Goal: Task Accomplishment & Management: Use online tool/utility

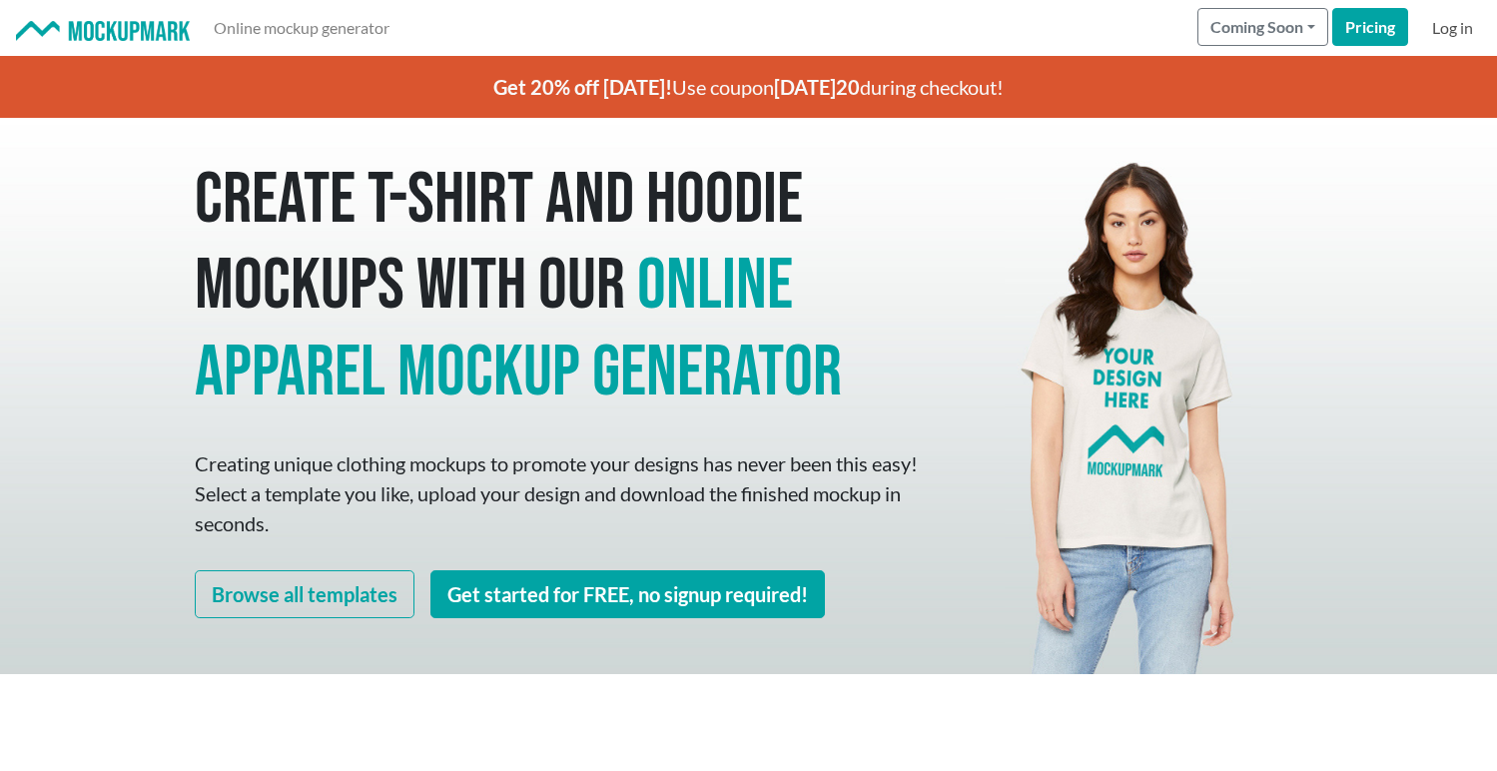
click at [1464, 30] on link "Log in" at bounding box center [1452, 28] width 57 height 40
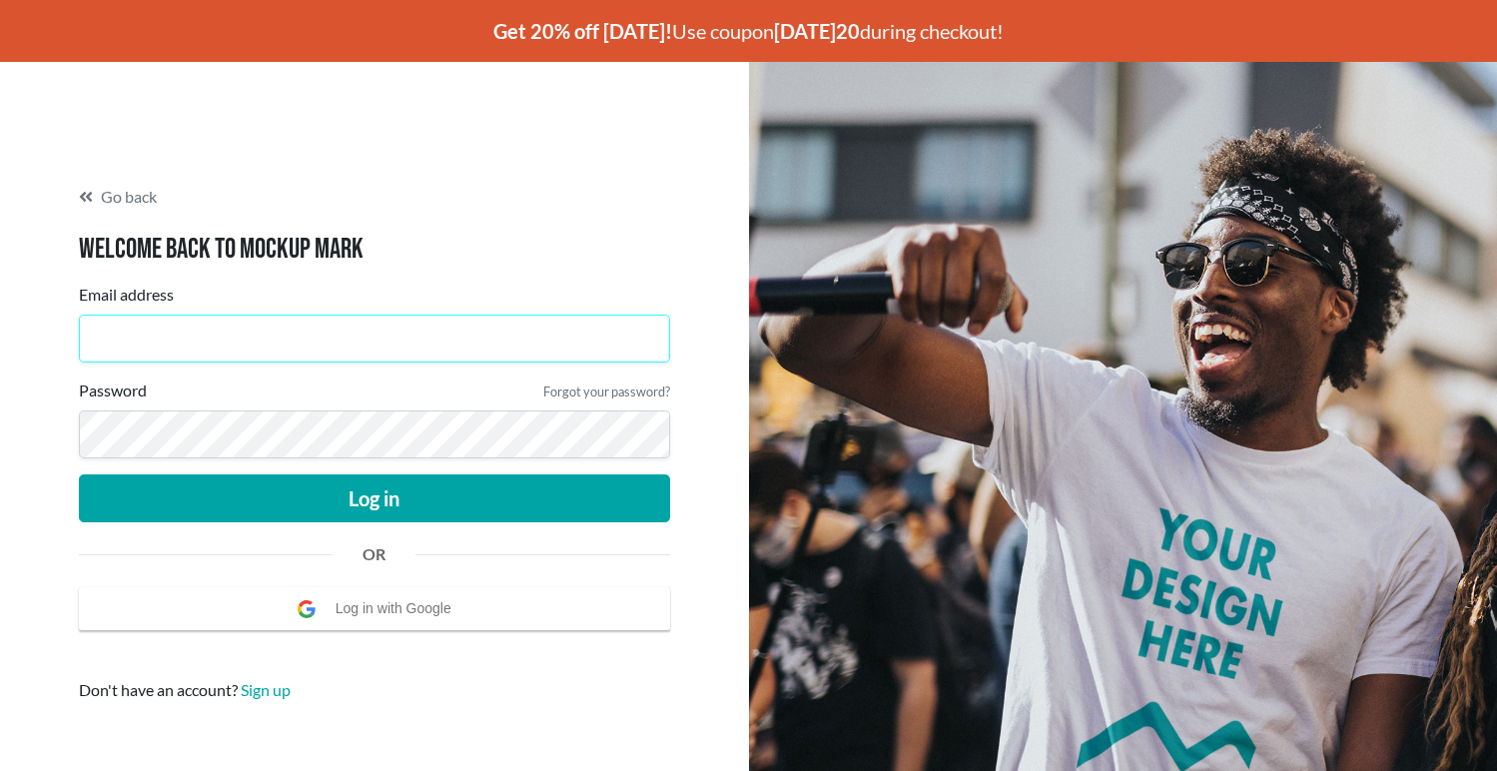
type input "[EMAIL_ADDRESS][DOMAIN_NAME]"
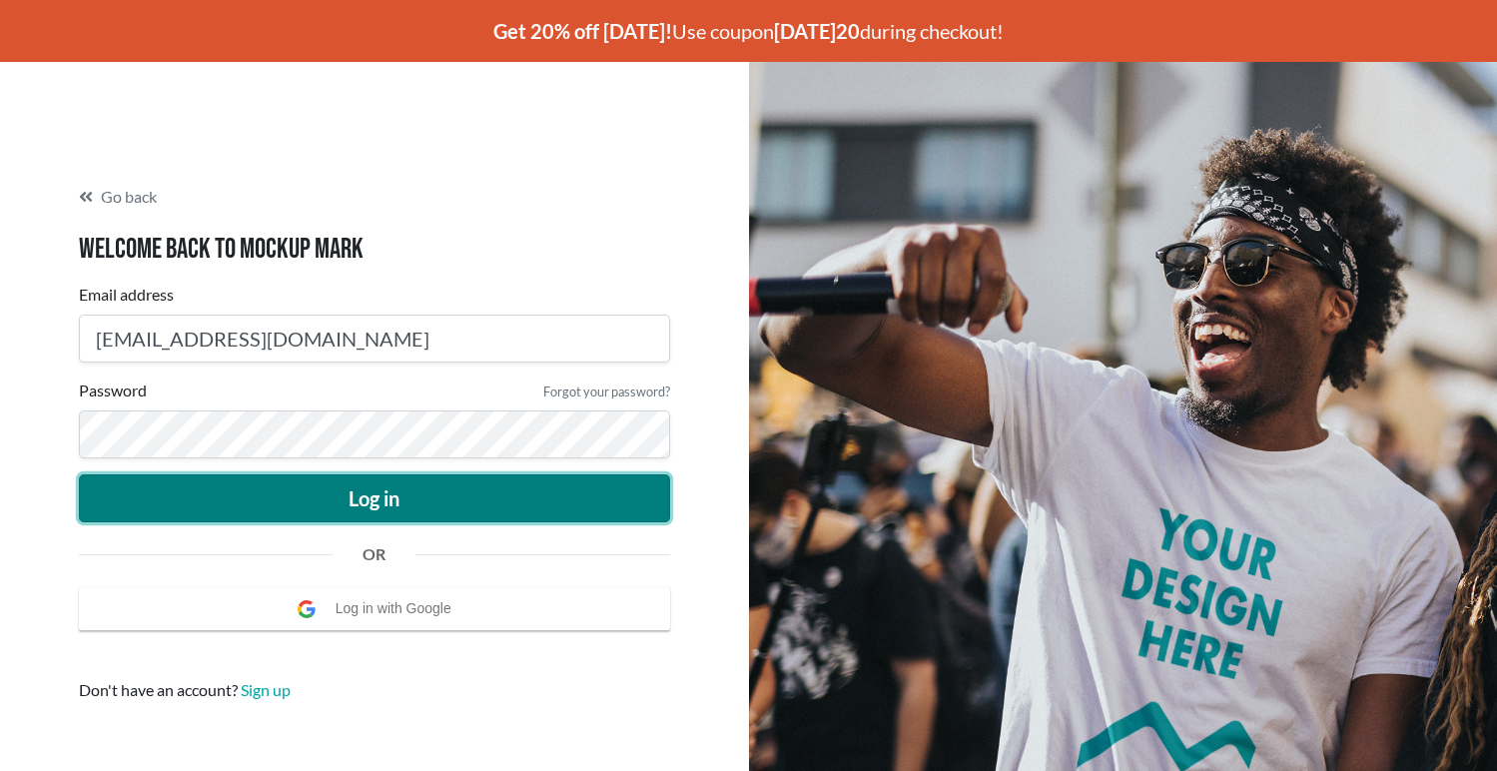
click at [263, 508] on button "Log in" at bounding box center [374, 498] width 591 height 48
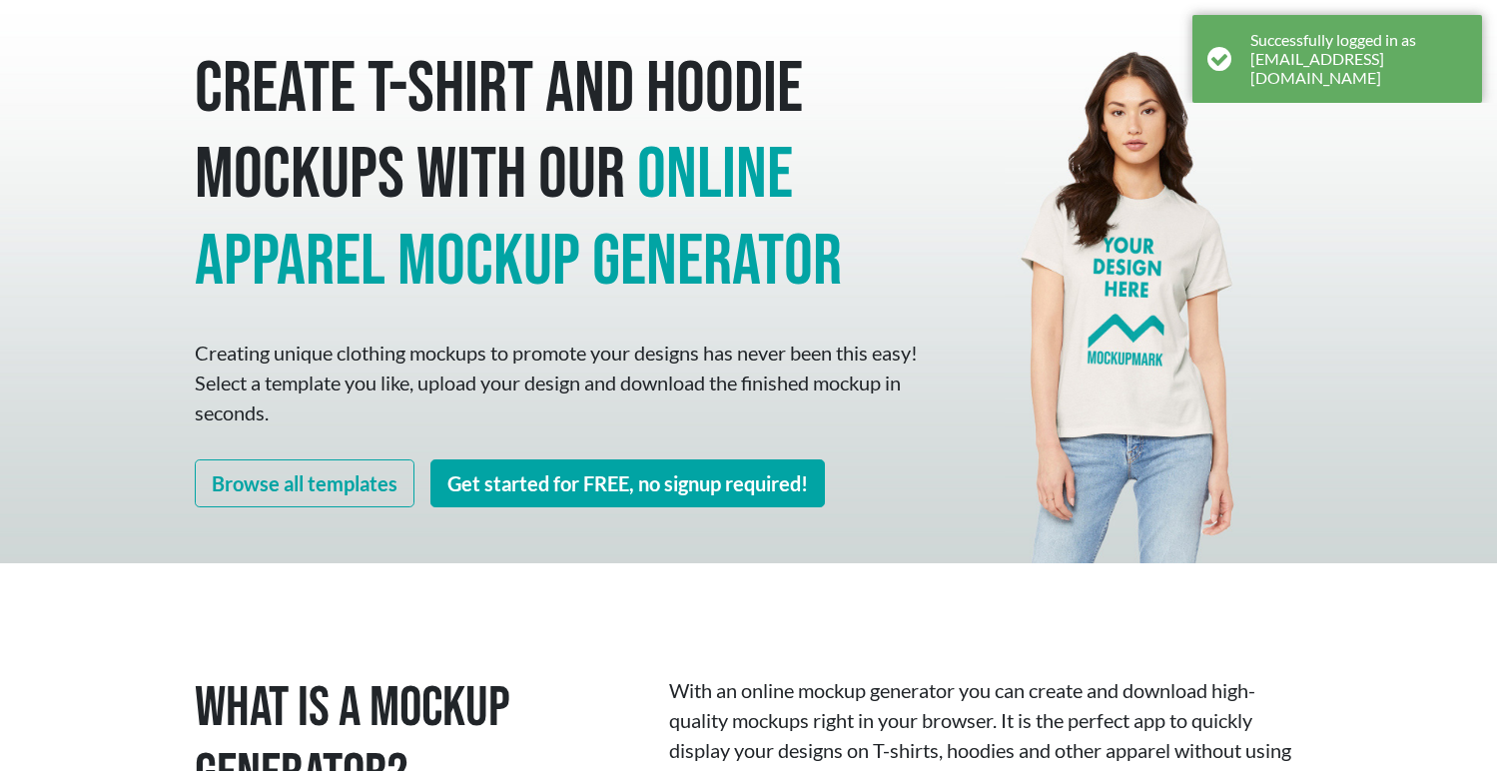
scroll to position [61, 0]
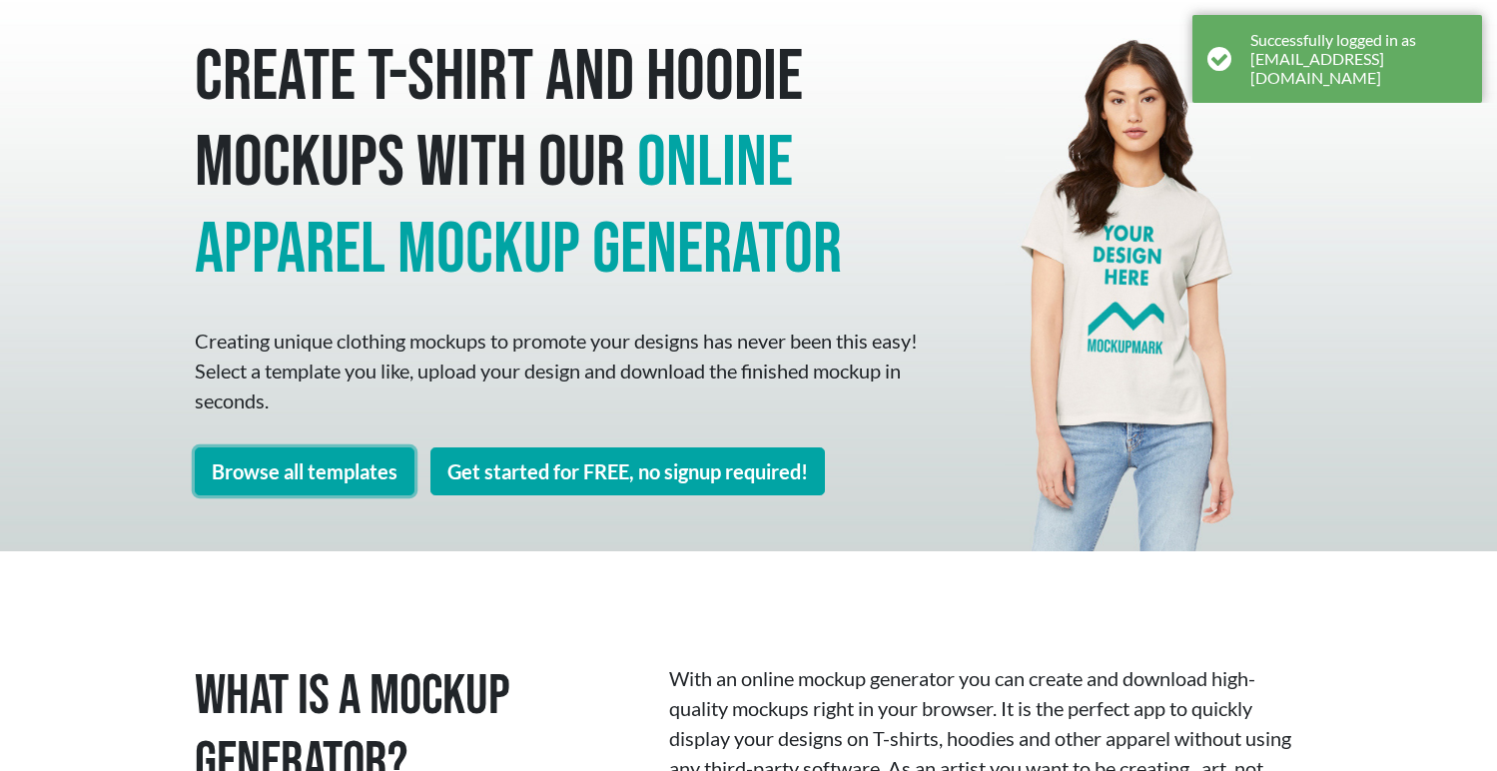
click at [303, 480] on link "Browse all templates" at bounding box center [305, 471] width 220 height 48
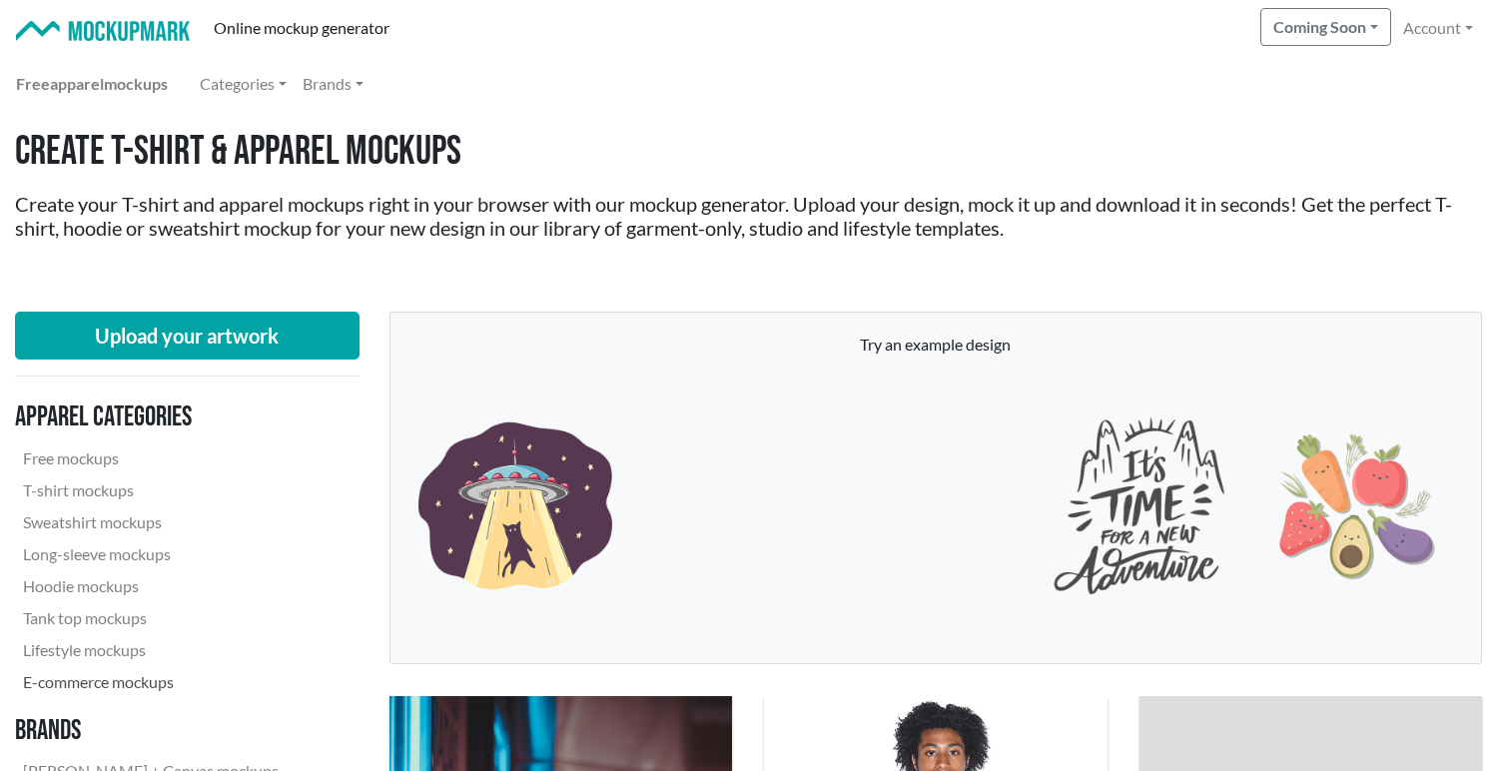
click at [149, 684] on link "E-commerce mockups" at bounding box center [151, 682] width 272 height 32
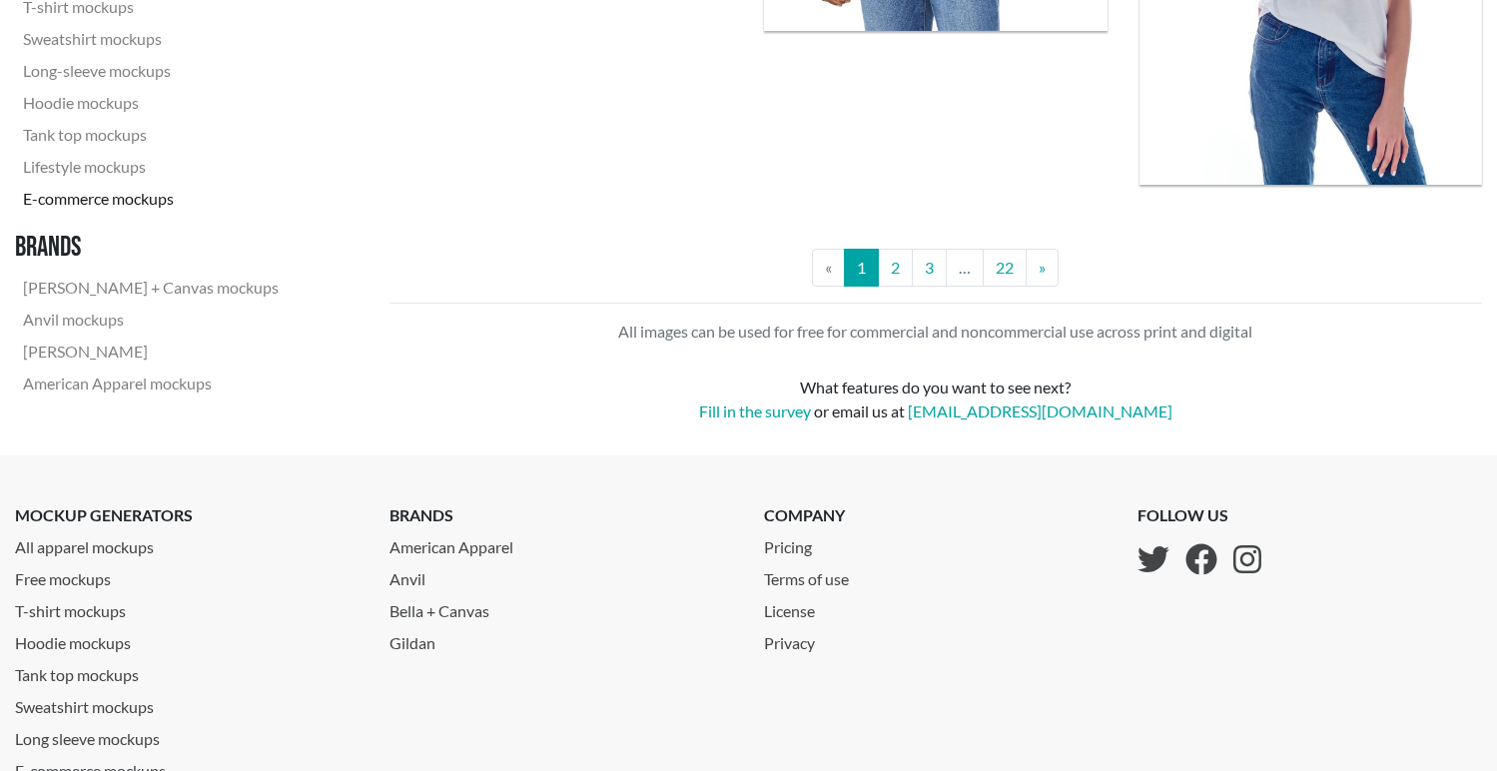
scroll to position [4550, 0]
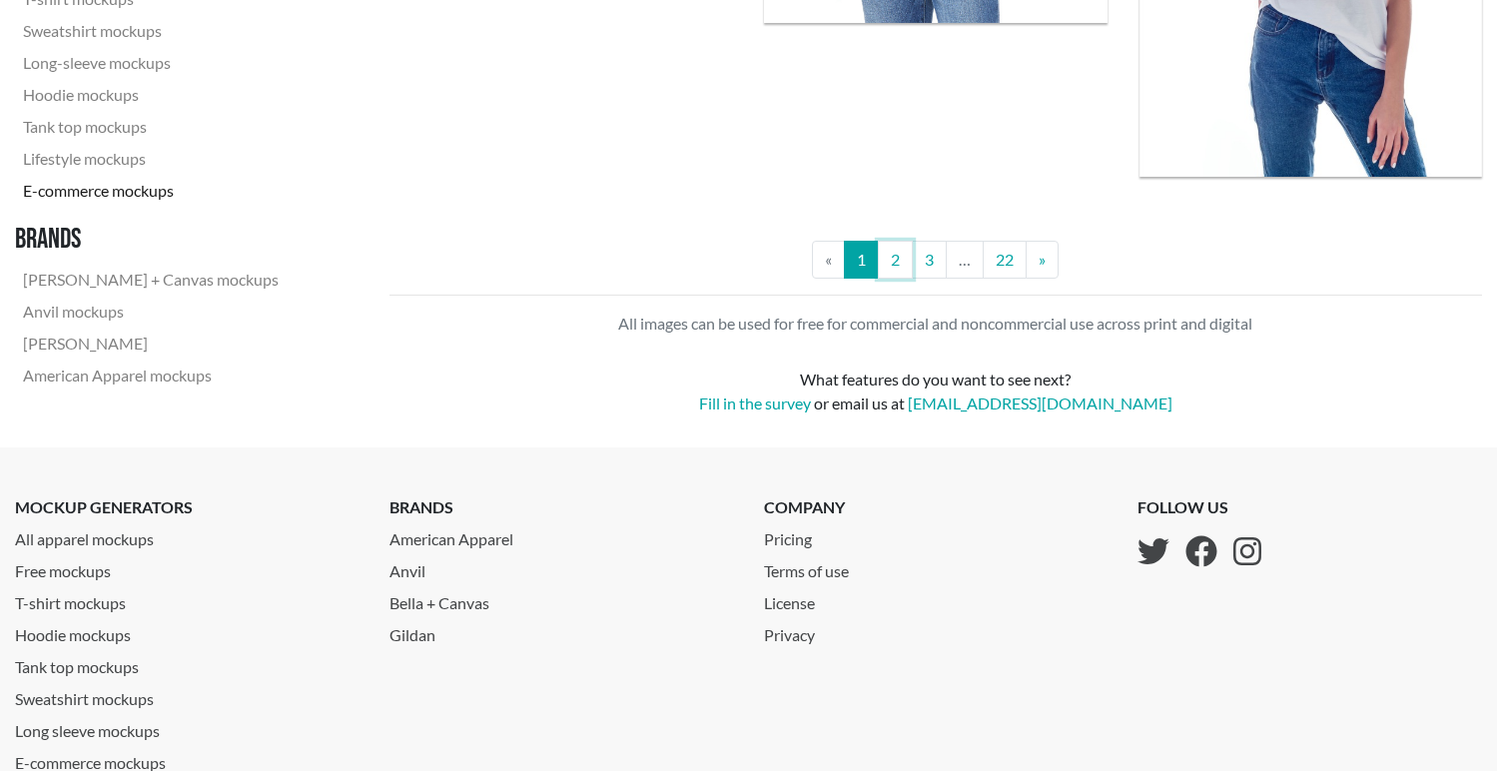
click at [897, 256] on link "2" at bounding box center [895, 260] width 35 height 38
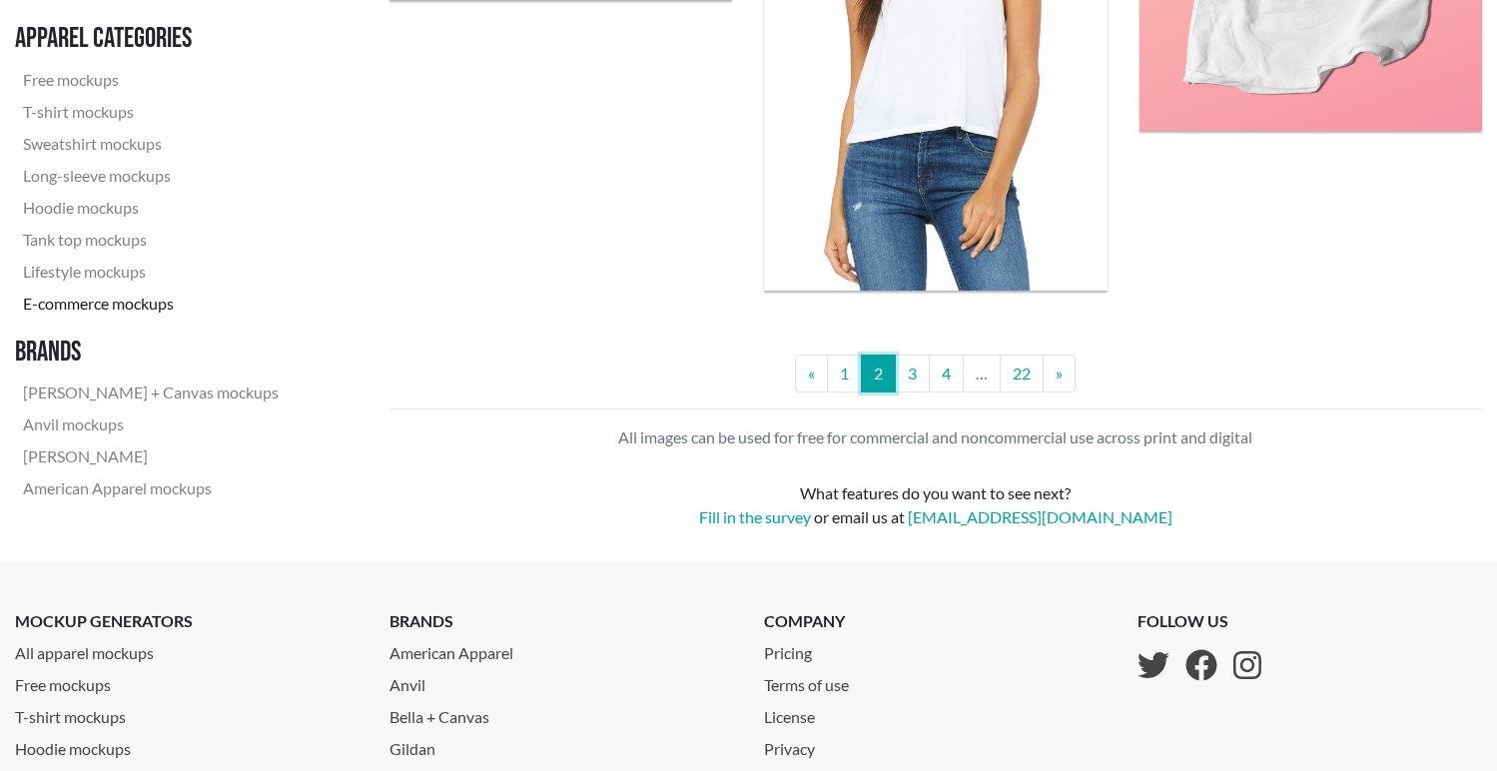
scroll to position [4791, 0]
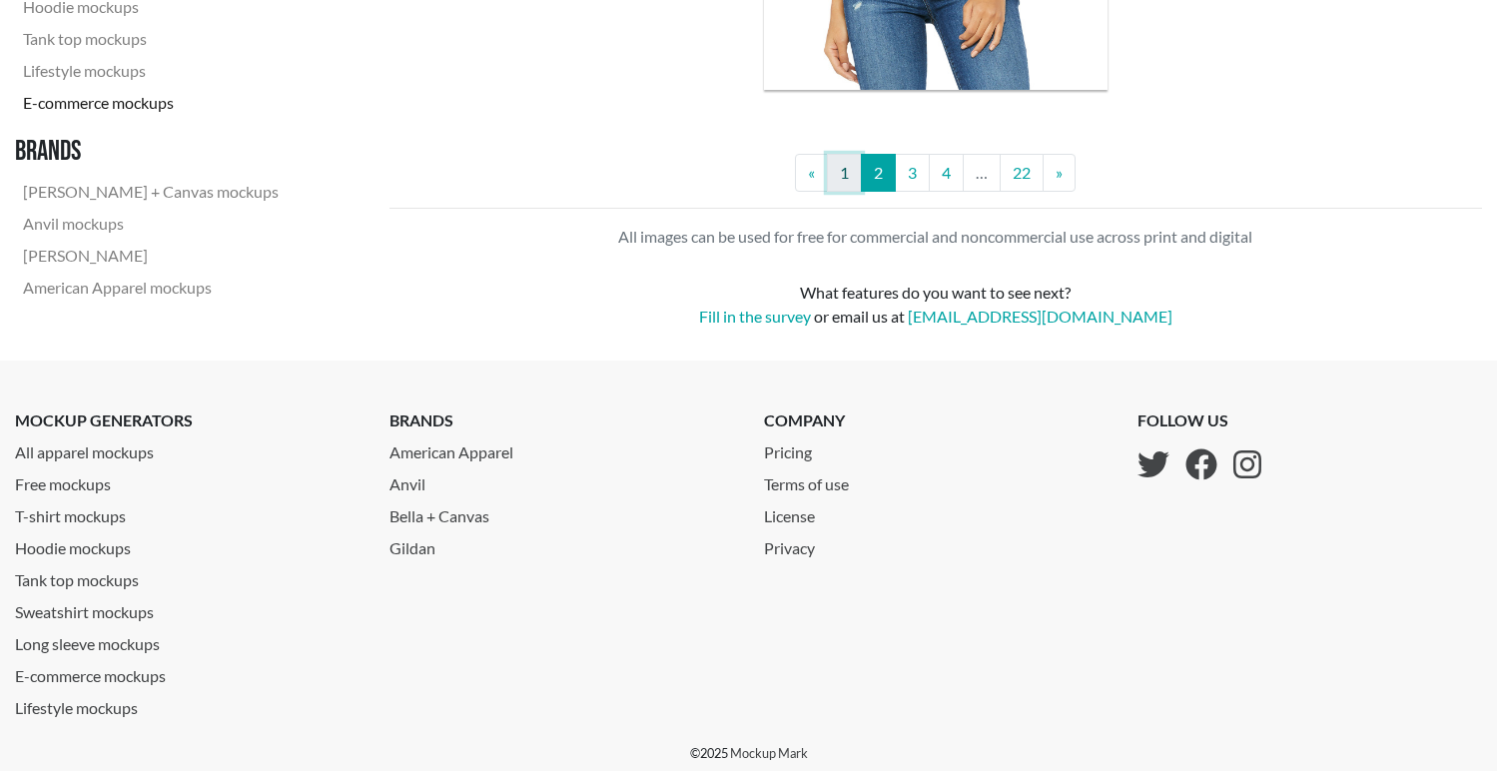
click at [844, 173] on link "1" at bounding box center [844, 173] width 35 height 38
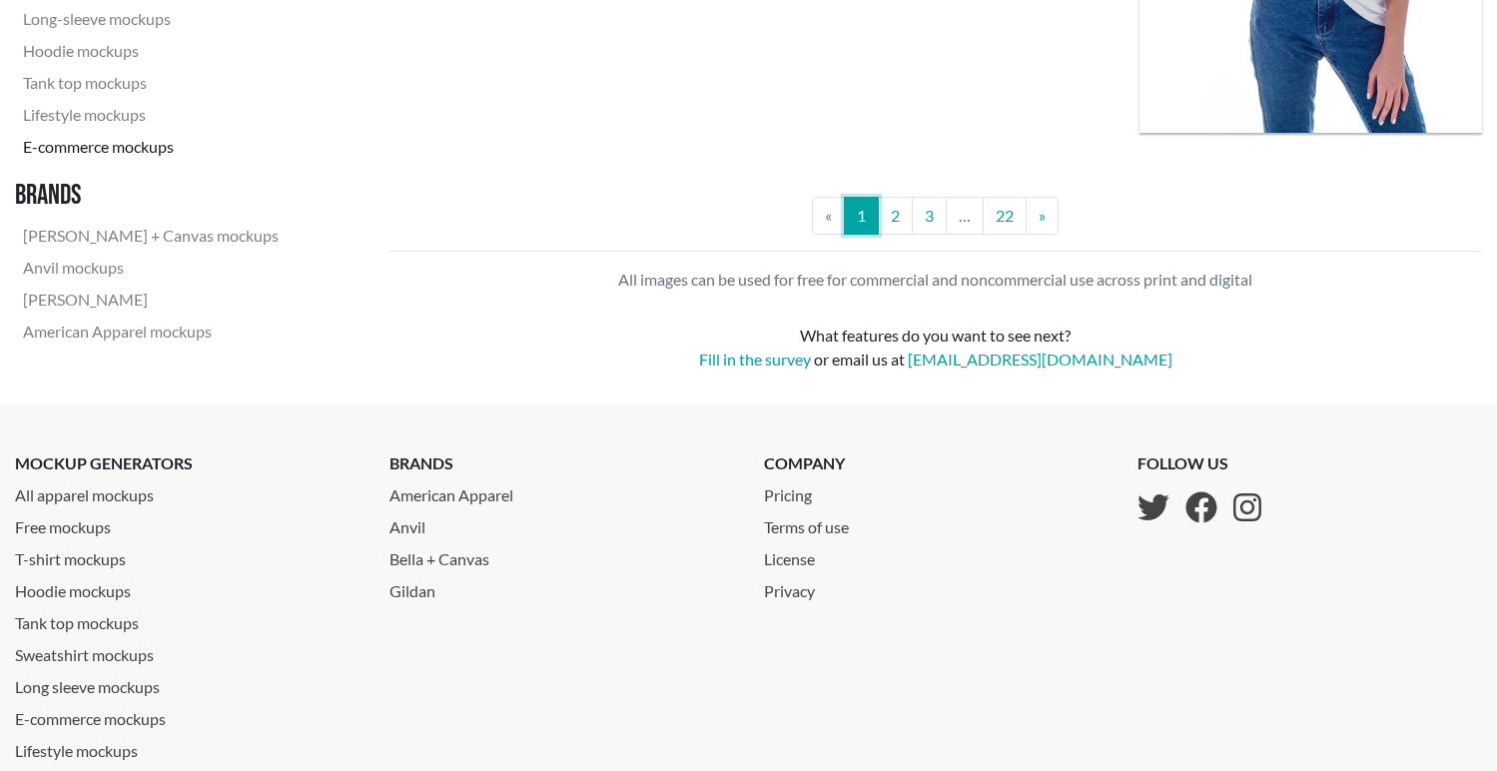
scroll to position [4606, 0]
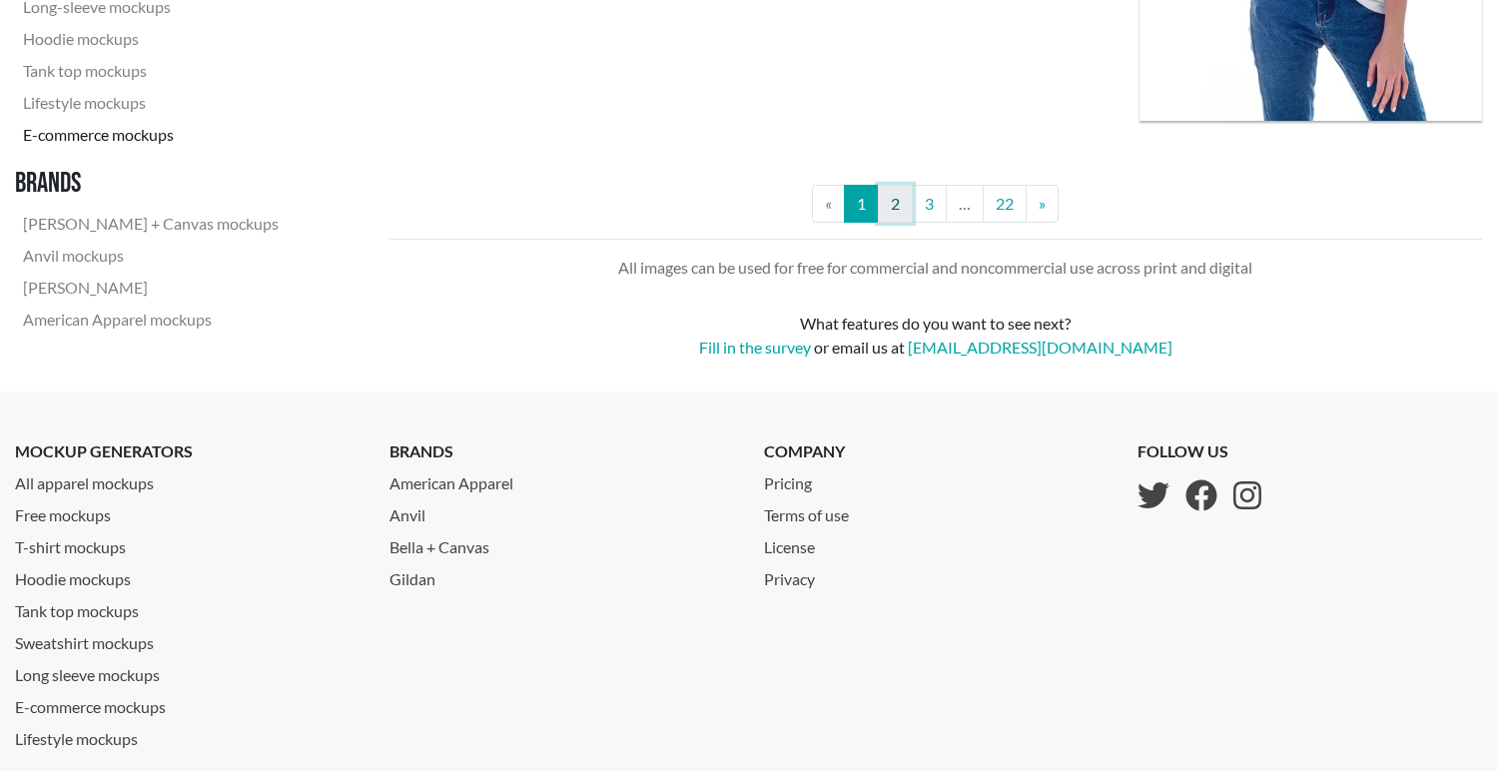
click at [902, 209] on link "2" at bounding box center [895, 204] width 35 height 38
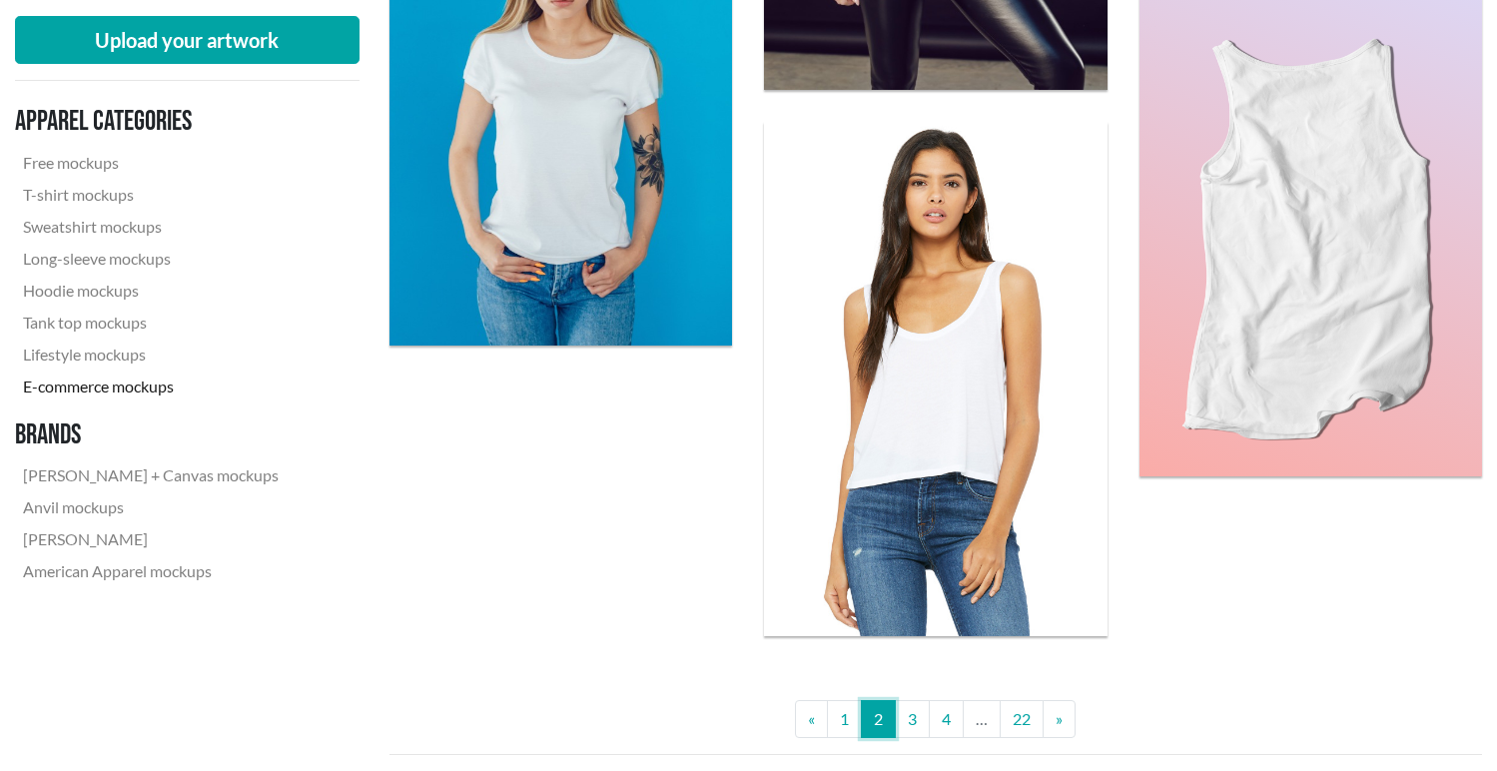
scroll to position [4249, 0]
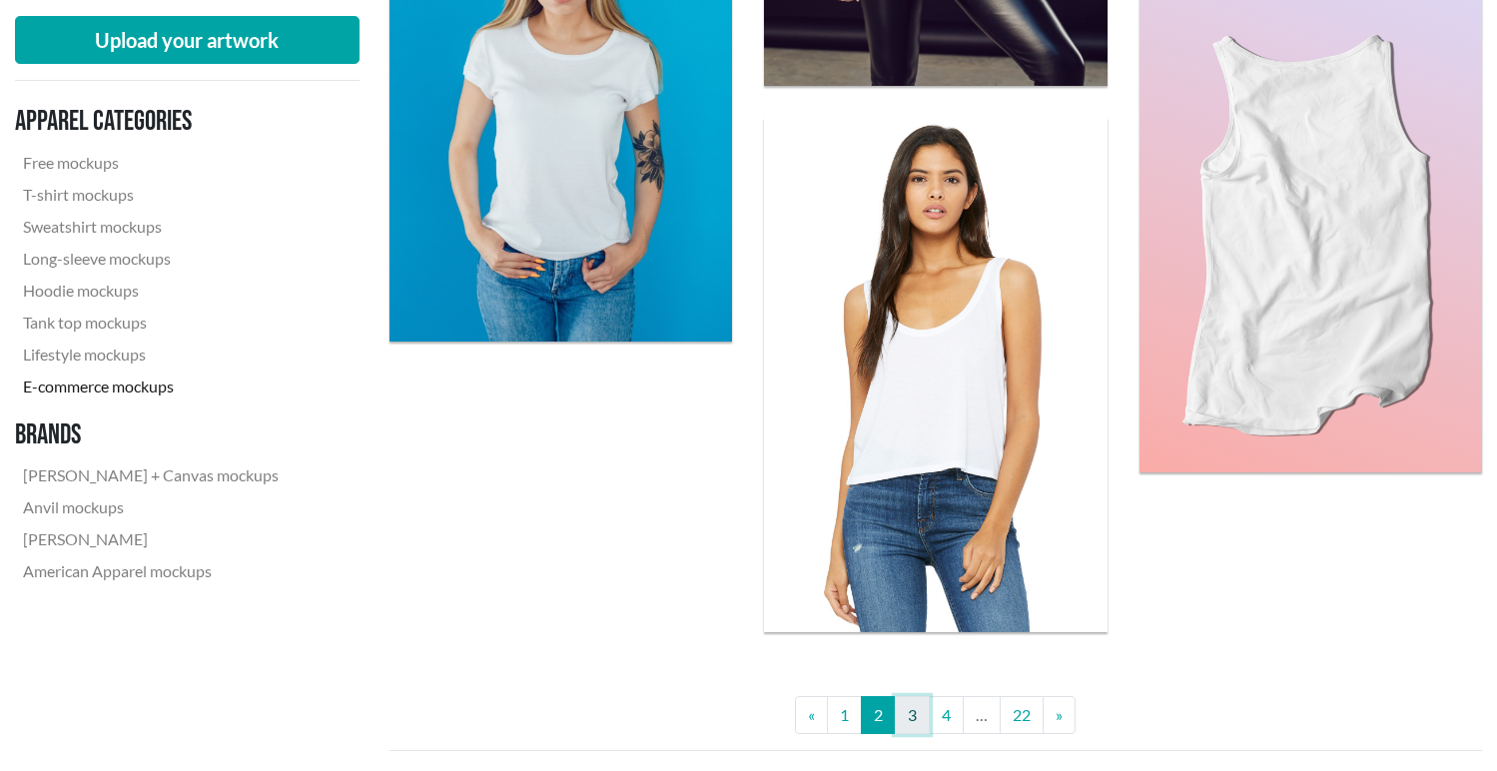
click at [916, 715] on link "3" at bounding box center [912, 715] width 35 height 38
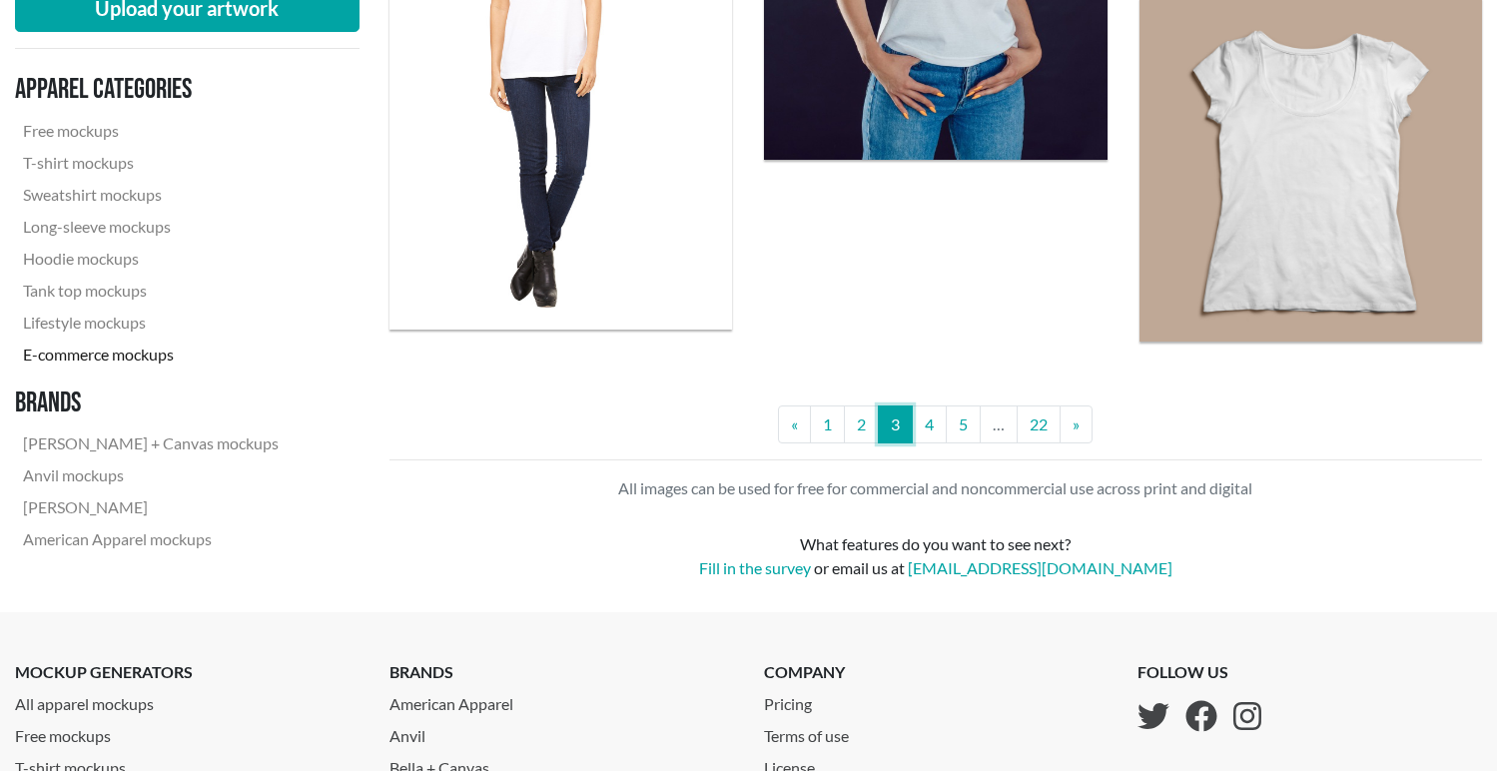
scroll to position [4231, 0]
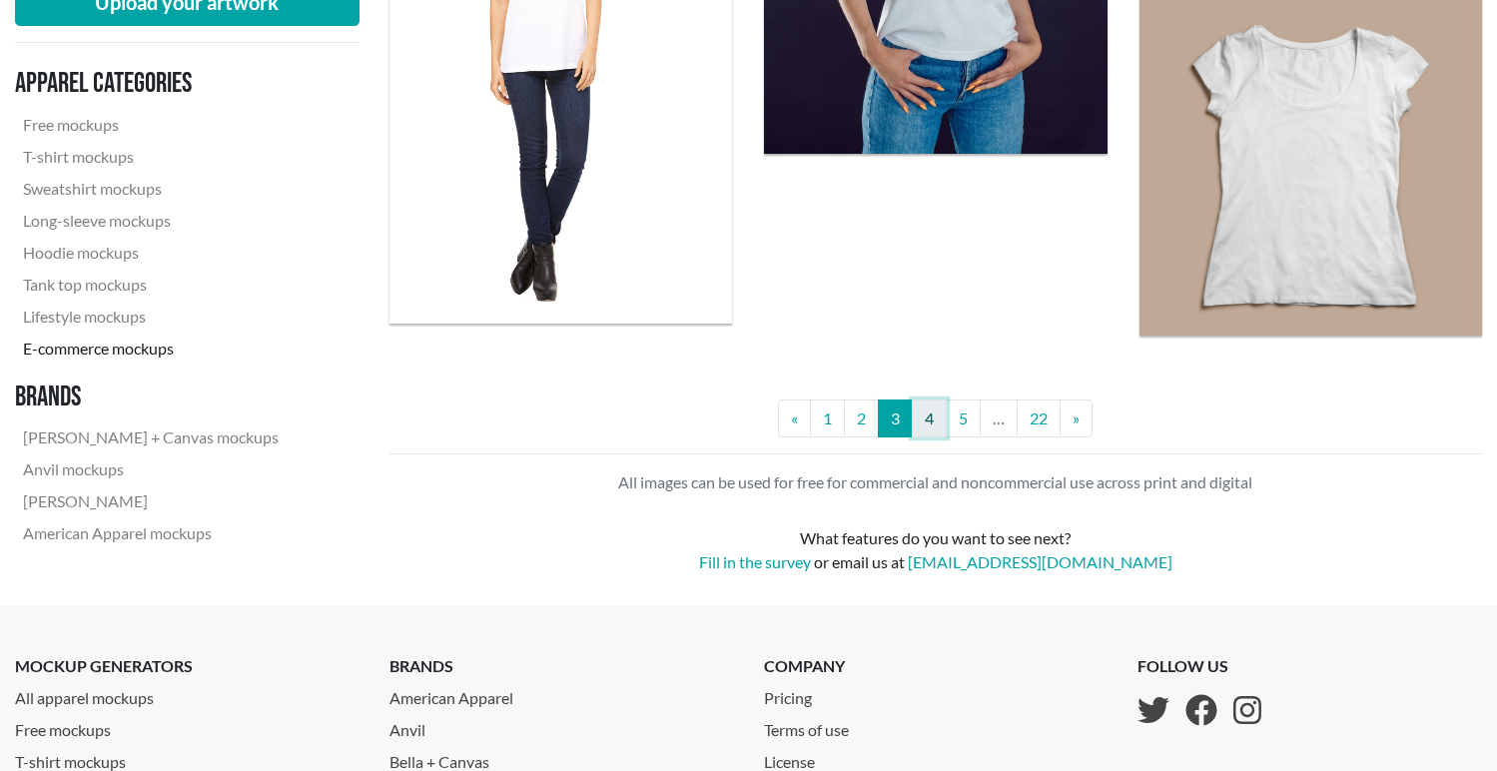
click at [932, 405] on link "4" at bounding box center [929, 419] width 35 height 38
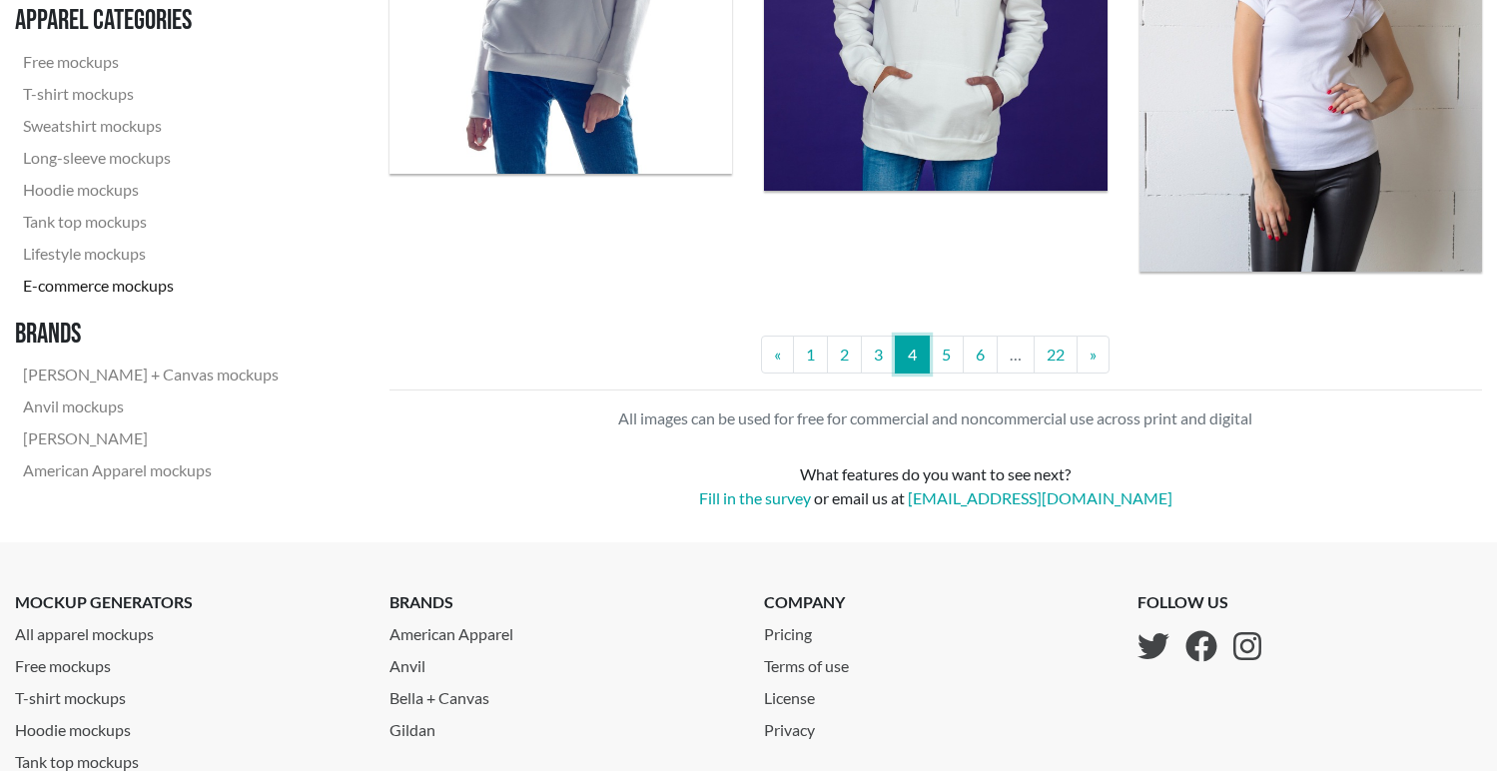
scroll to position [4432, 0]
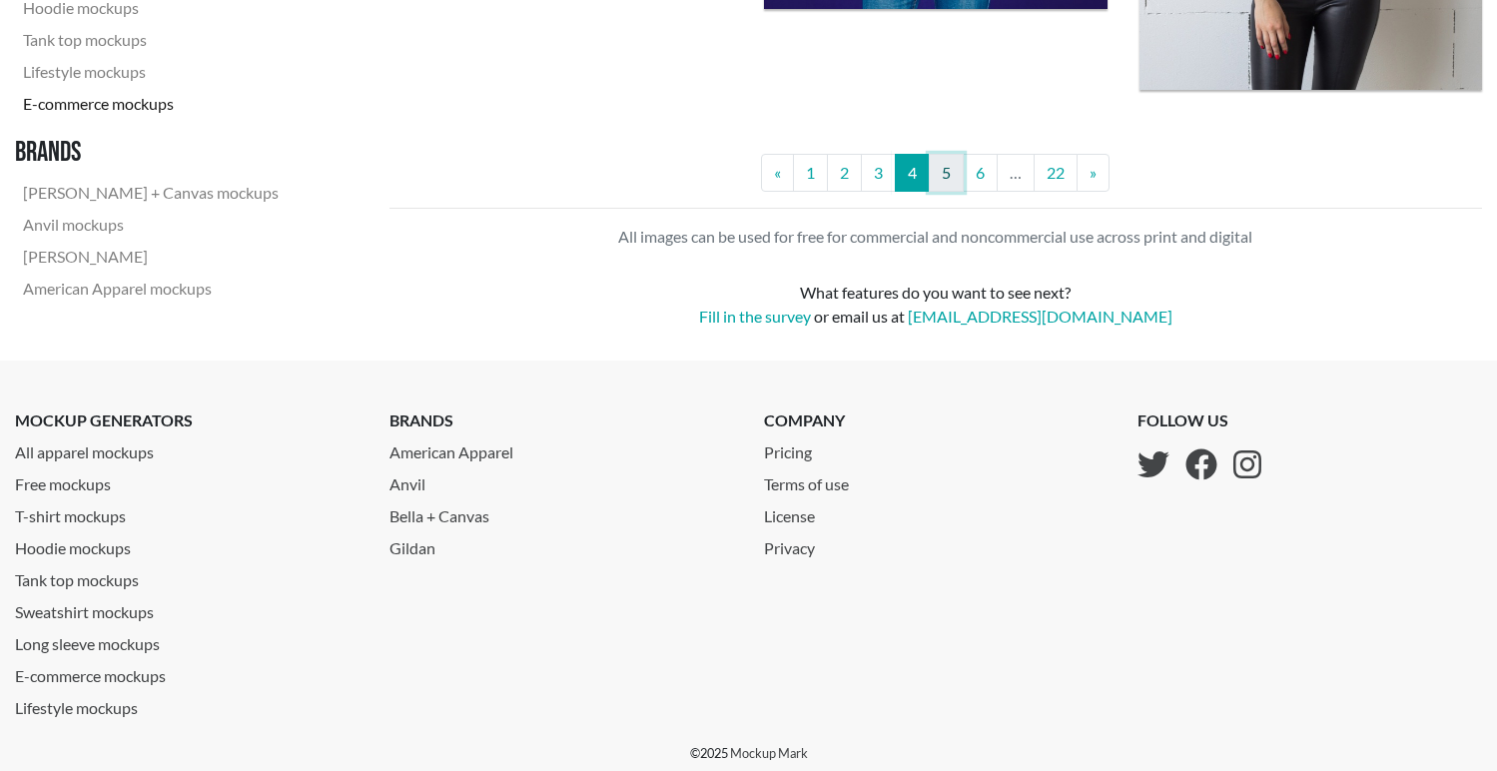
click at [950, 172] on link "5" at bounding box center [946, 173] width 35 height 38
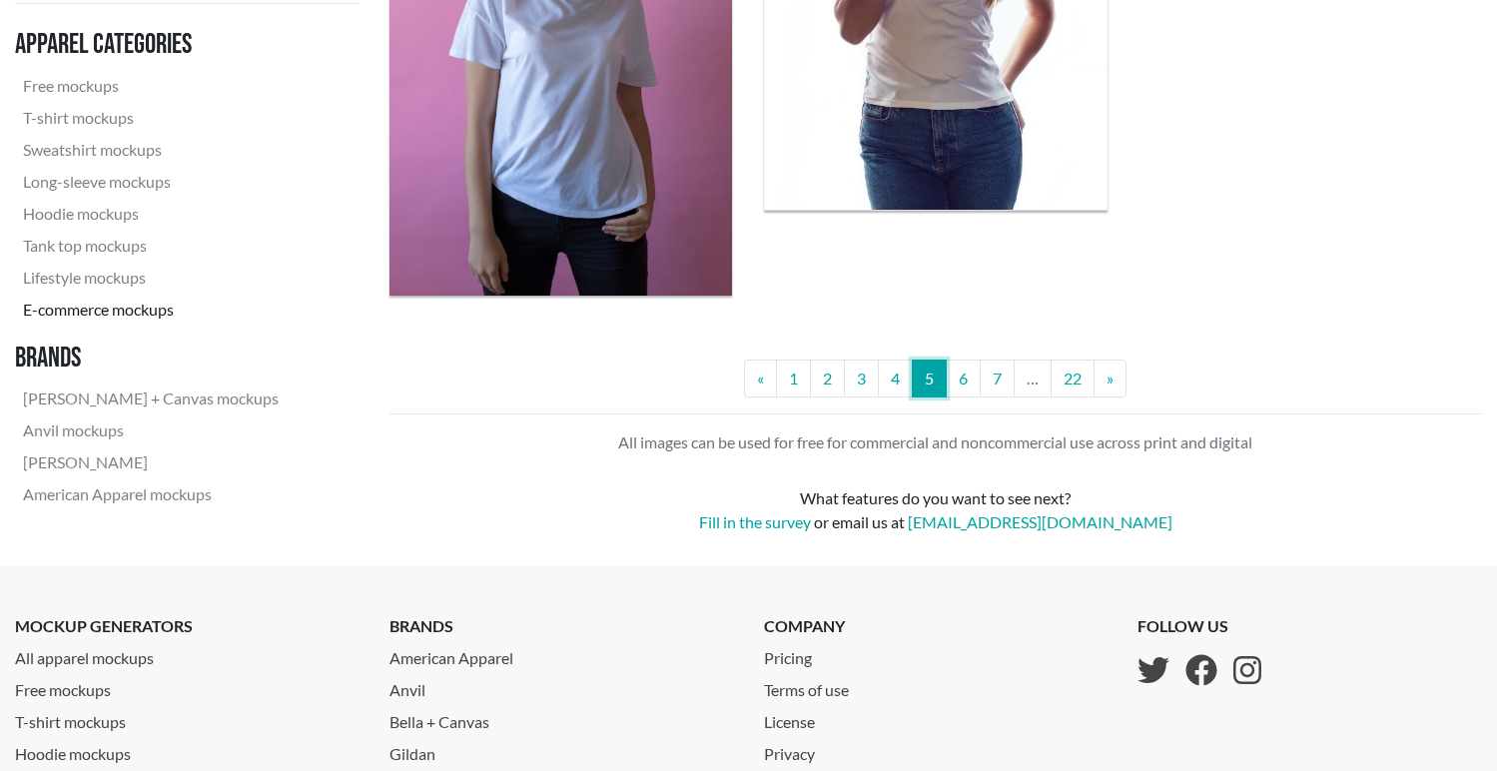
scroll to position [4310, 0]
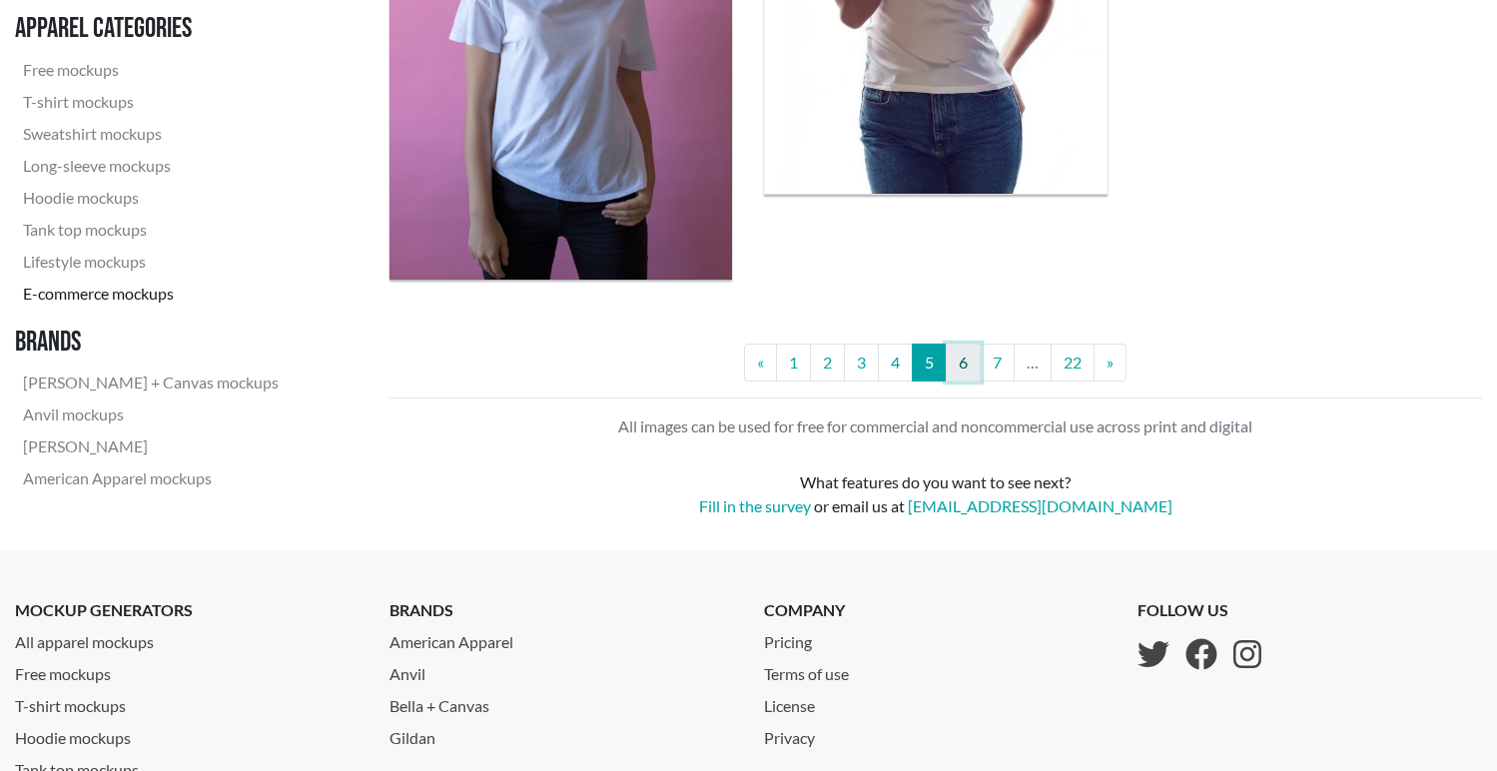
click at [975, 362] on link "6" at bounding box center [963, 363] width 35 height 38
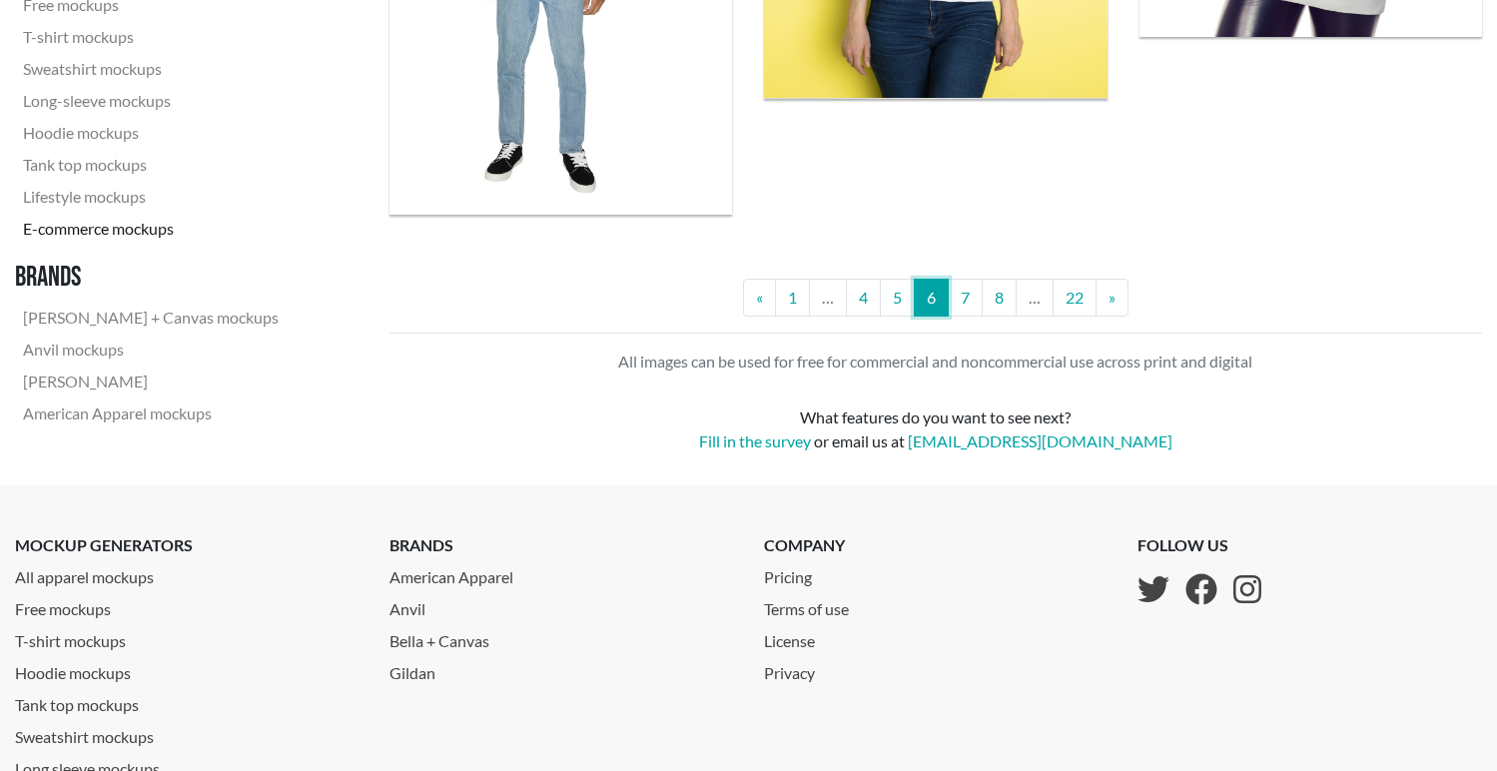
scroll to position [4490, 0]
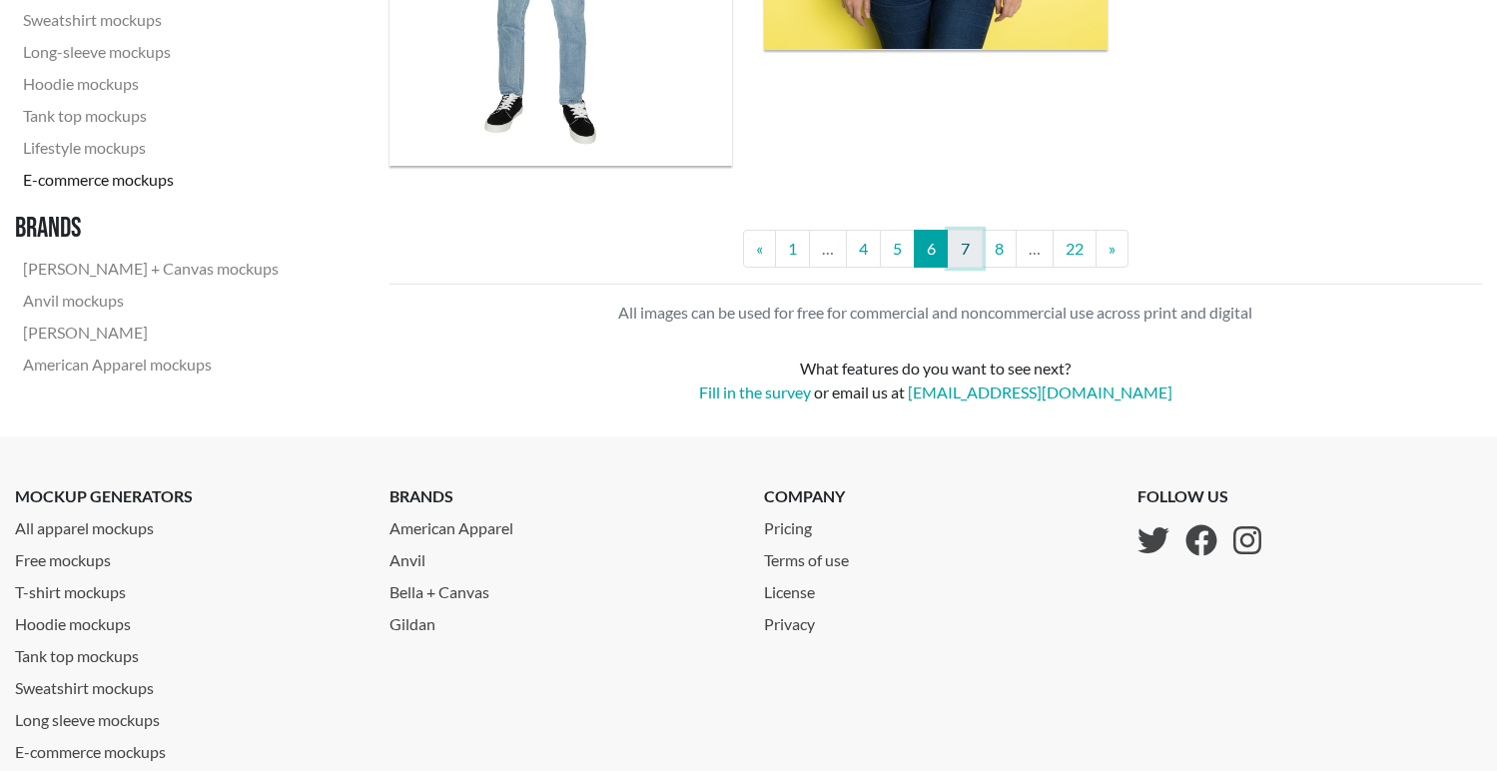
click at [966, 249] on link "7" at bounding box center [965, 249] width 35 height 38
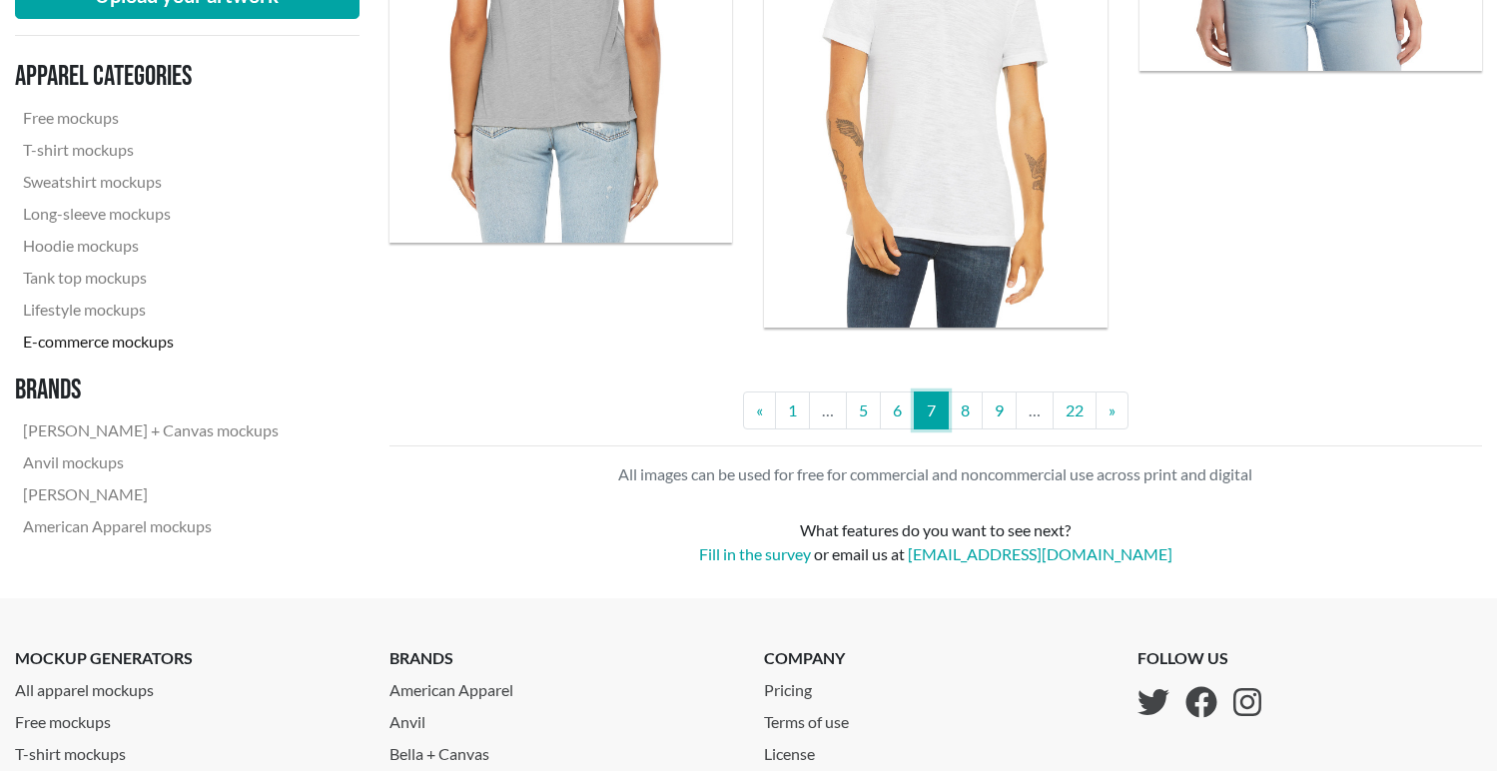
scroll to position [4586, 0]
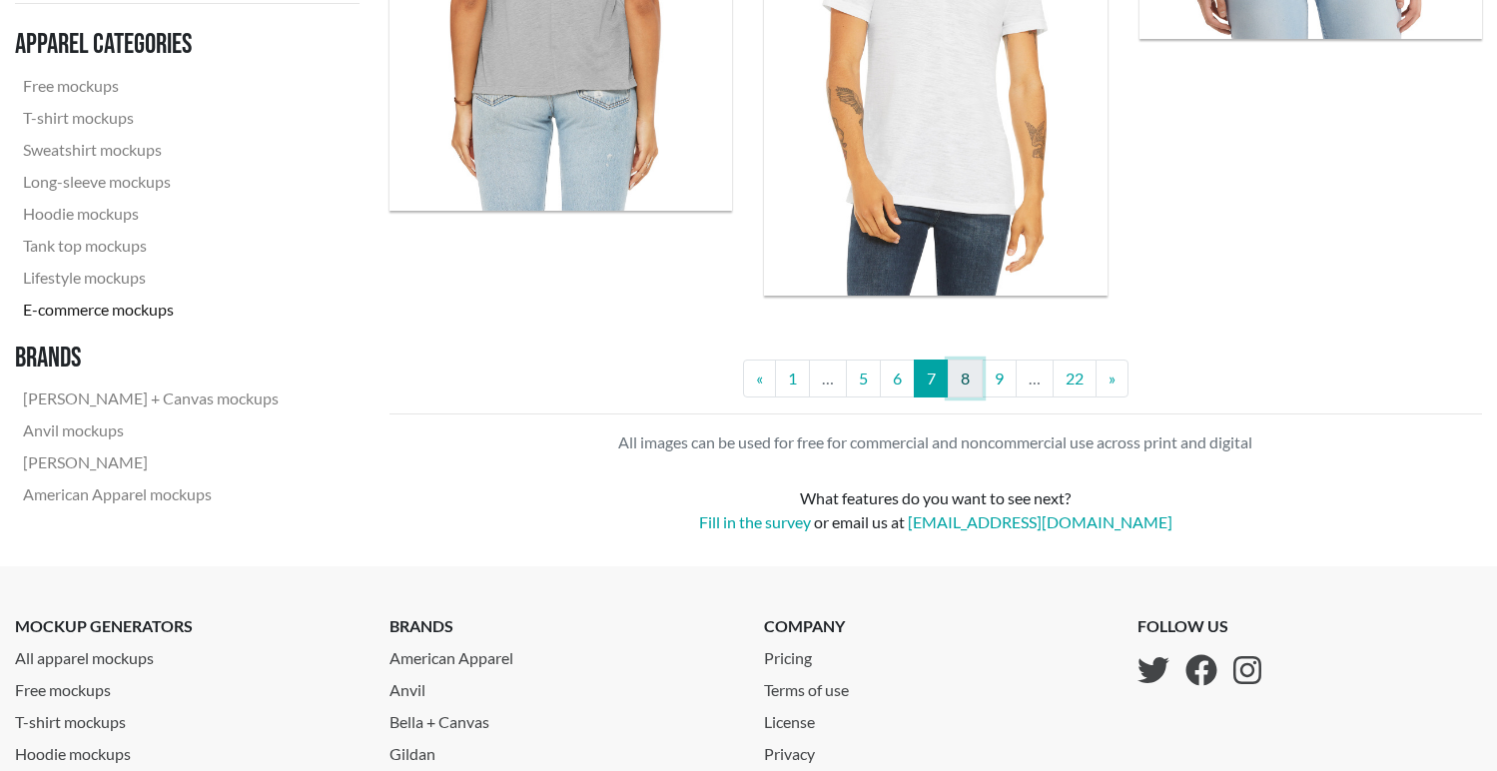
click at [972, 382] on link "8" at bounding box center [965, 379] width 35 height 38
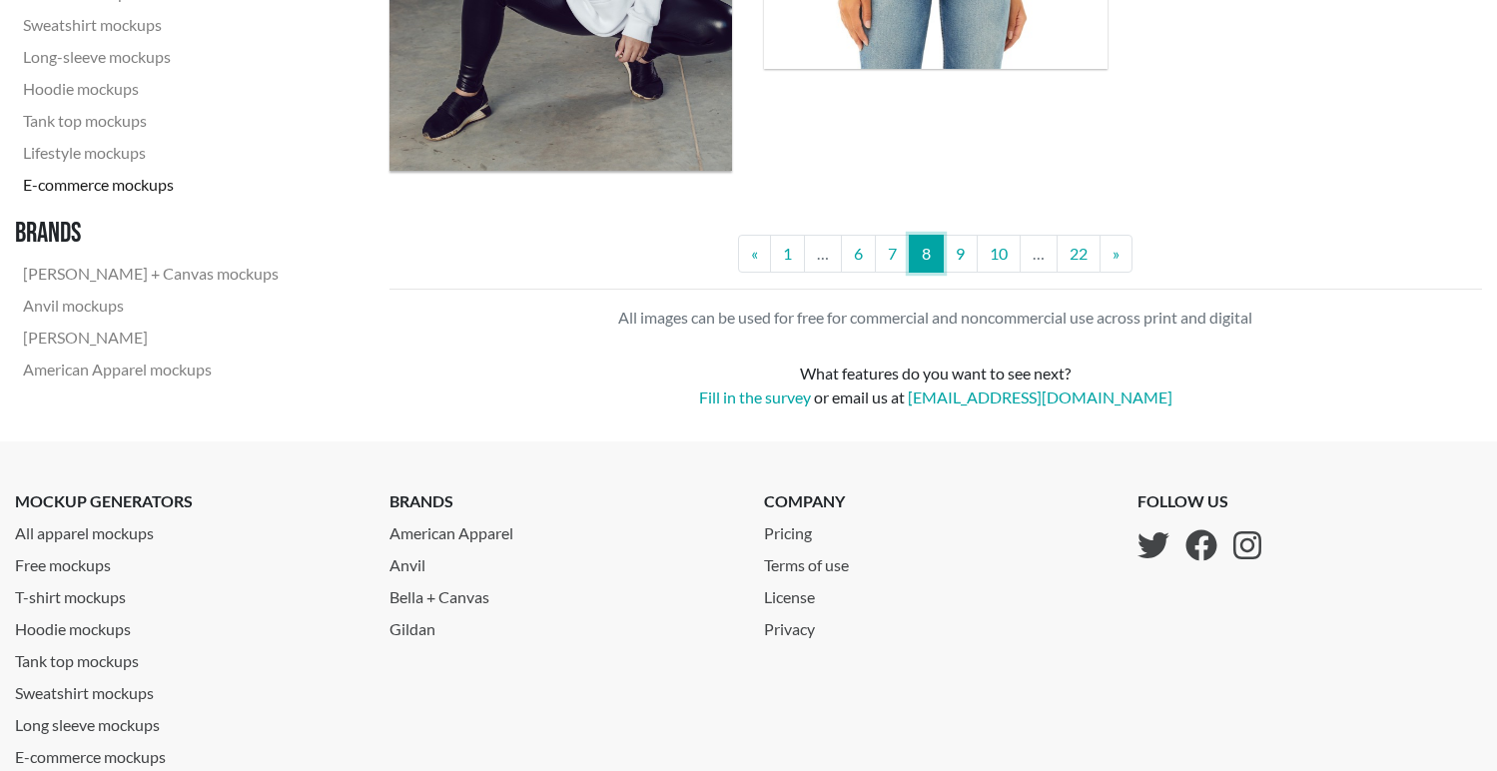
scroll to position [4637, 0]
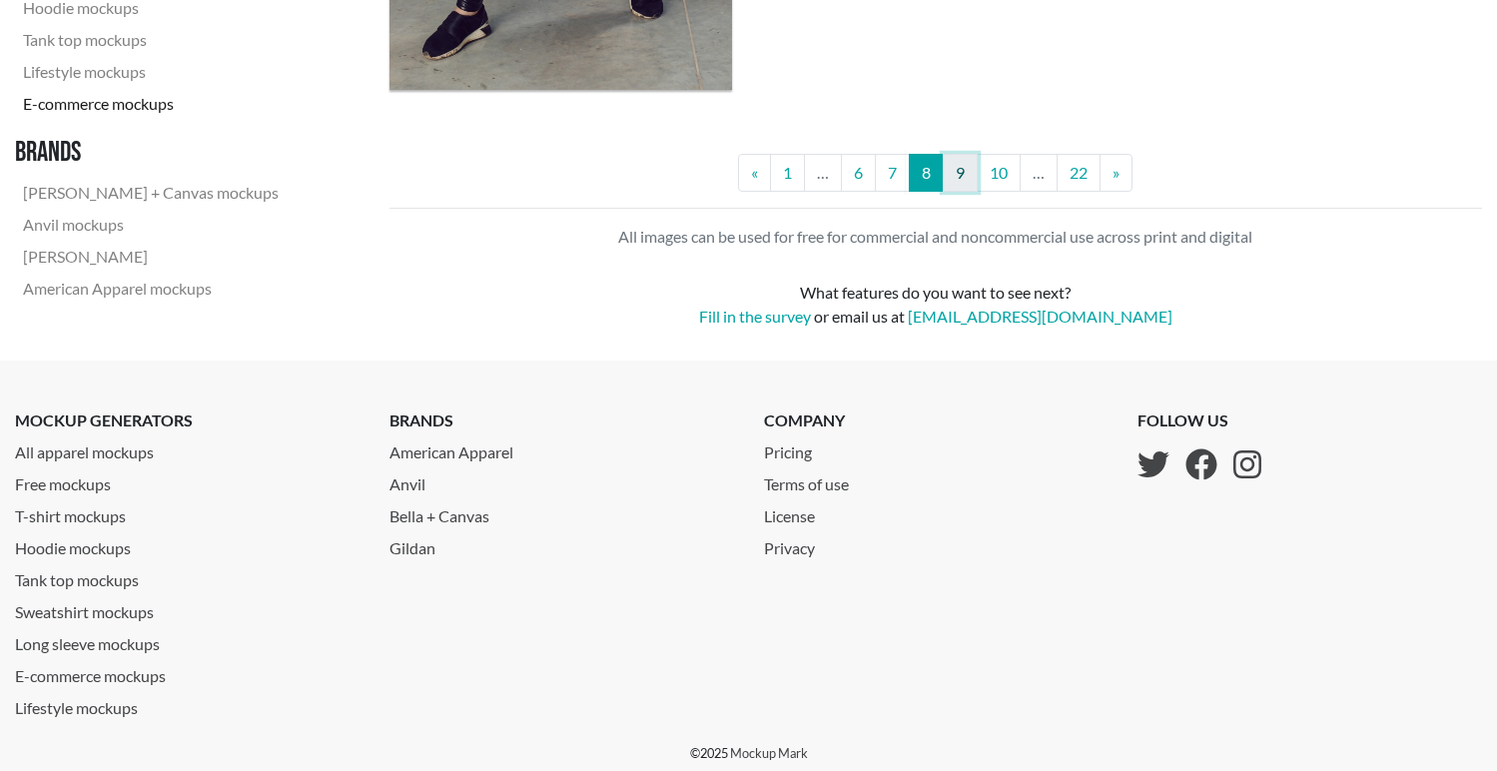
click at [962, 182] on link "9" at bounding box center [960, 173] width 35 height 38
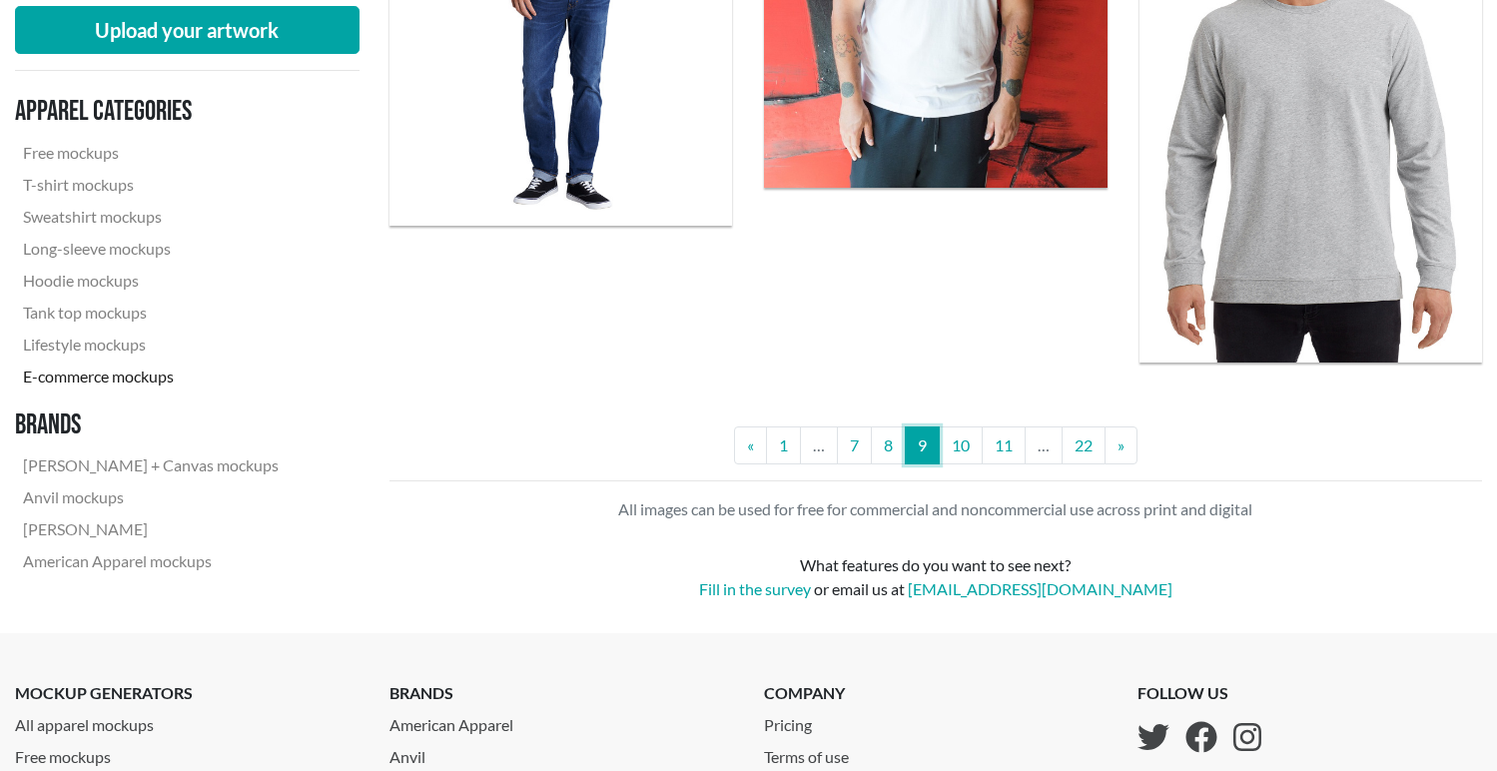
scroll to position [4313, 0]
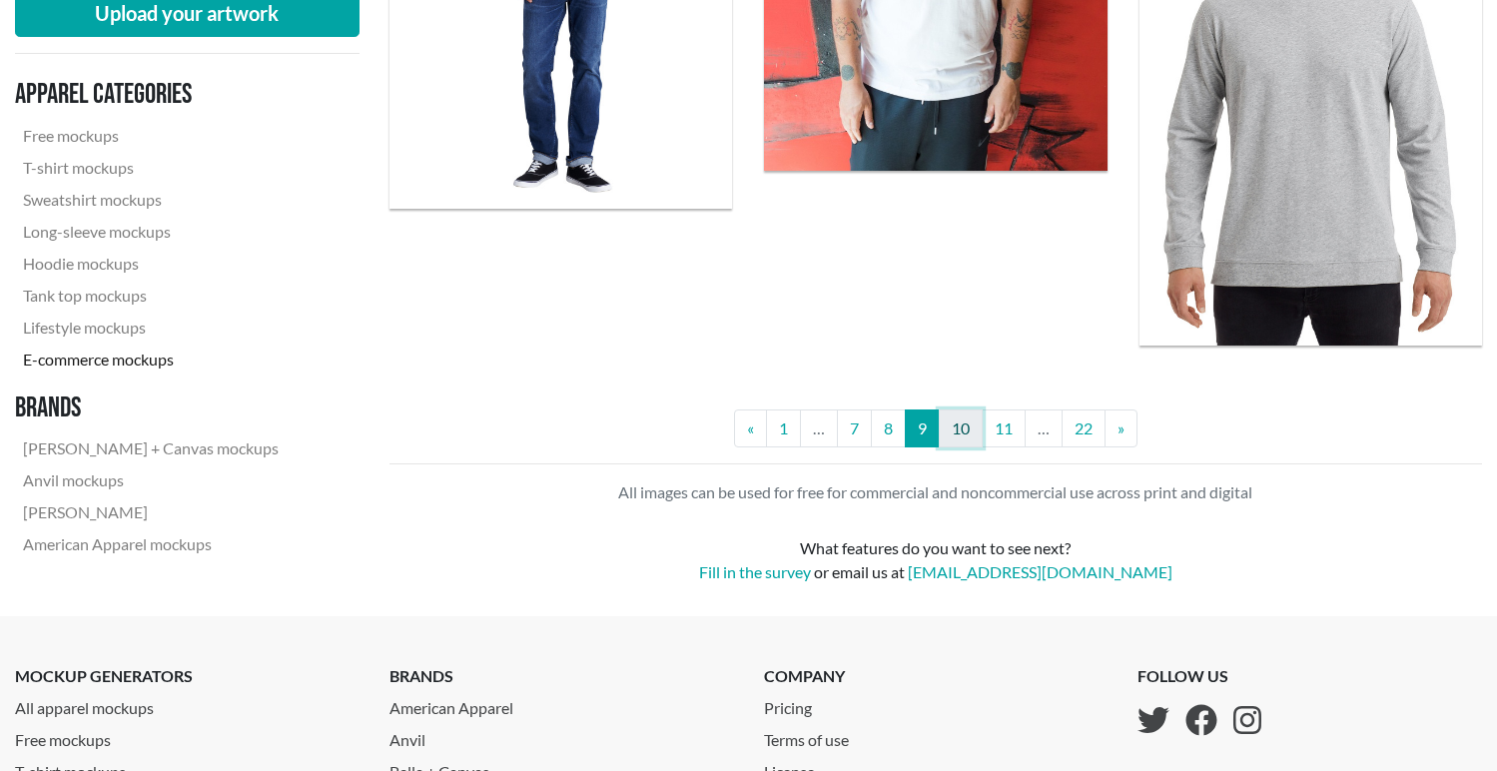
click at [958, 421] on link "10" at bounding box center [961, 429] width 44 height 38
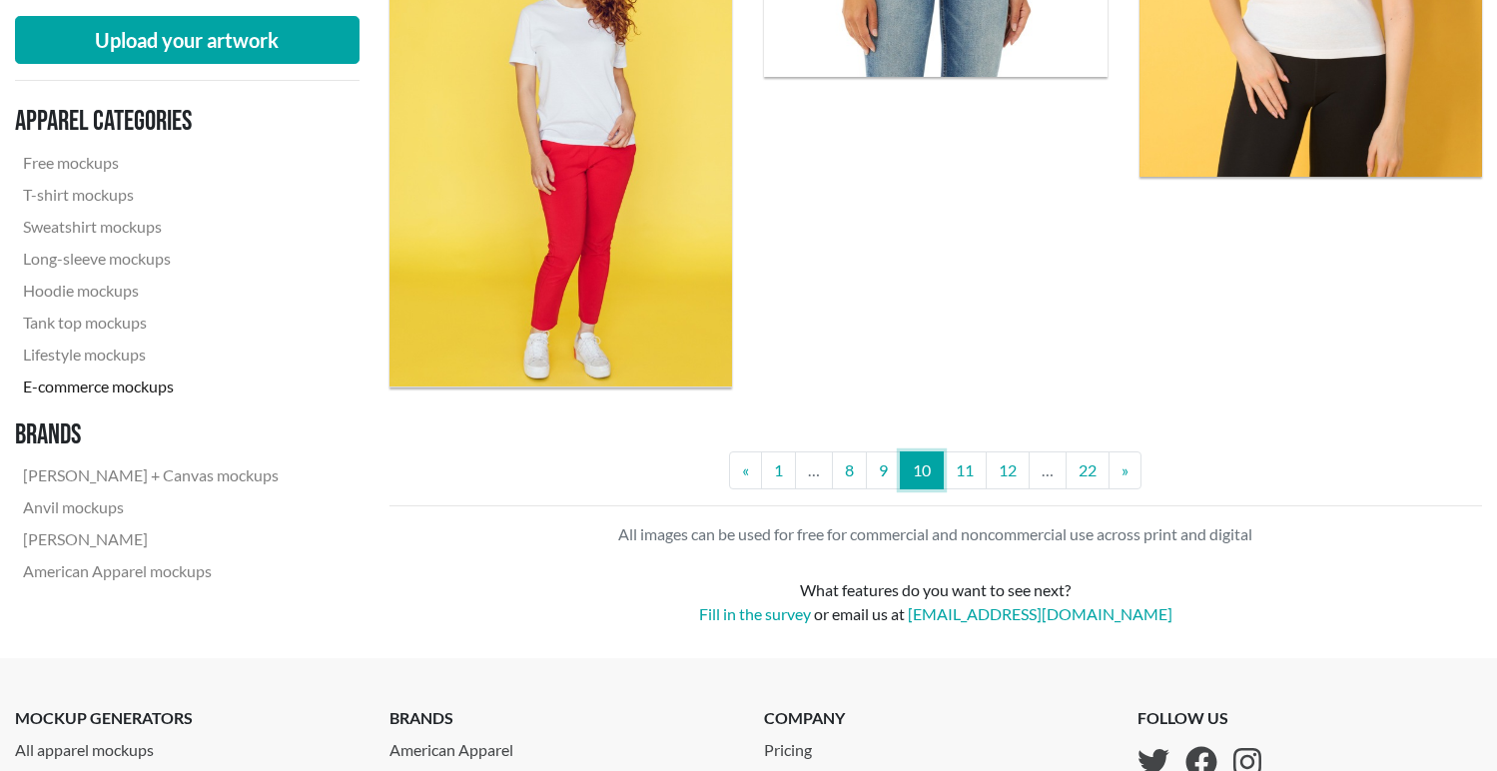
scroll to position [4482, 0]
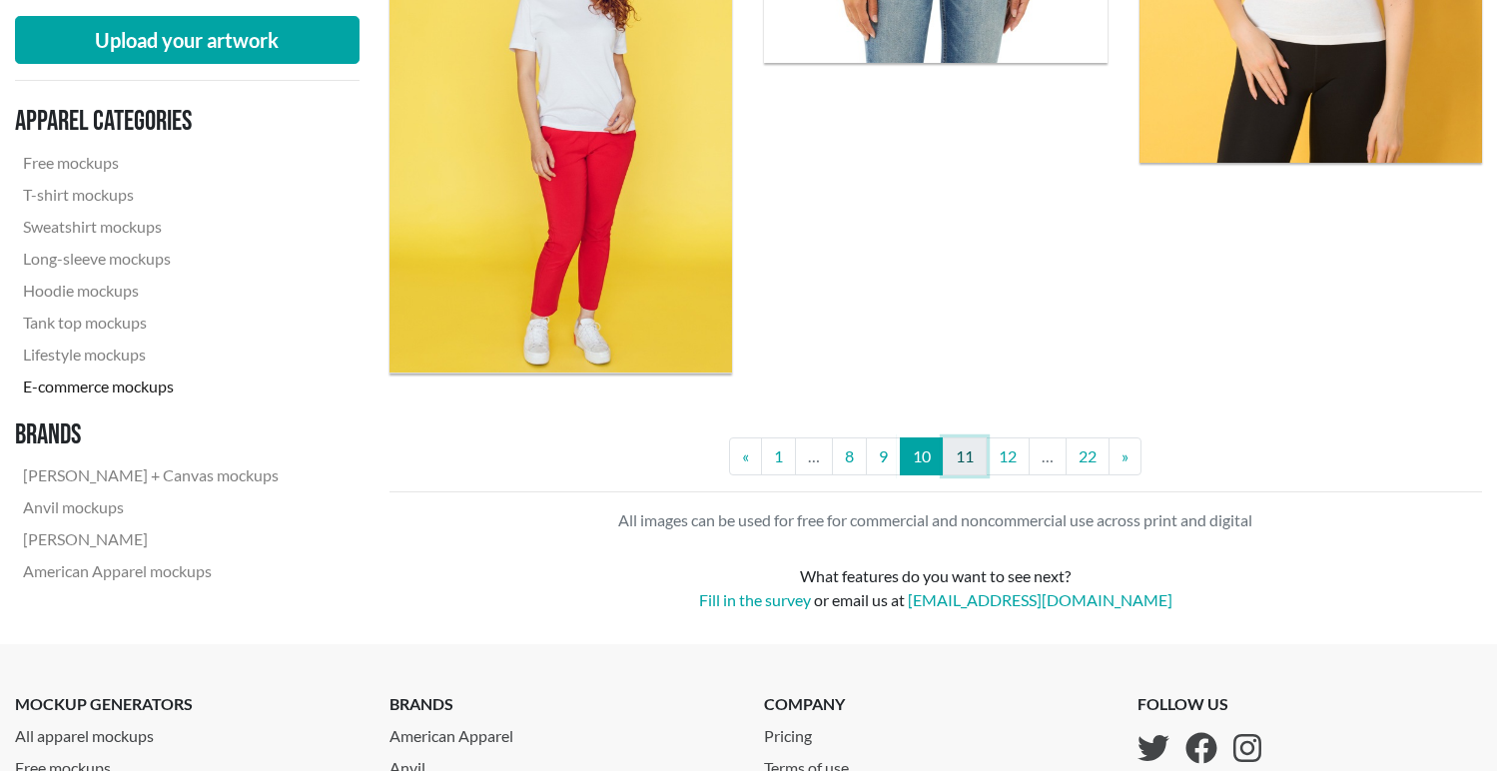
click at [976, 457] on link "11" at bounding box center [965, 456] width 44 height 38
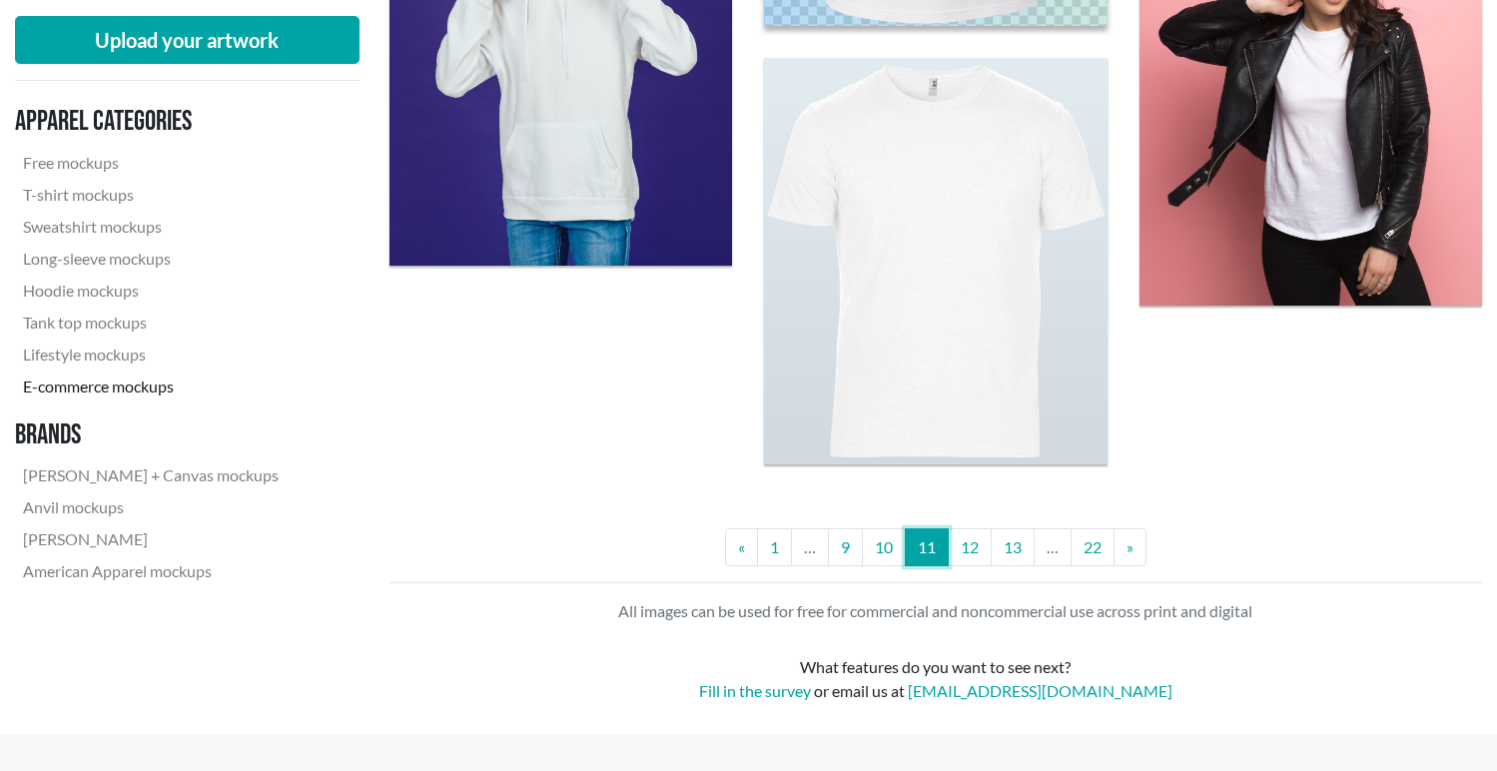
scroll to position [4173, 0]
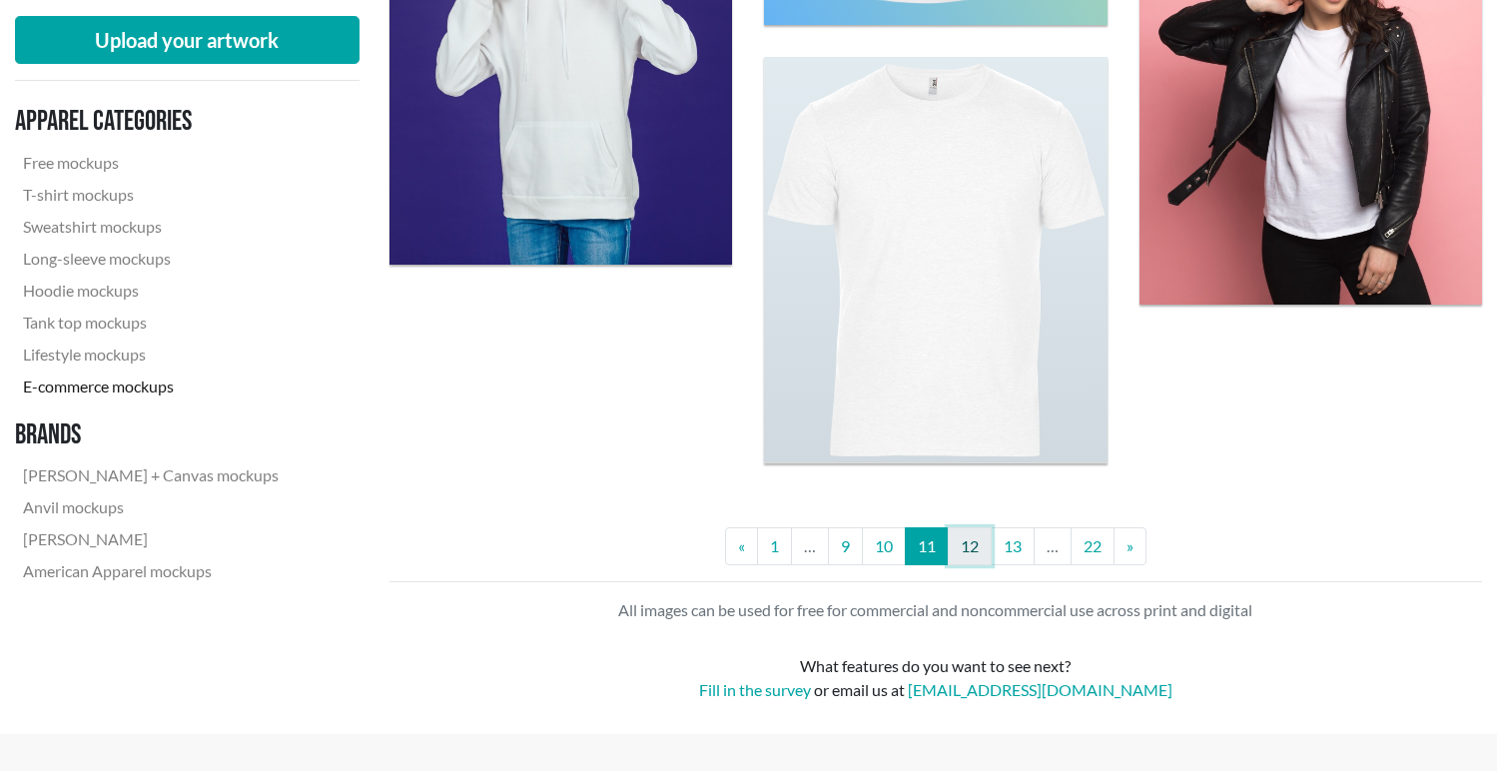
click at [989, 540] on link "12" at bounding box center [970, 546] width 44 height 38
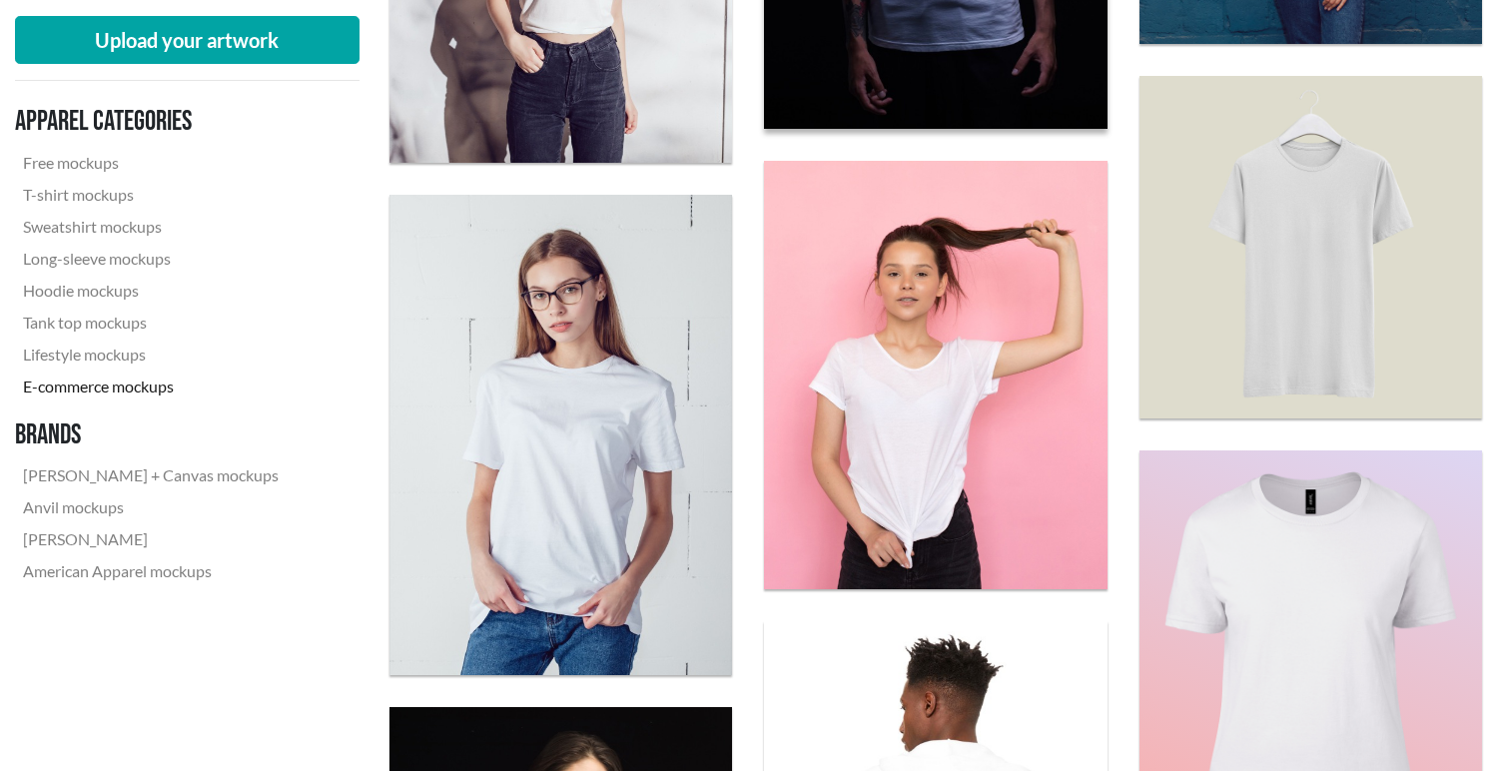
scroll to position [3040, 0]
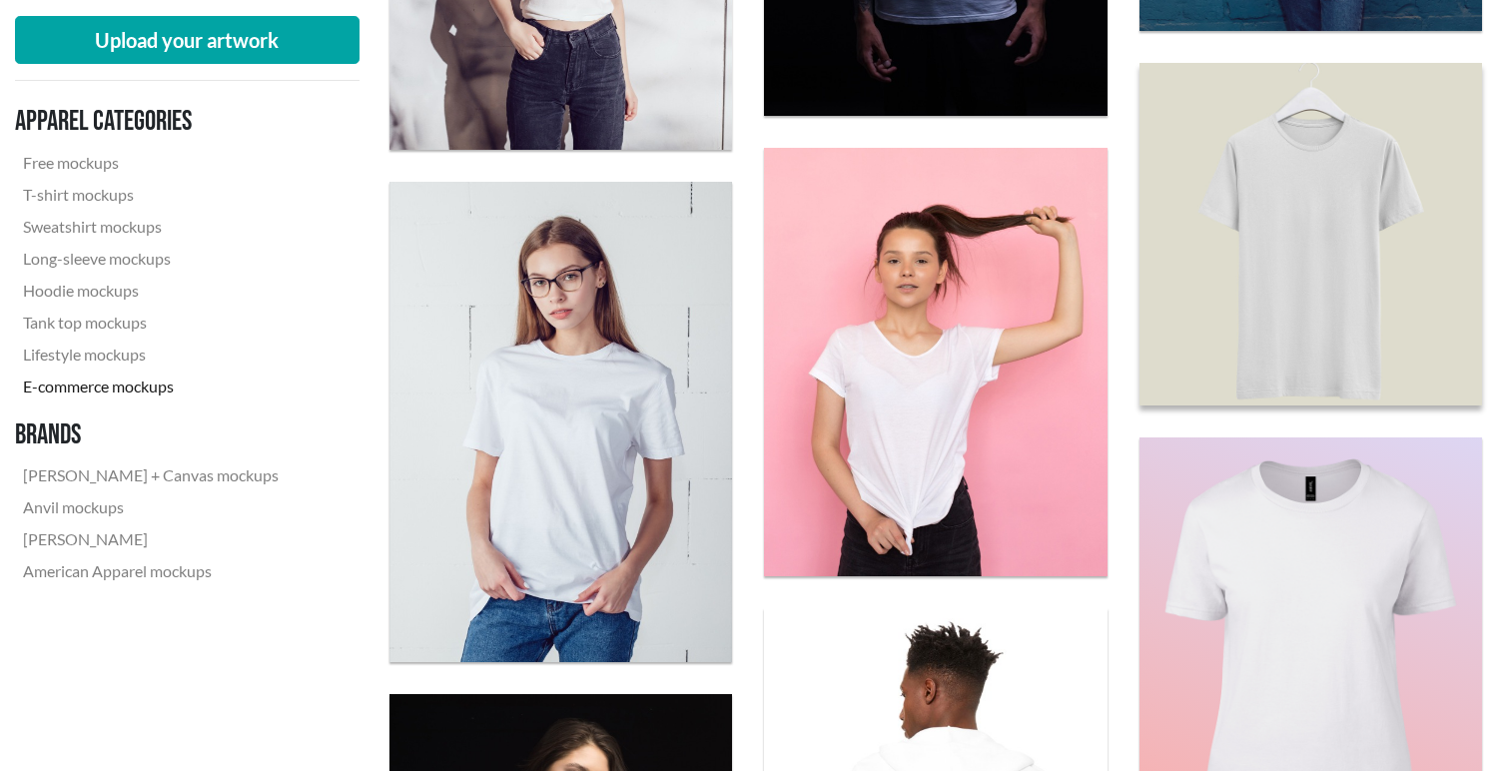
click at [1334, 282] on img at bounding box center [1311, 234] width 378 height 378
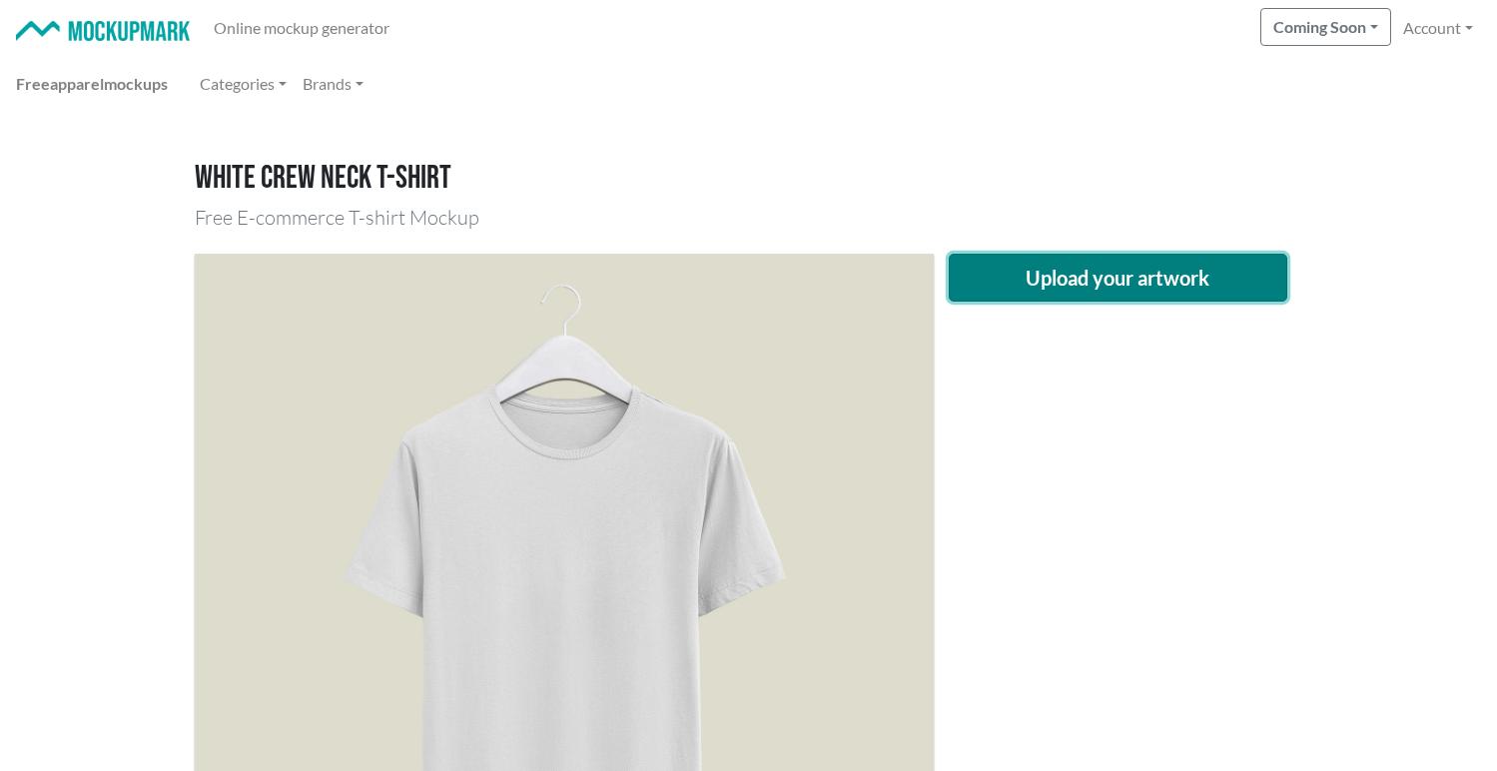
click at [1061, 277] on button "Upload your artwork" at bounding box center [1119, 278] width 340 height 48
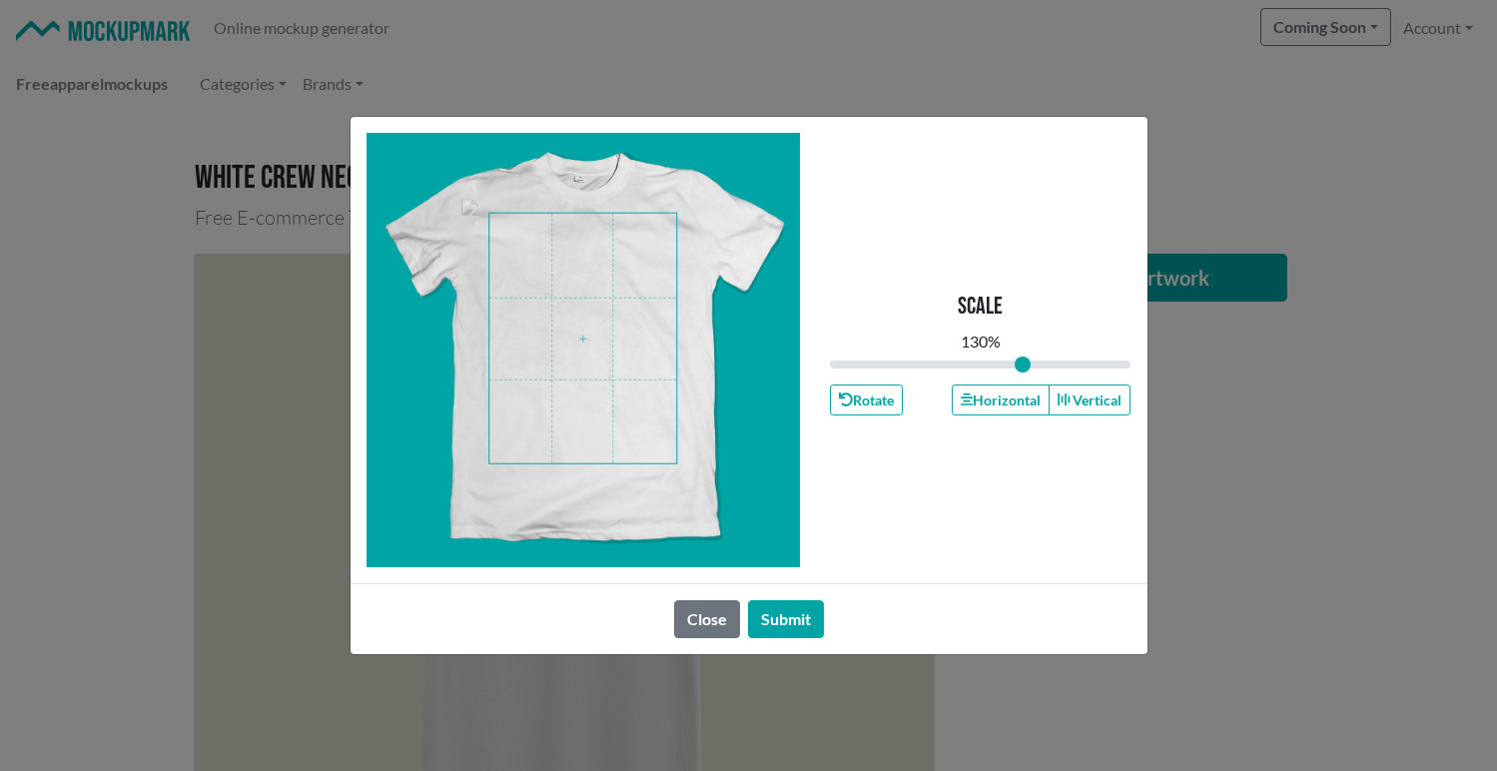
drag, startPoint x: 981, startPoint y: 365, endPoint x: 1023, endPoint y: 375, distance: 43.1
type input "1.3"
click at [1023, 375] on input "range" at bounding box center [981, 365] width 302 height 22
click at [1006, 406] on button "Horizontal" at bounding box center [1001, 400] width 98 height 31
click at [606, 313] on span at bounding box center [582, 339] width 187 height 250
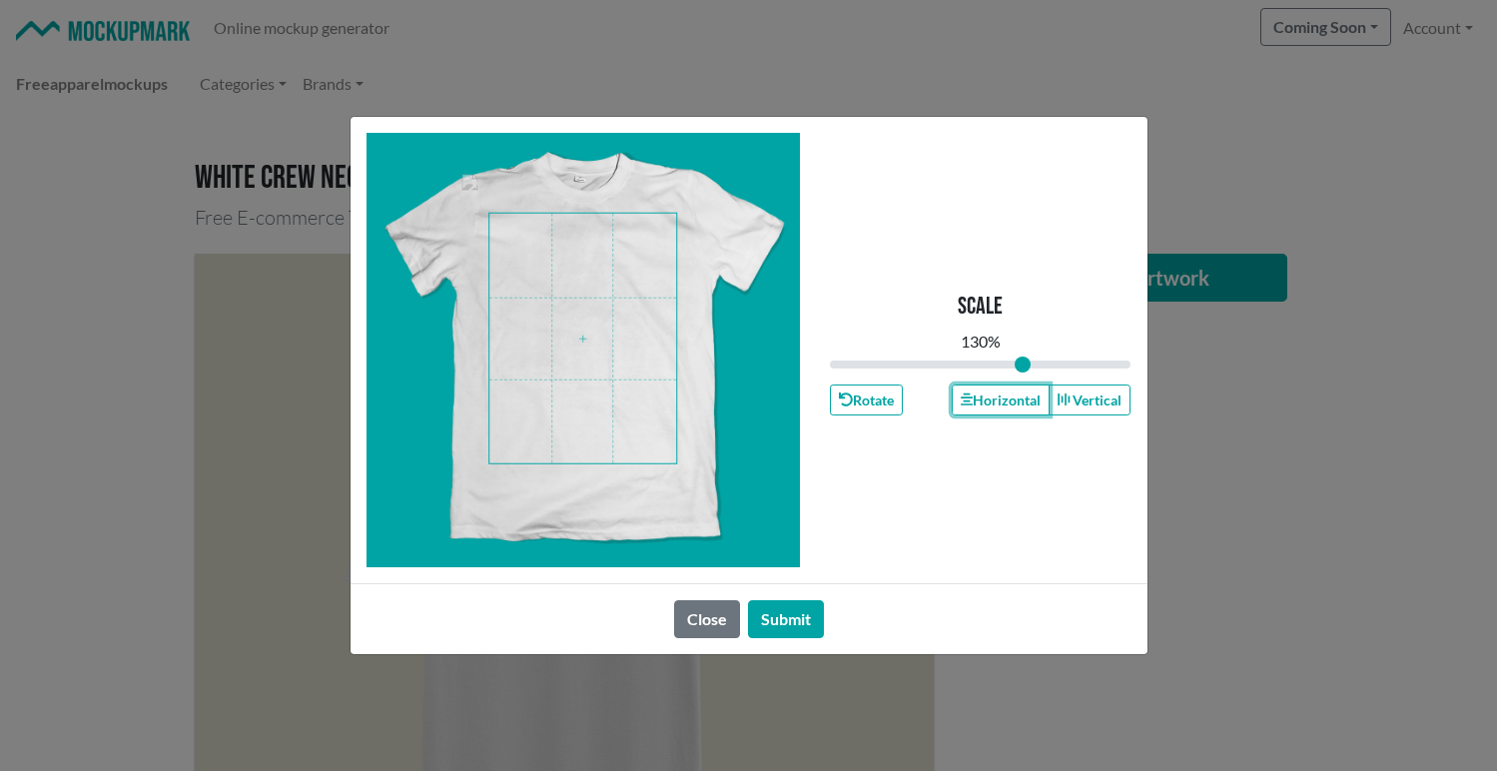
click at [584, 289] on span at bounding box center [582, 339] width 187 height 250
click at [1018, 407] on button "Horizontal" at bounding box center [1001, 400] width 98 height 31
click at [801, 625] on button "Submit" at bounding box center [786, 619] width 76 height 38
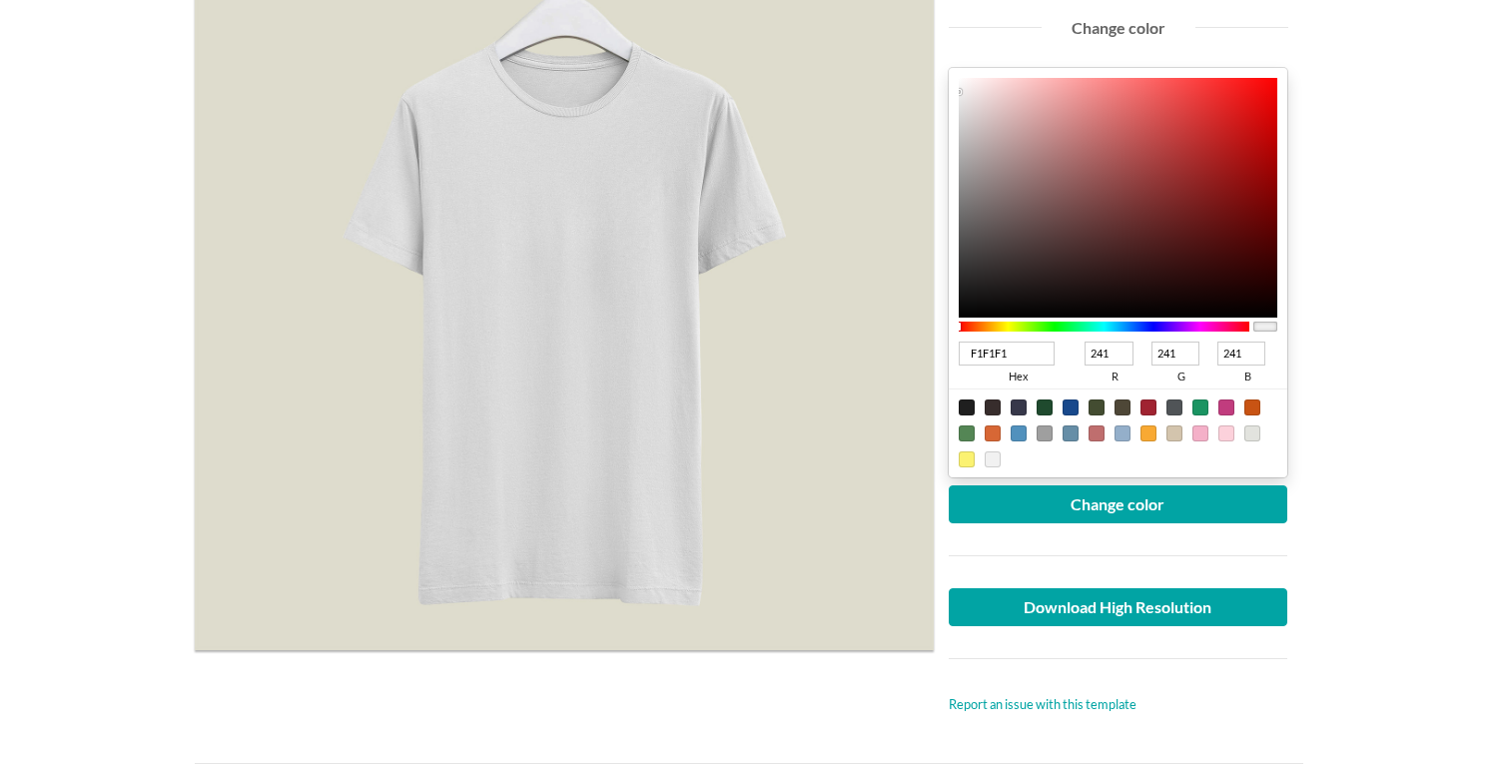
scroll to position [344, 0]
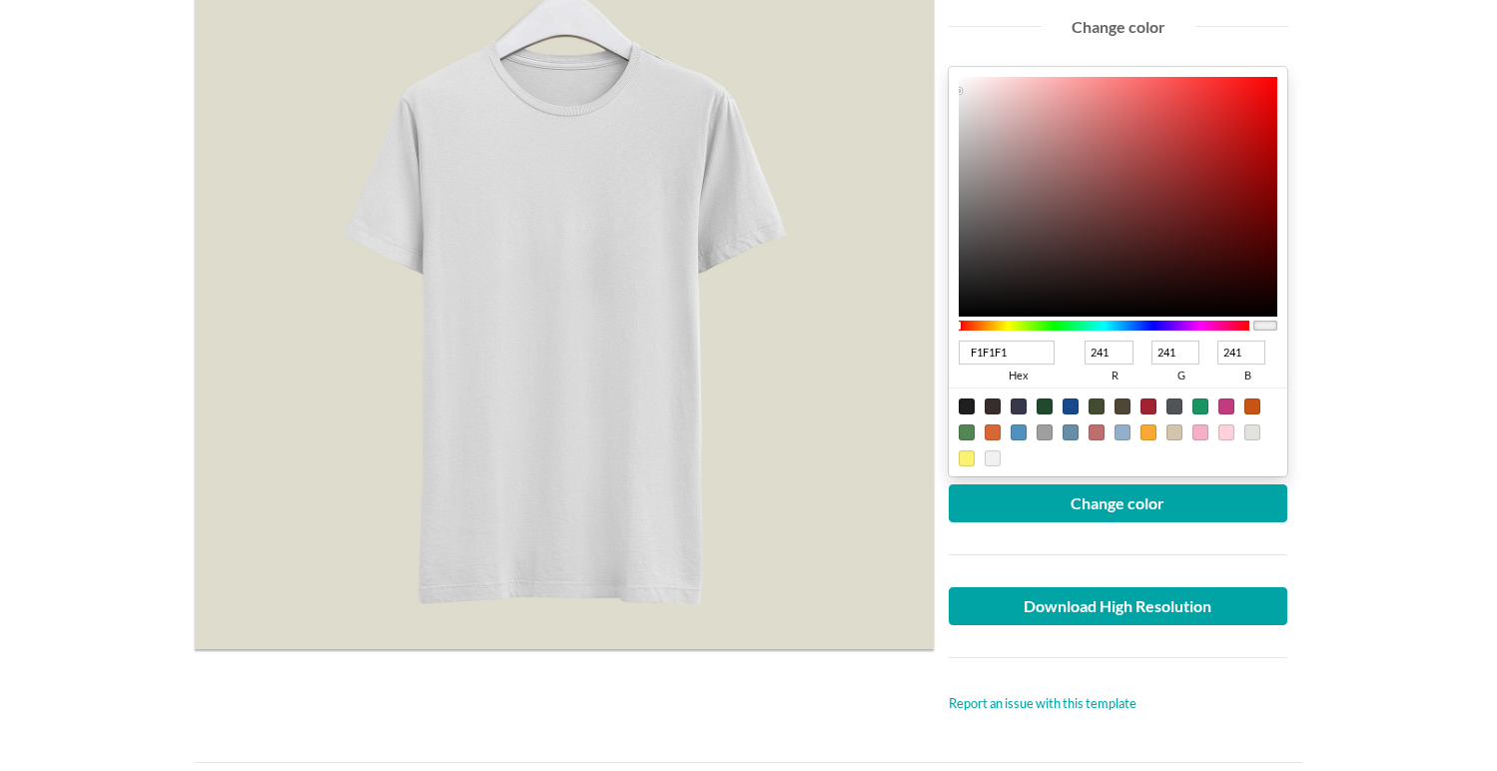
type input "F1EFEF"
type input "239"
type input "F7F6F6"
type input "247"
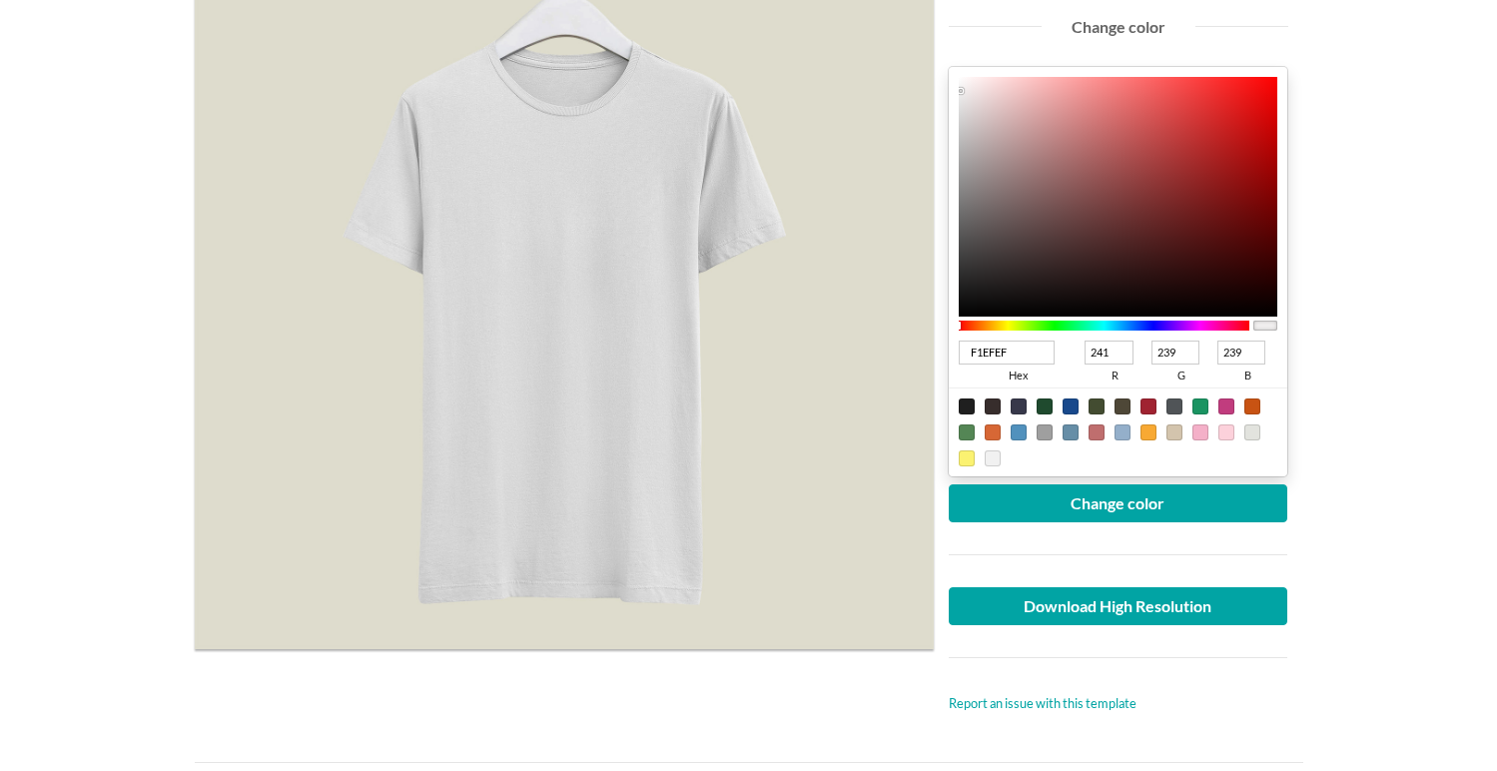
type input "246"
type input "FEFEFE"
type input "254"
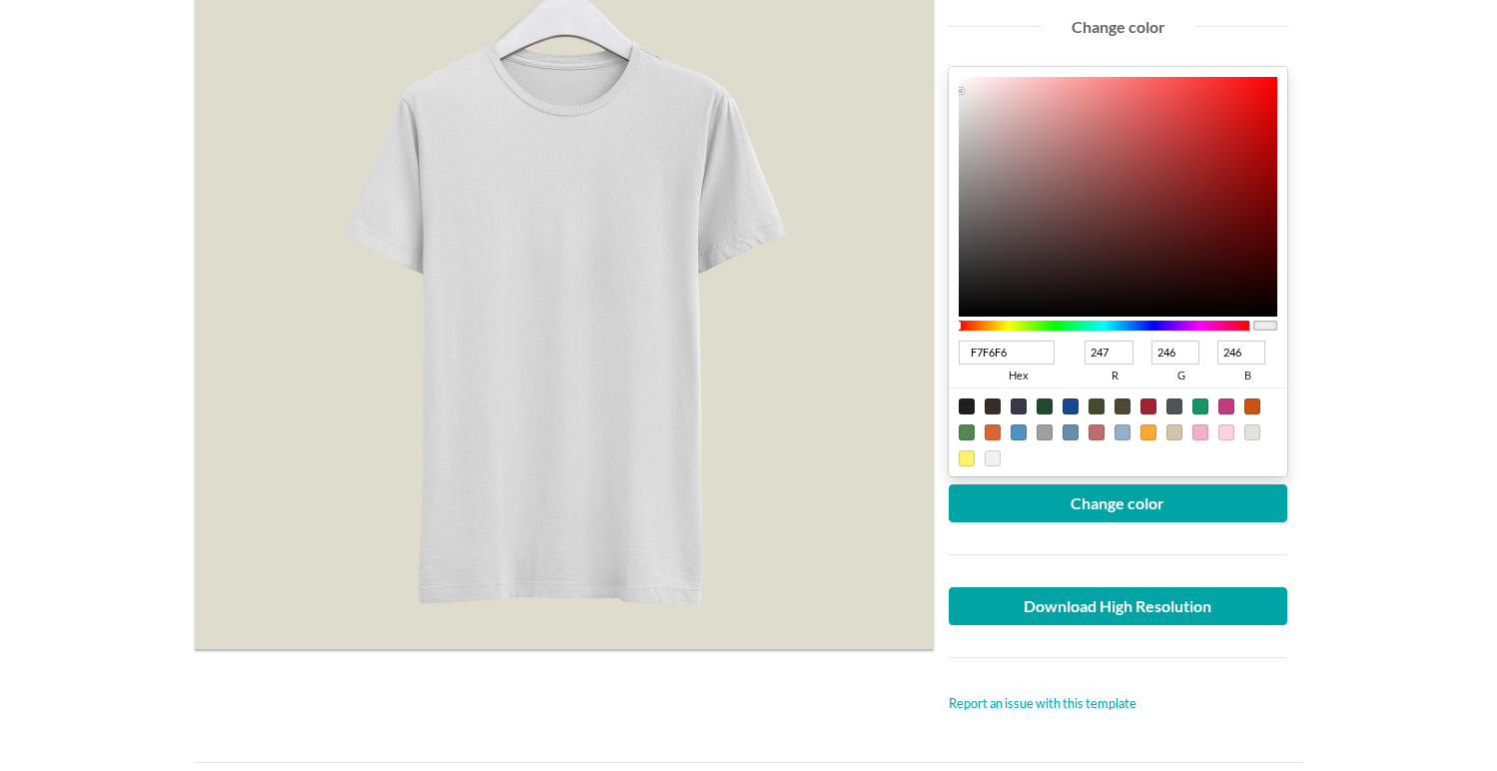
type input "254"
type input "FFFFFF"
type input "255"
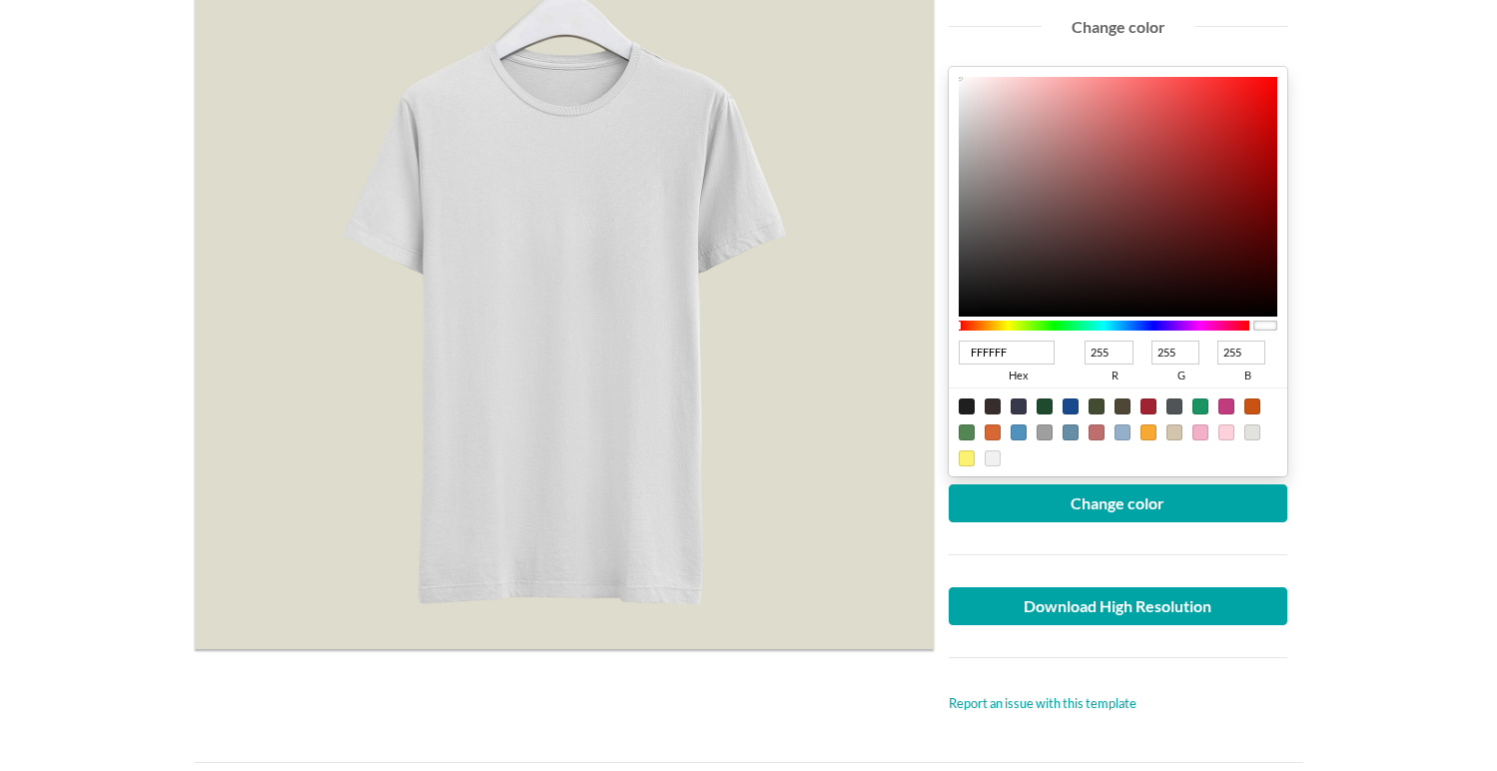
drag, startPoint x: 960, startPoint y: 91, endPoint x: 952, endPoint y: 72, distance: 20.6
click at [952, 72] on div "FFFFFF hex 255 r 255 g 255 b 100 a" at bounding box center [1119, 272] width 340 height 410
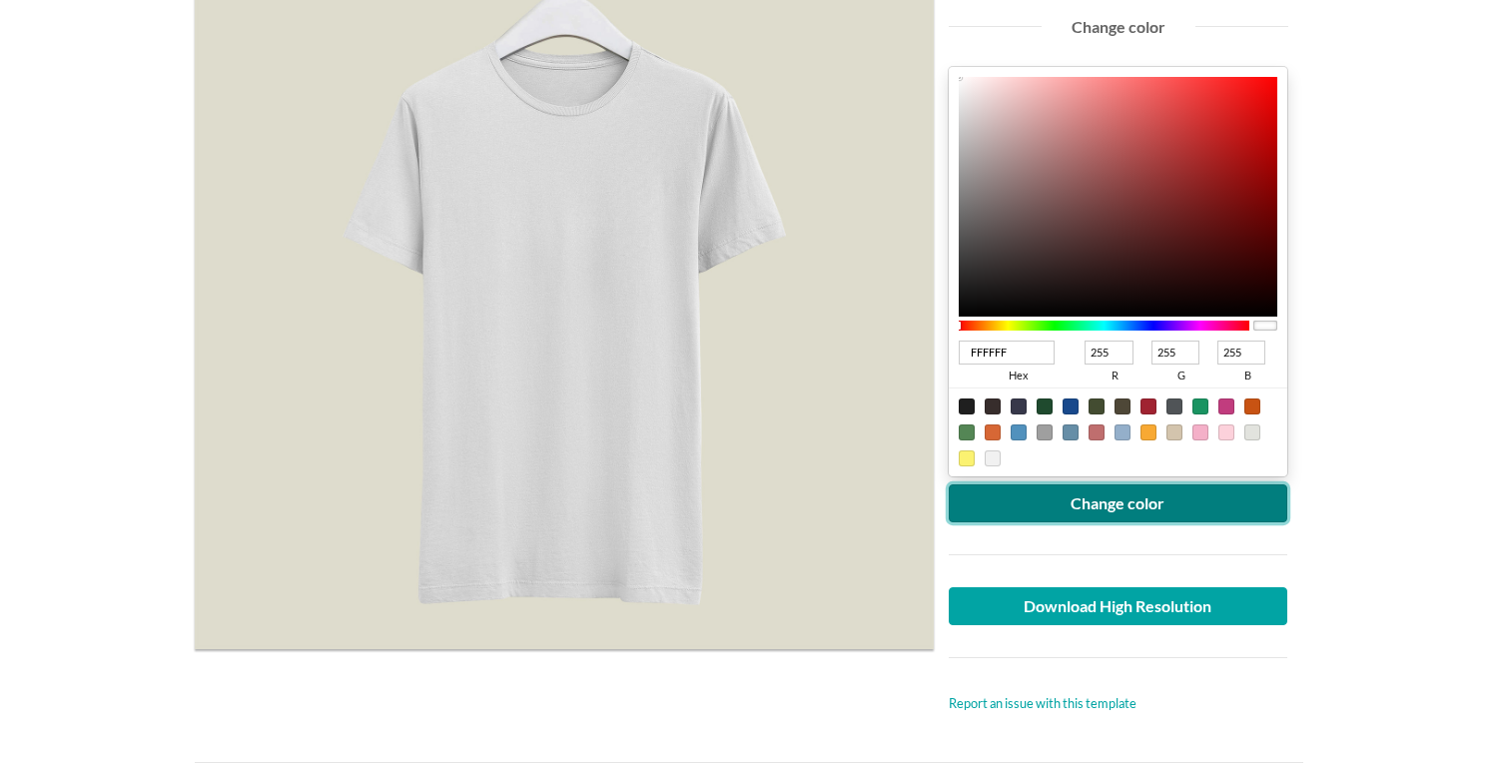
click at [1064, 509] on button "Change color" at bounding box center [1119, 503] width 340 height 38
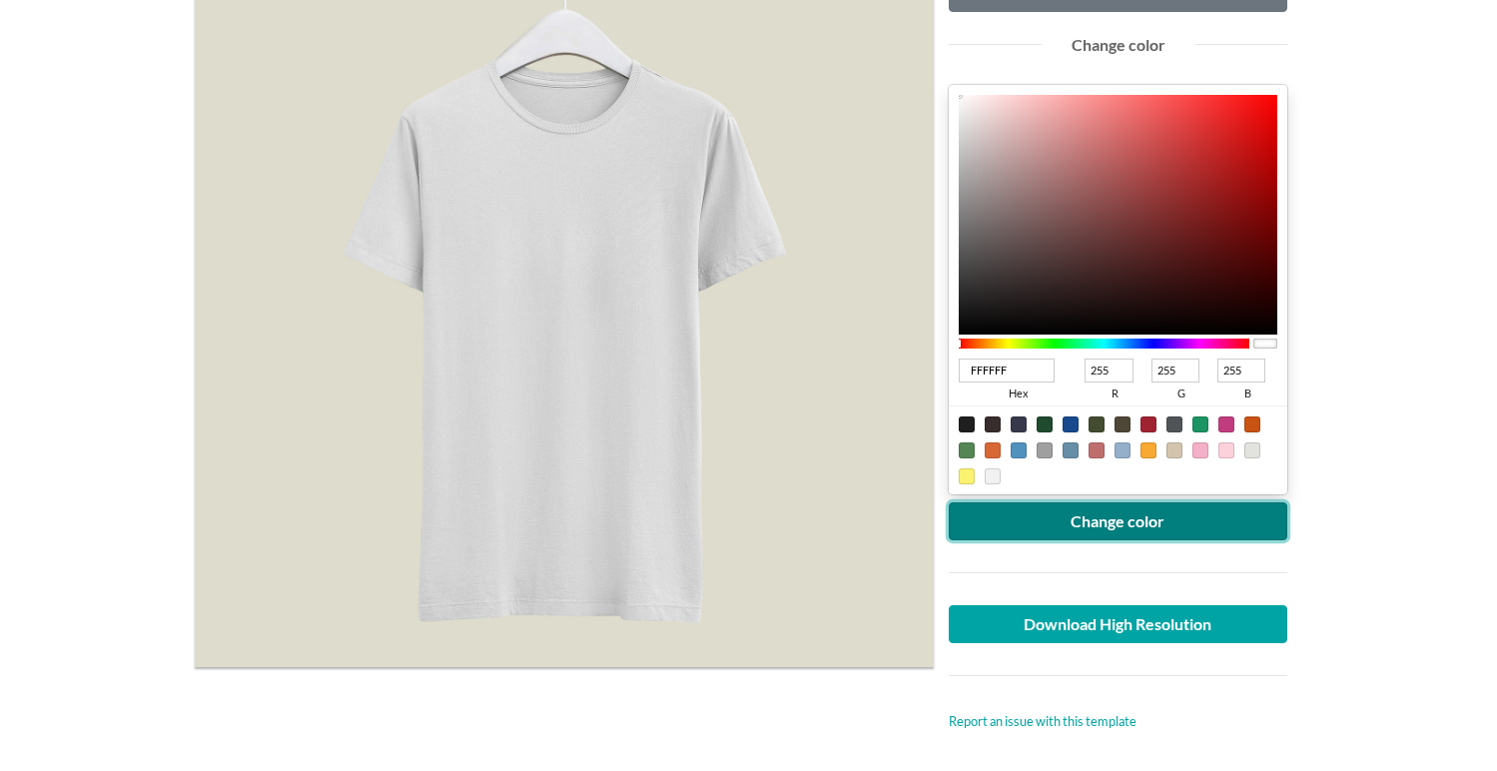
scroll to position [347, 0]
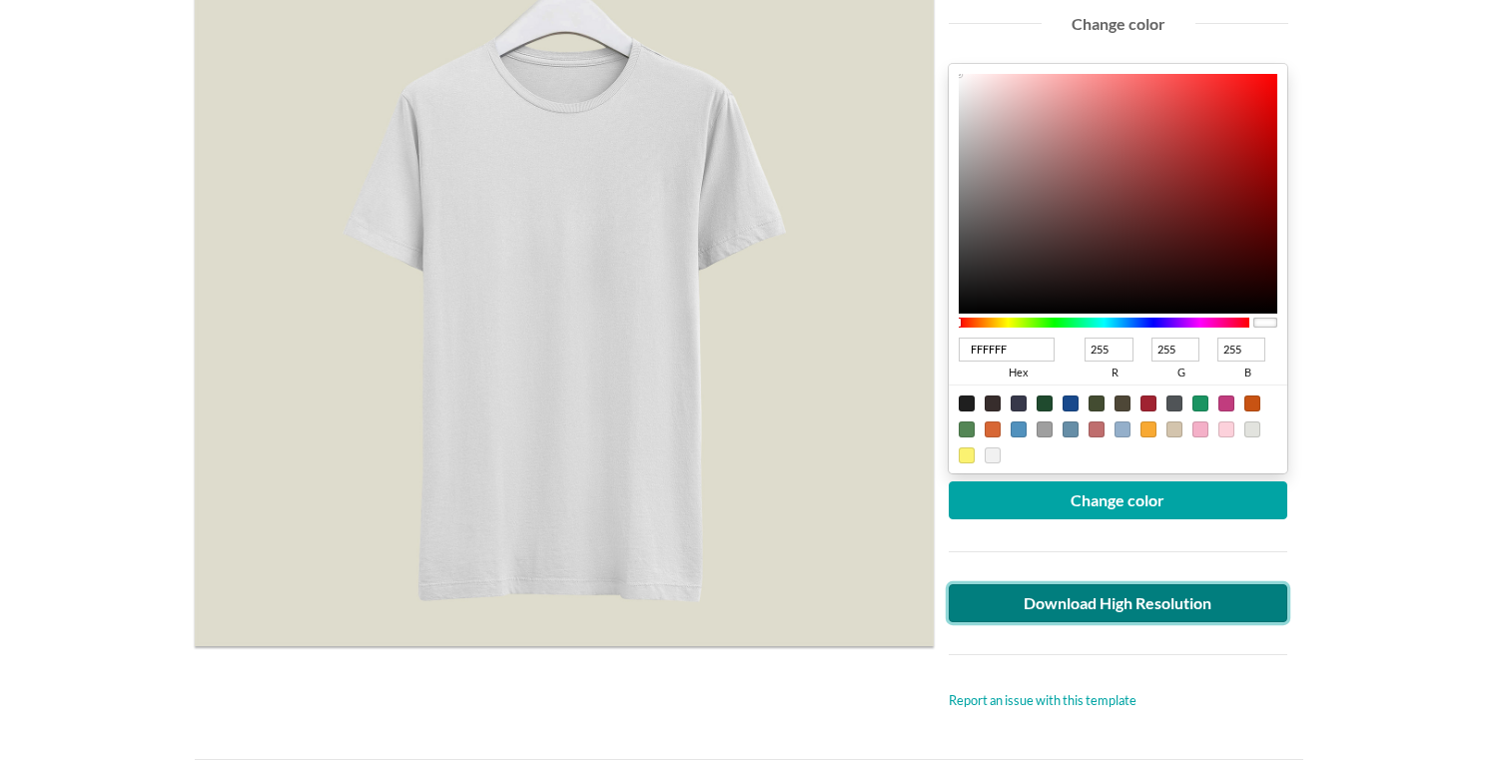
click at [1110, 601] on link "Download High Resolution" at bounding box center [1119, 603] width 340 height 38
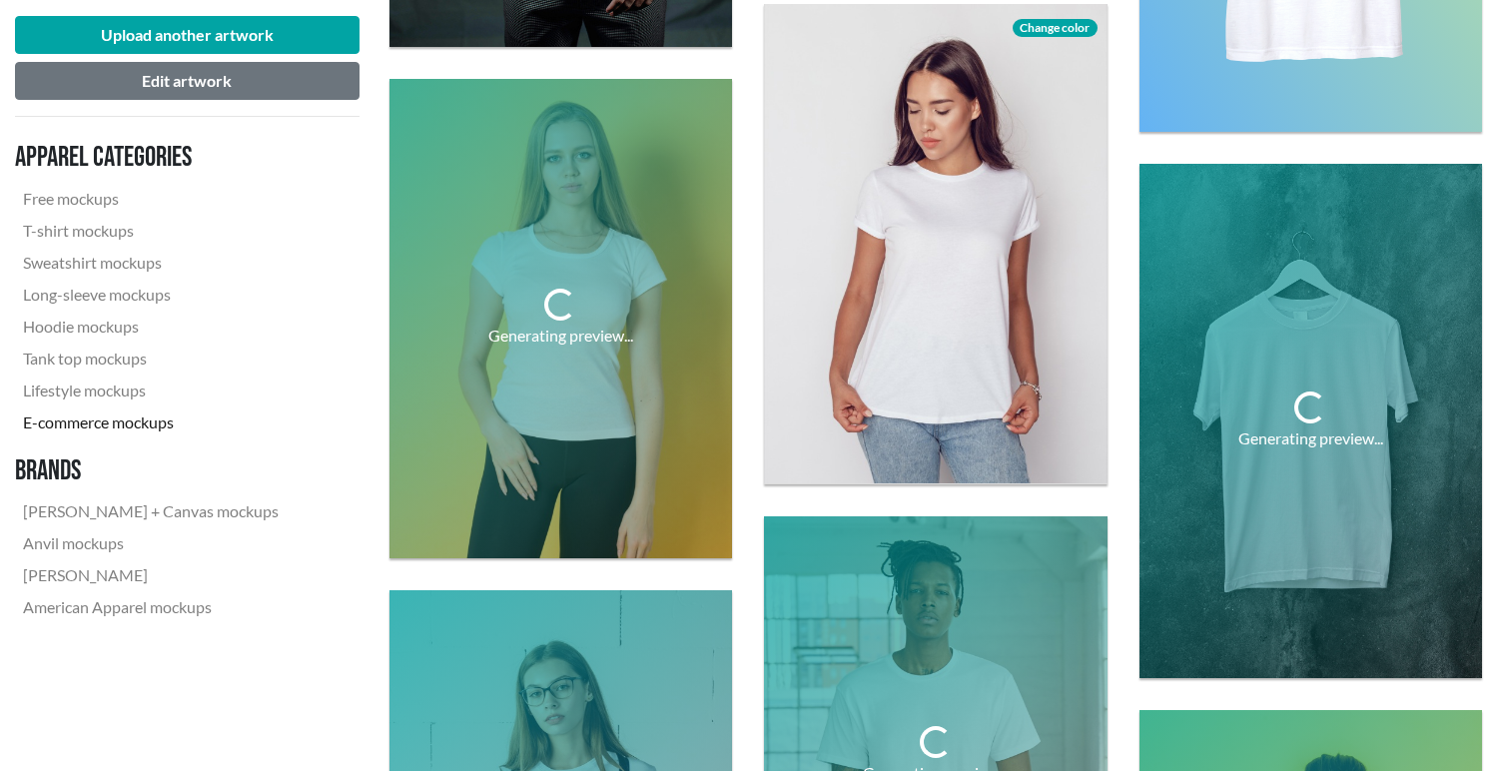
scroll to position [1641, 0]
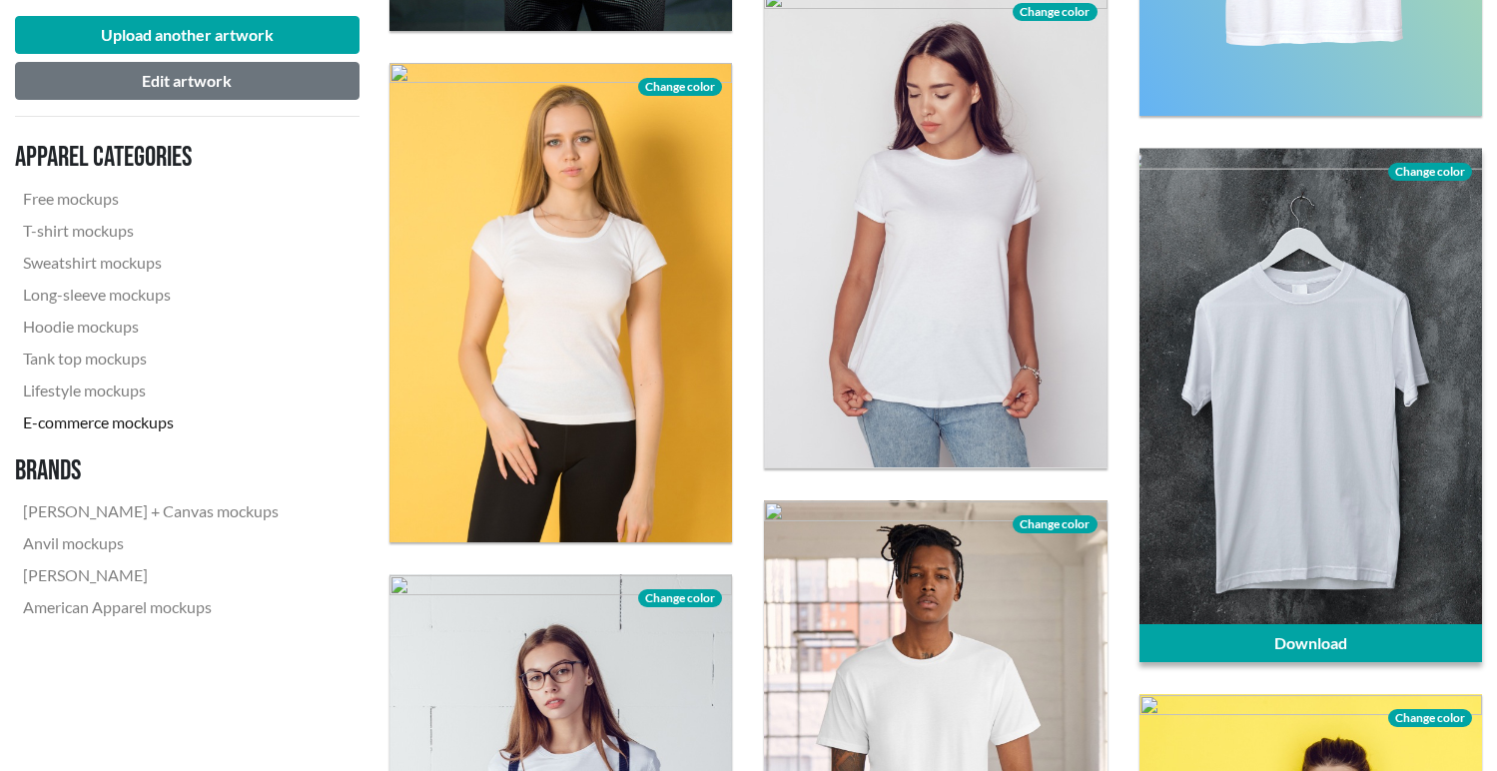
click at [1391, 383] on div at bounding box center [1311, 405] width 343 height 514
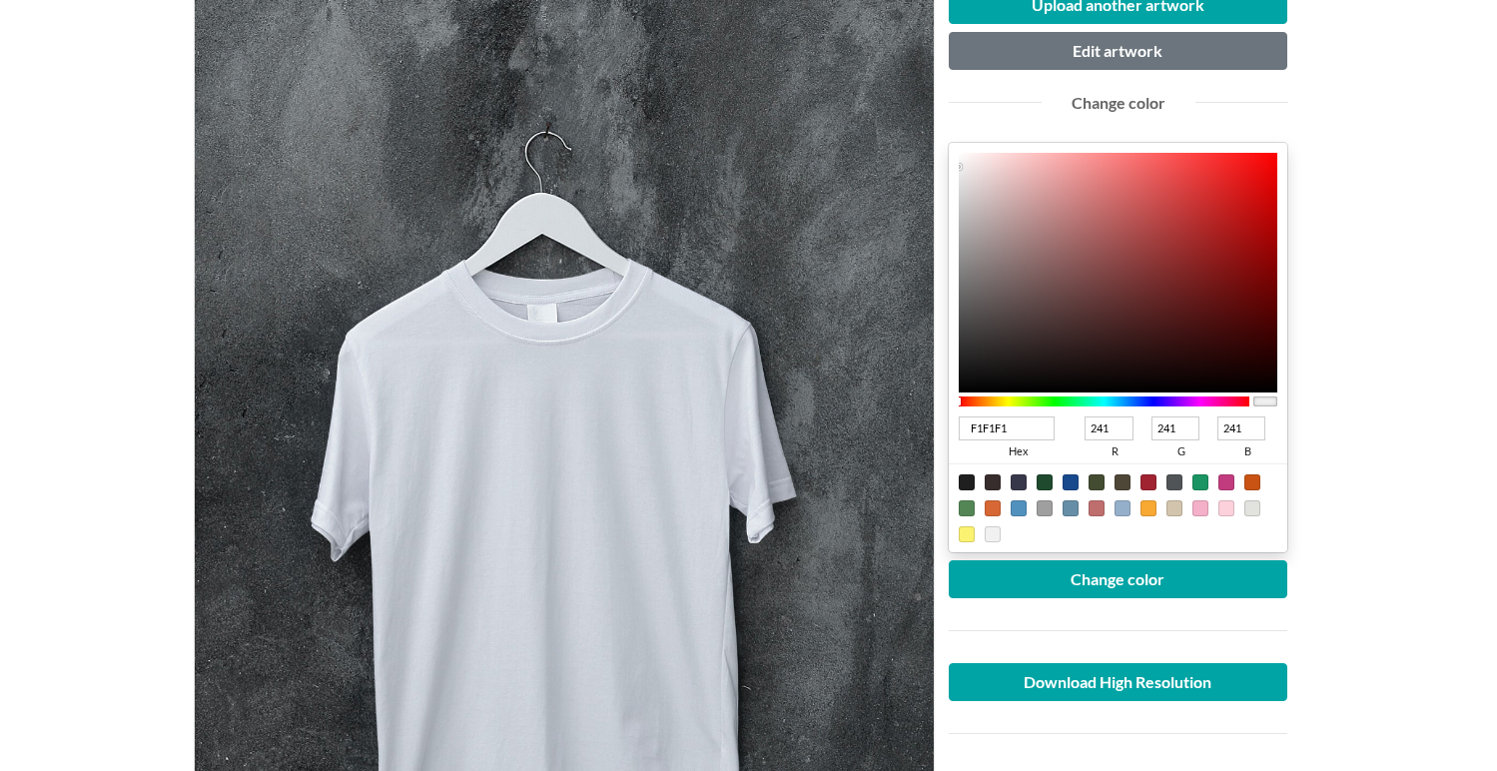
scroll to position [257, 0]
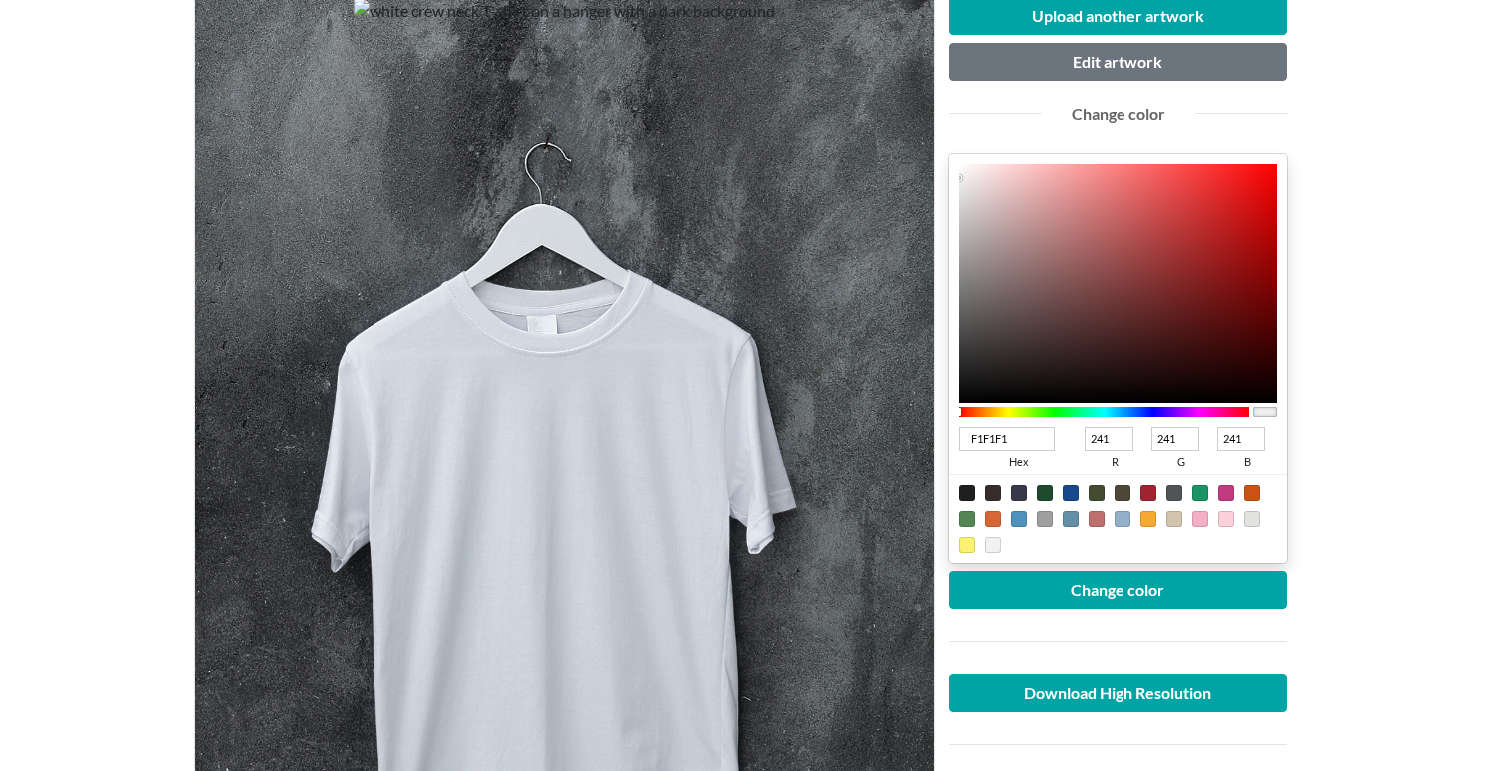
type input "F2F1F1"
type input "242"
type input "DBDBDB"
type input "219"
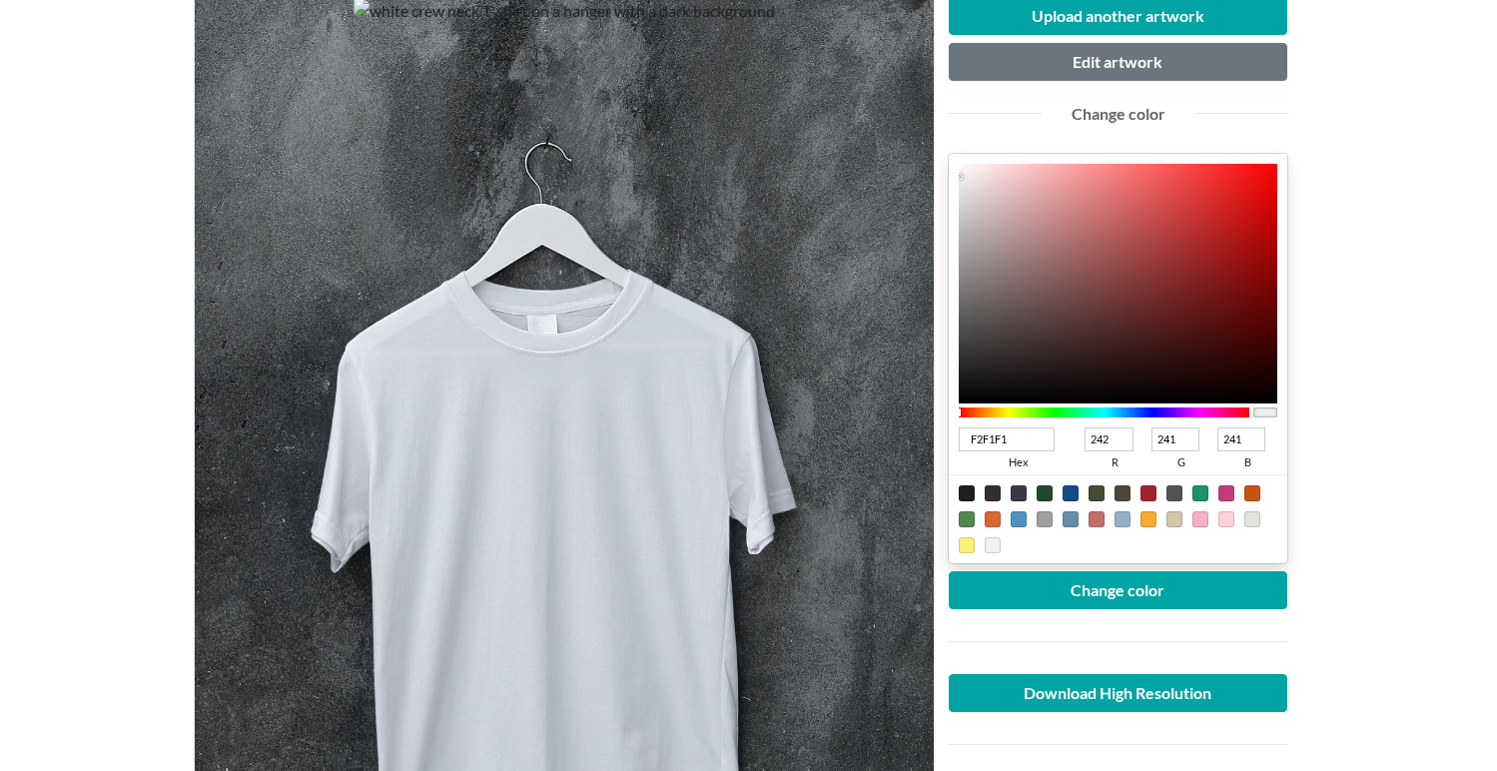
type input "219"
type input "7D7D7D"
type input "125"
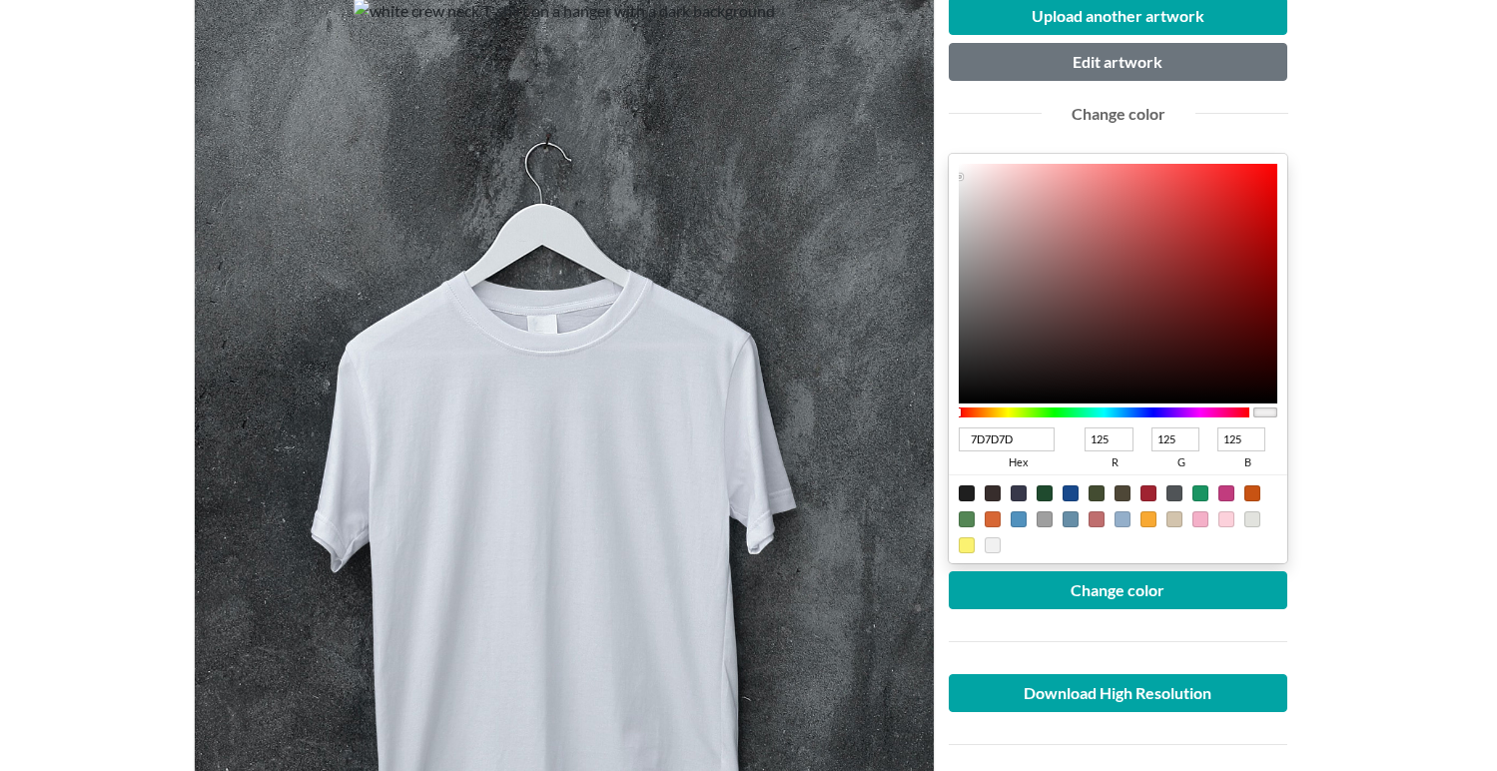
type input "2B2B2B"
type input "43"
type input "010101"
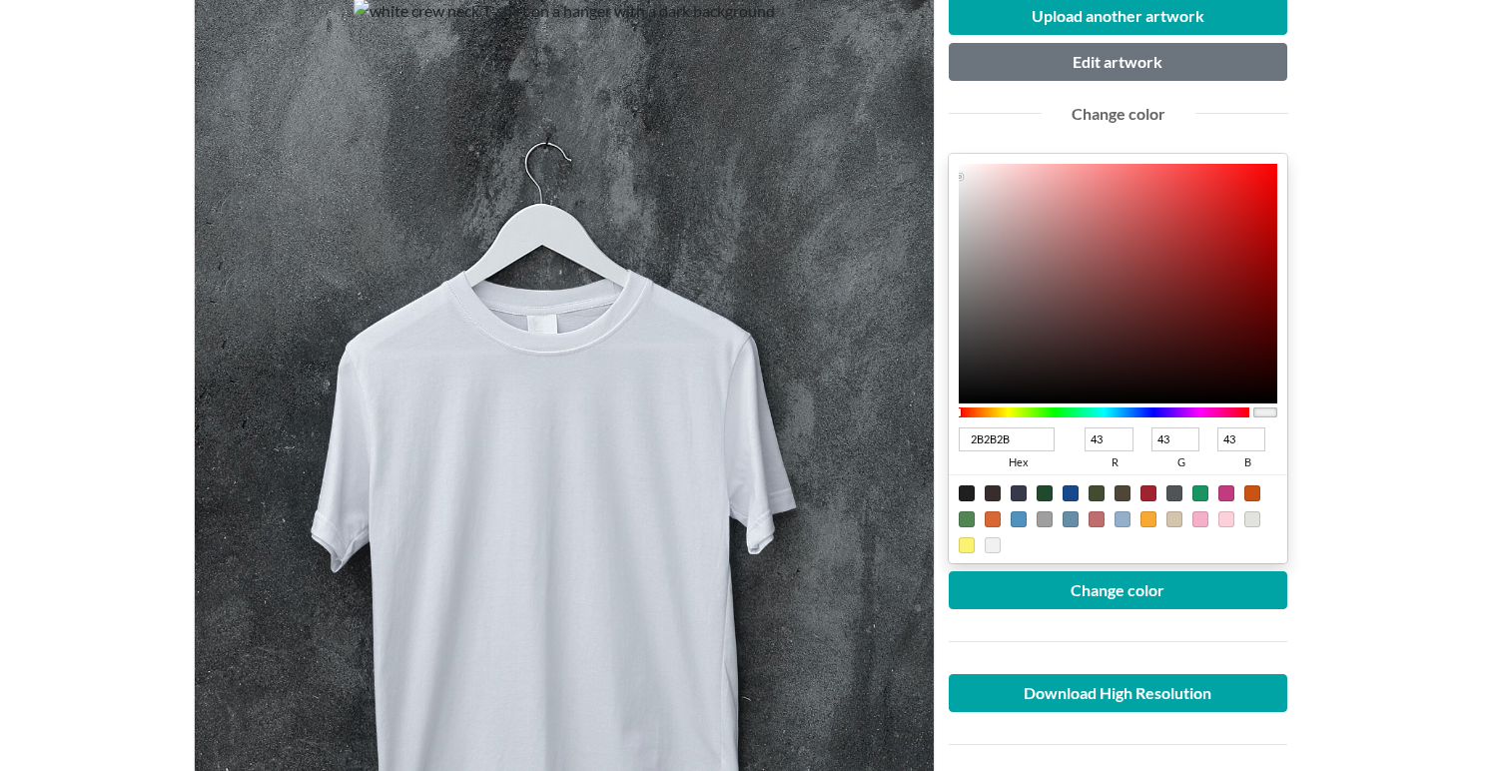
type input "1"
type input "000000"
type input "0"
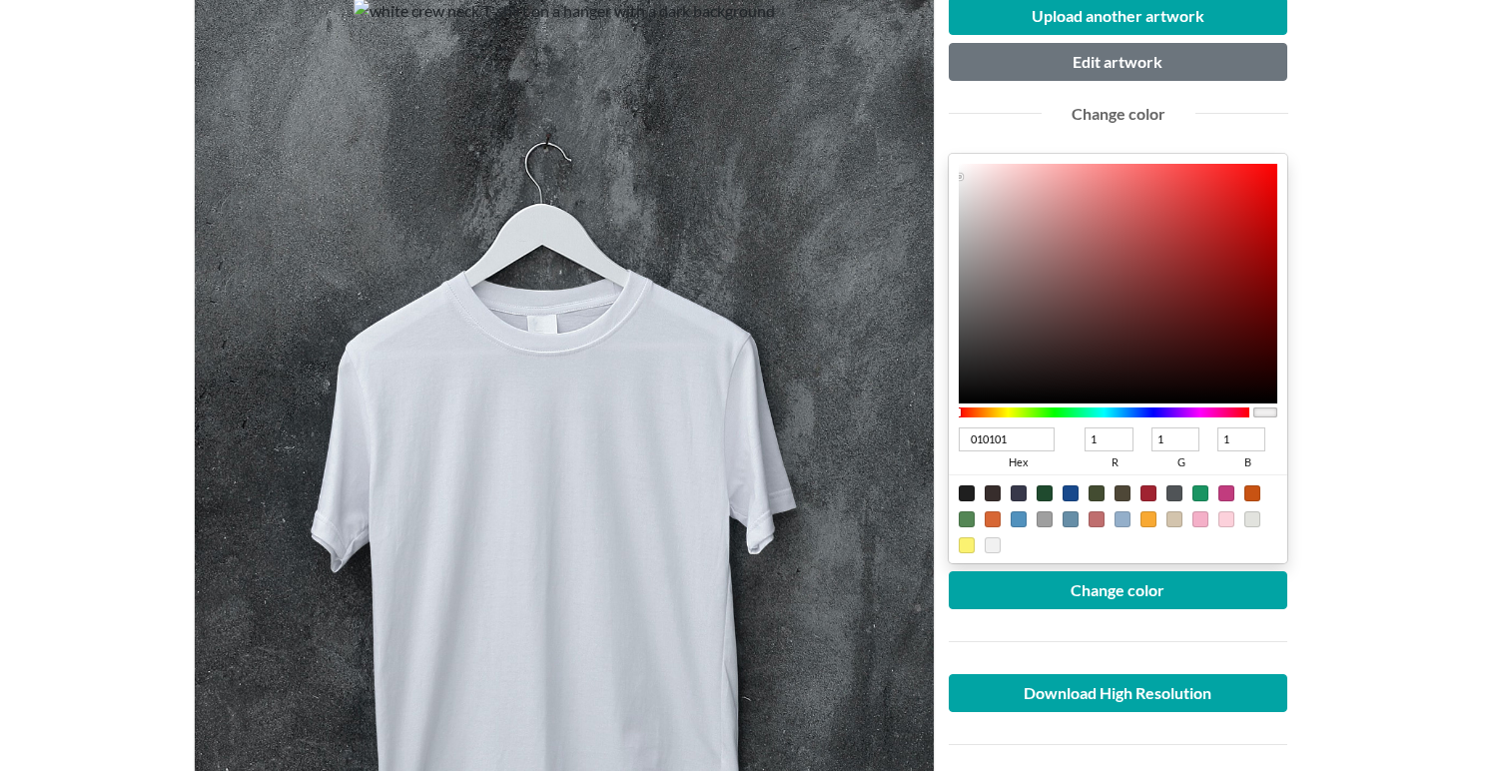
type input "0"
drag, startPoint x: 959, startPoint y: 177, endPoint x: 948, endPoint y: 412, distance: 235.0
click at [949, 415] on div "000000 hex 0 r 0 g 0 b 100 a" at bounding box center [1119, 359] width 340 height 410
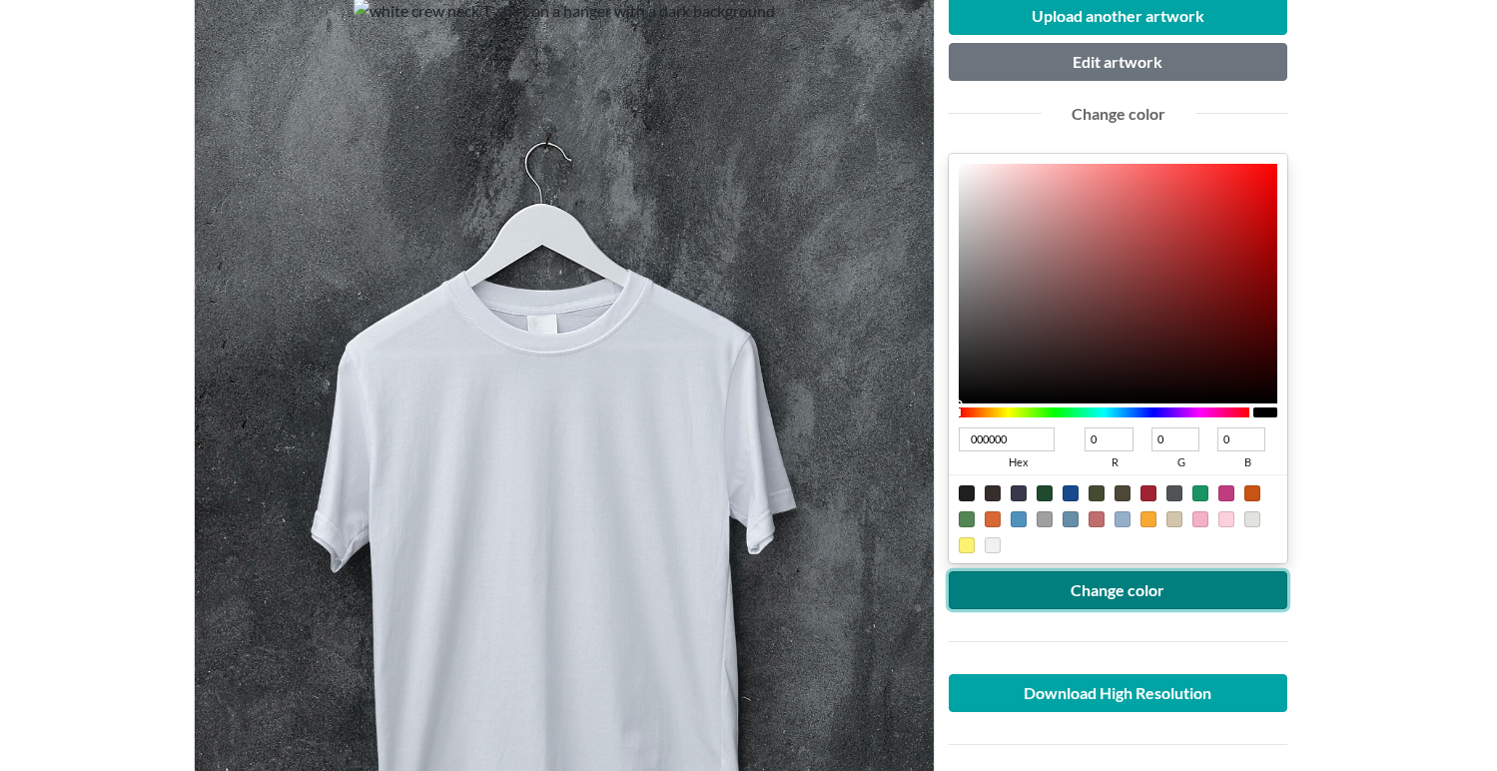
click at [1099, 599] on button "Change color" at bounding box center [1119, 590] width 340 height 38
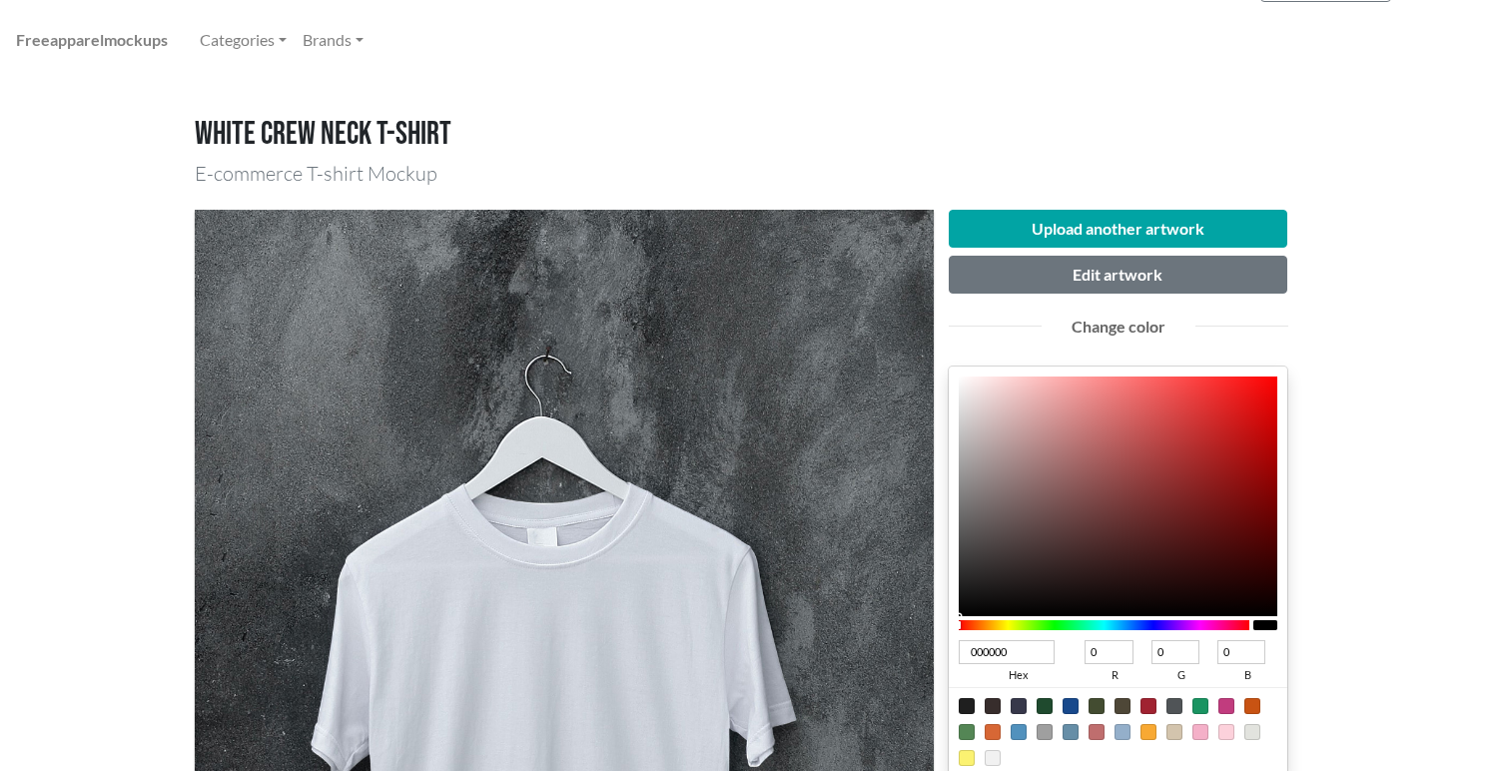
scroll to position [0, 0]
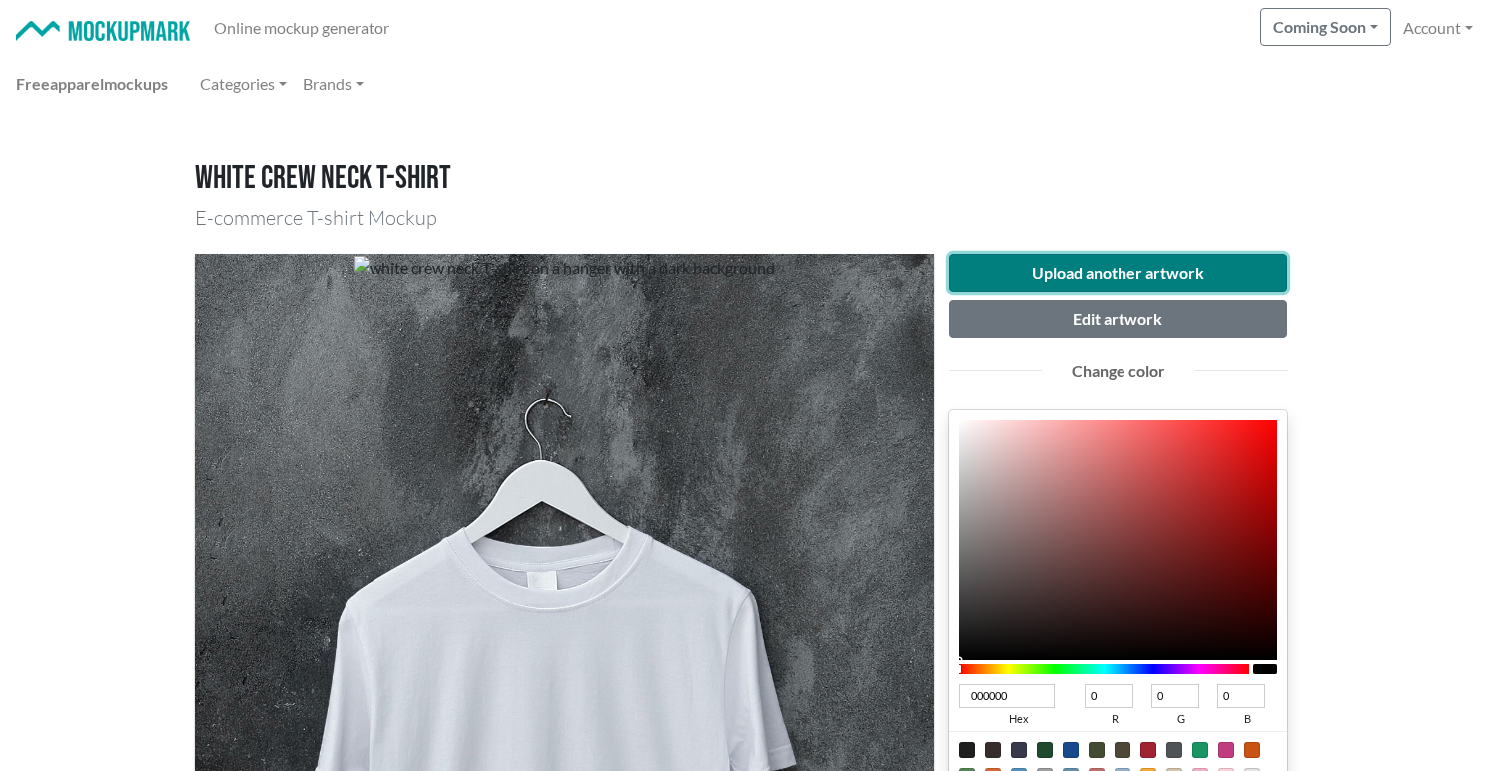
click at [1052, 283] on button "Upload another artwork" at bounding box center [1119, 273] width 340 height 38
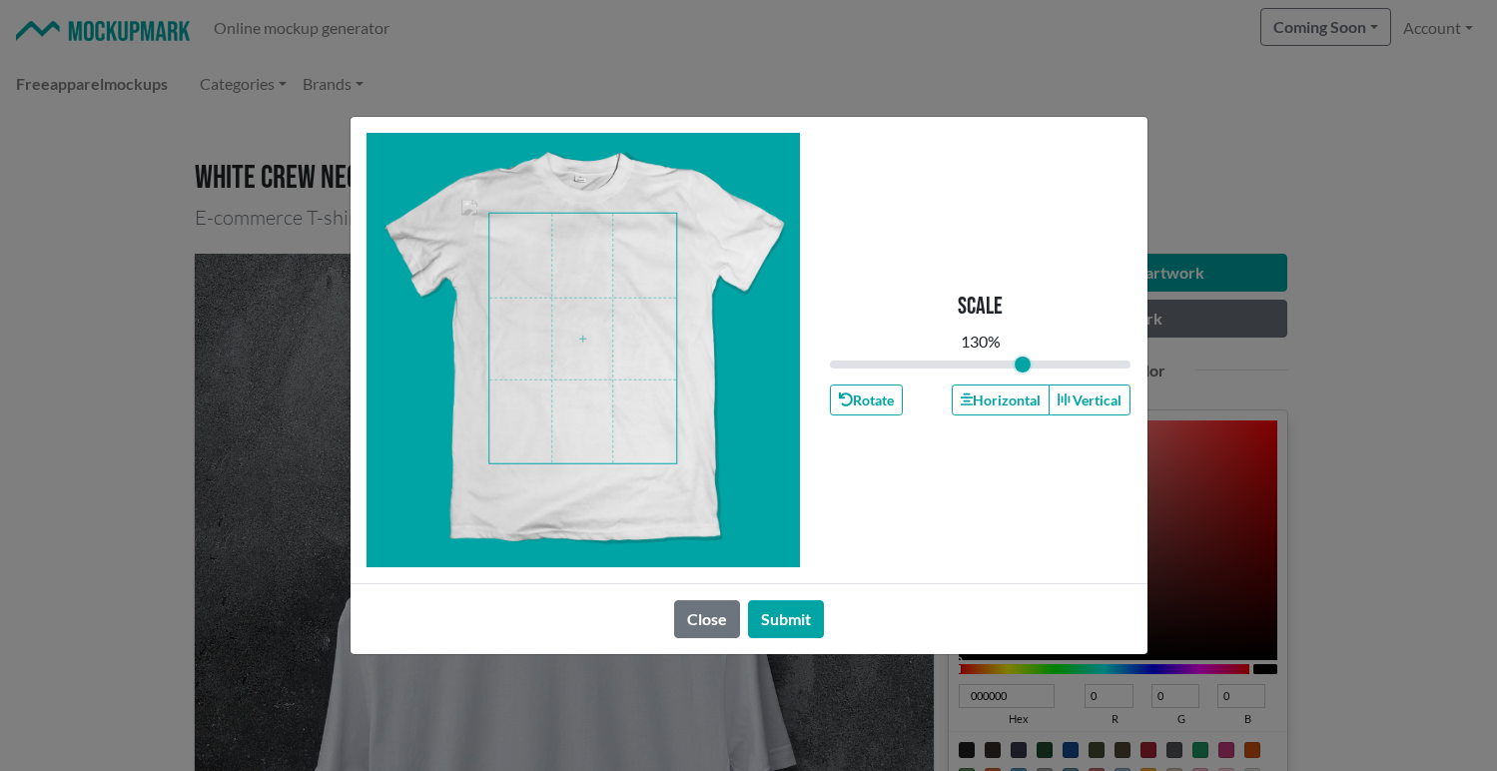
drag, startPoint x: 982, startPoint y: 363, endPoint x: 1022, endPoint y: 373, distance: 41.2
type input "1.3"
click at [1022, 373] on input "range" at bounding box center [981, 365] width 302 height 22
click at [587, 300] on span at bounding box center [582, 339] width 187 height 250
click at [1003, 402] on button "Horizontal" at bounding box center [1001, 400] width 98 height 31
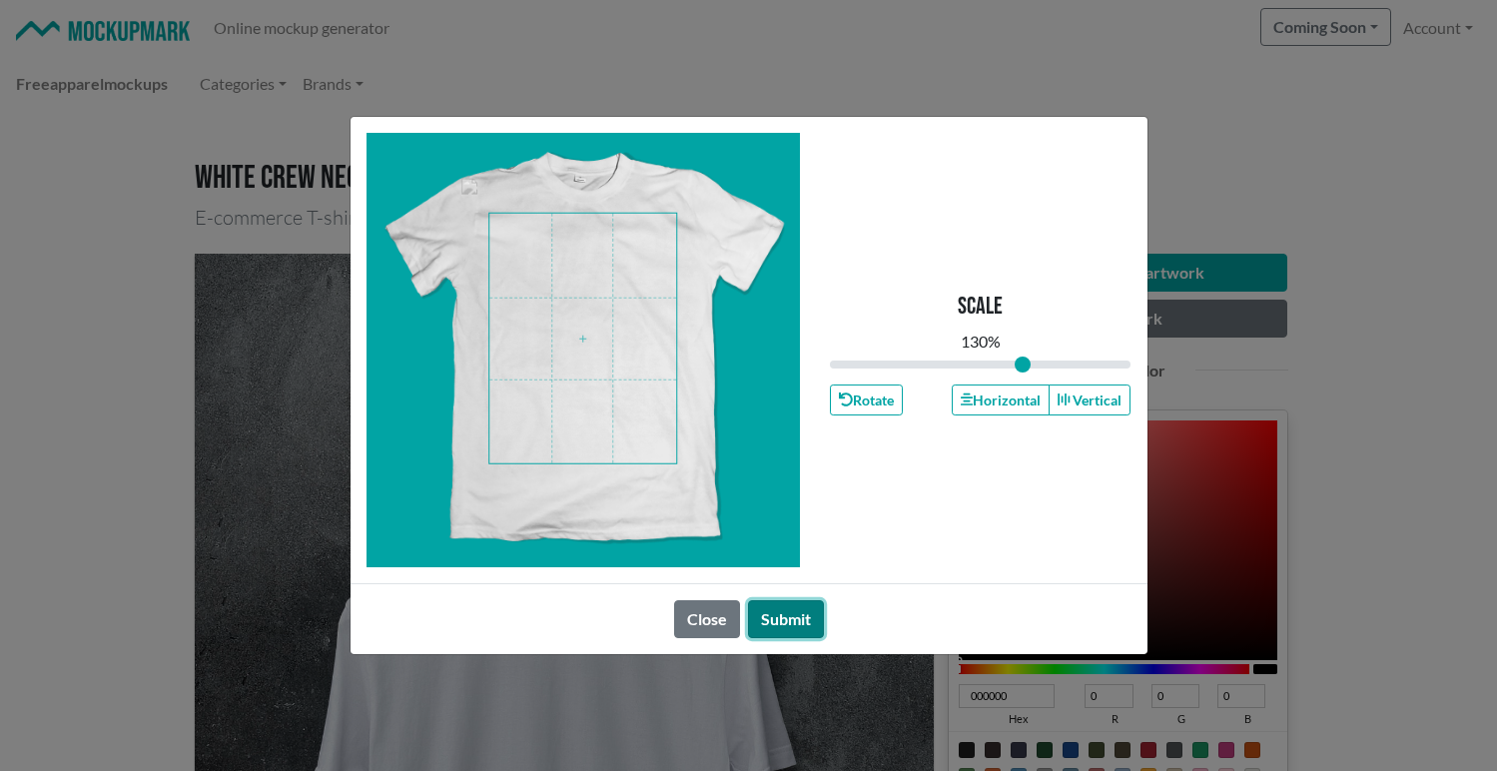
click at [782, 622] on button "Submit" at bounding box center [786, 619] width 76 height 38
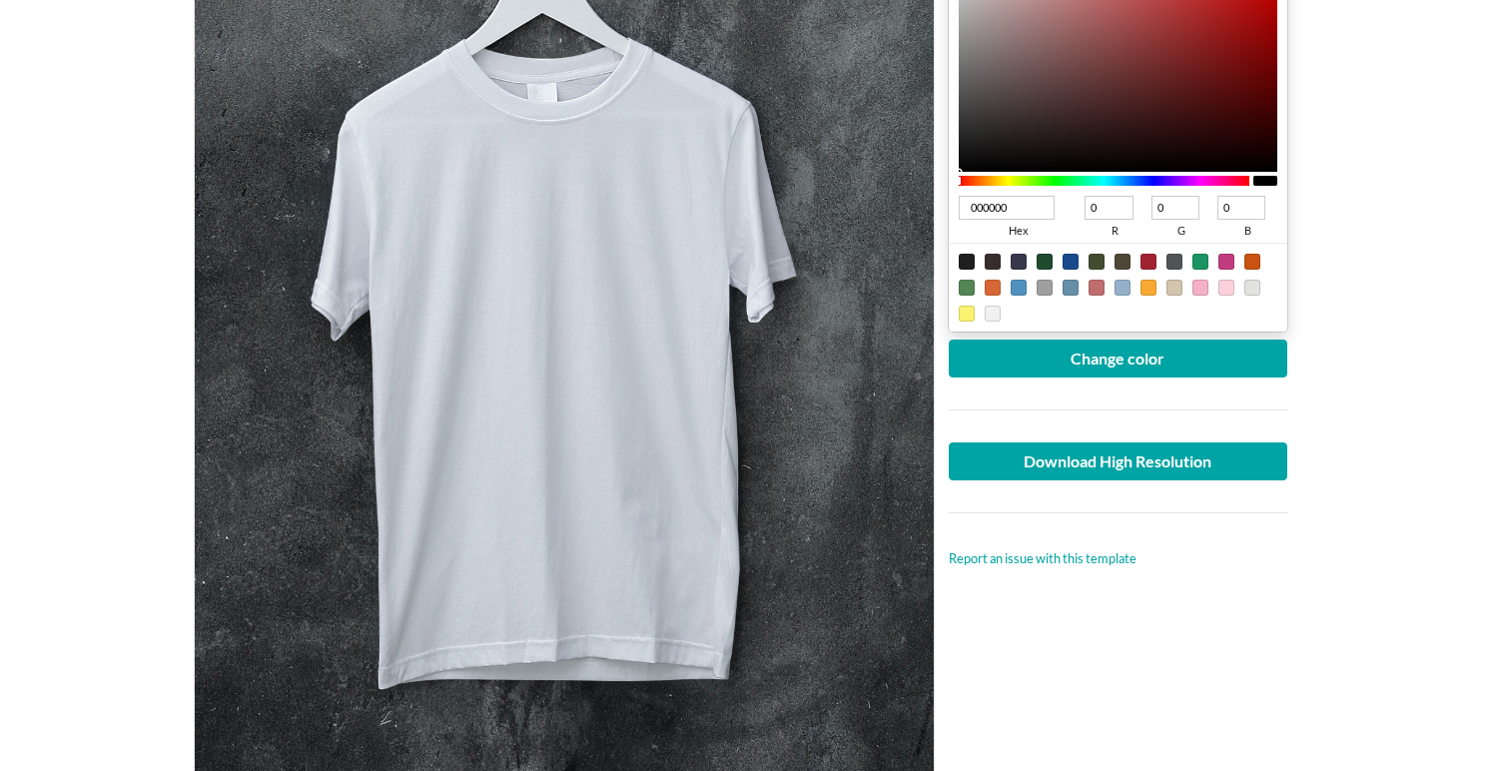
scroll to position [490, 0]
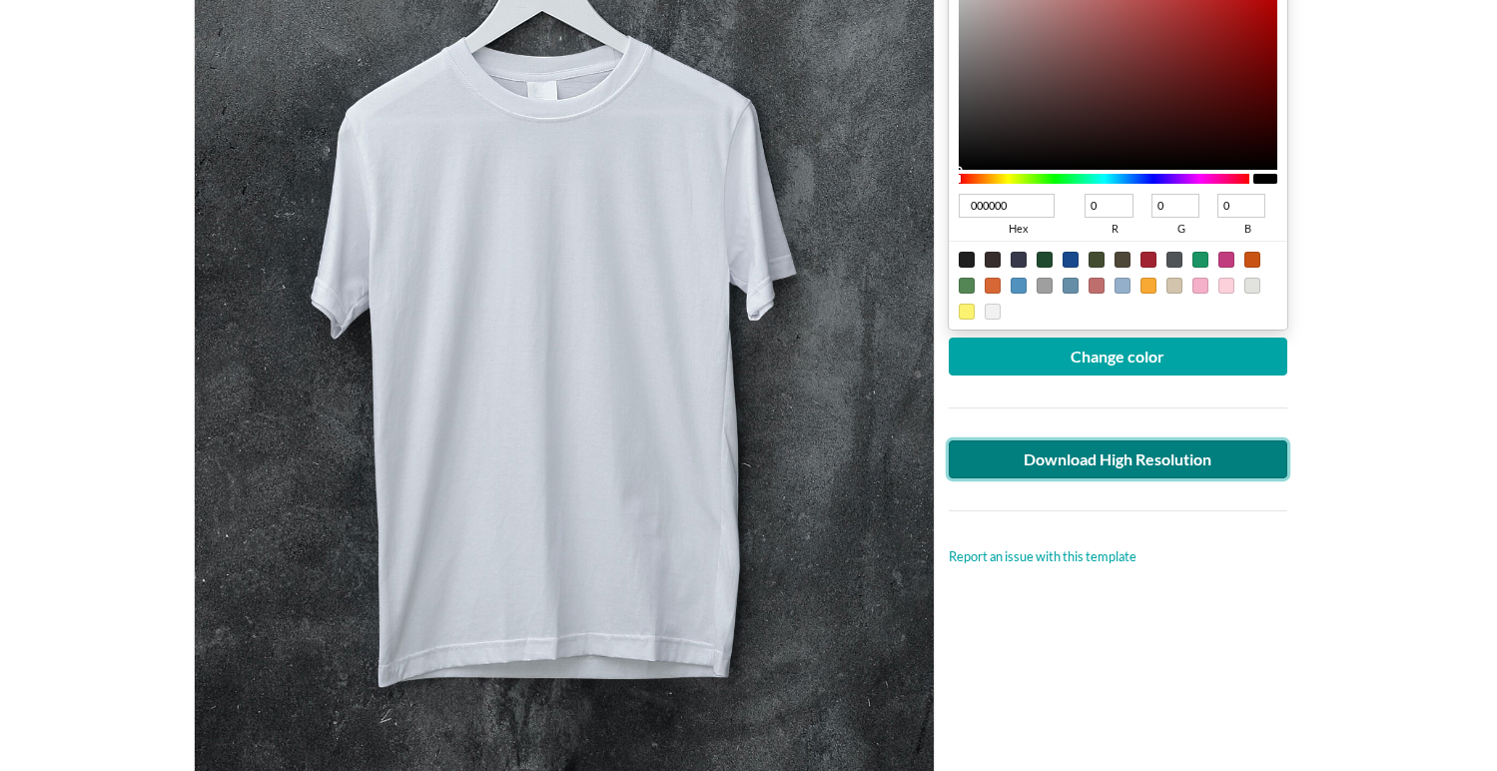
click at [1043, 467] on link "Download High Resolution" at bounding box center [1119, 459] width 340 height 38
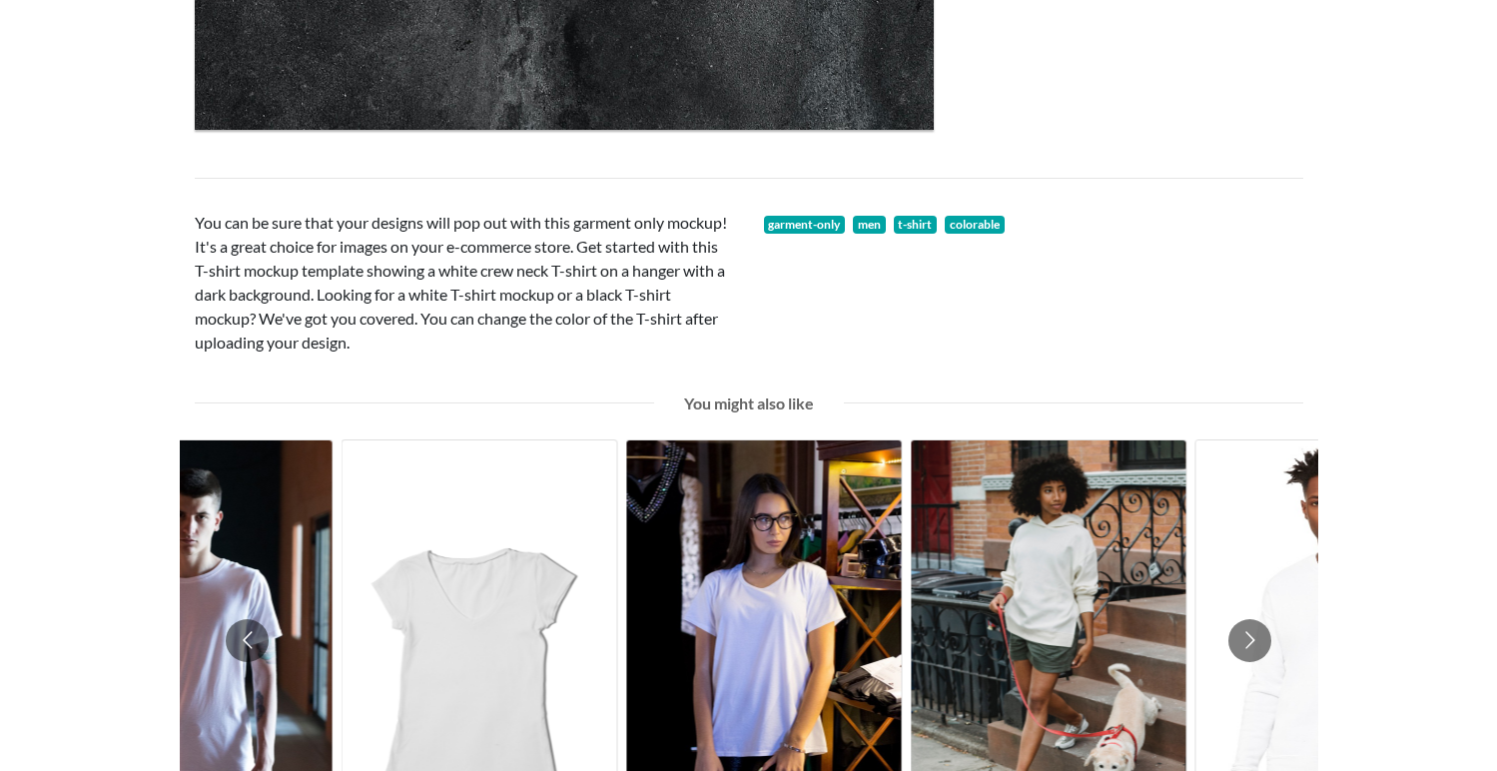
scroll to position [1230, 0]
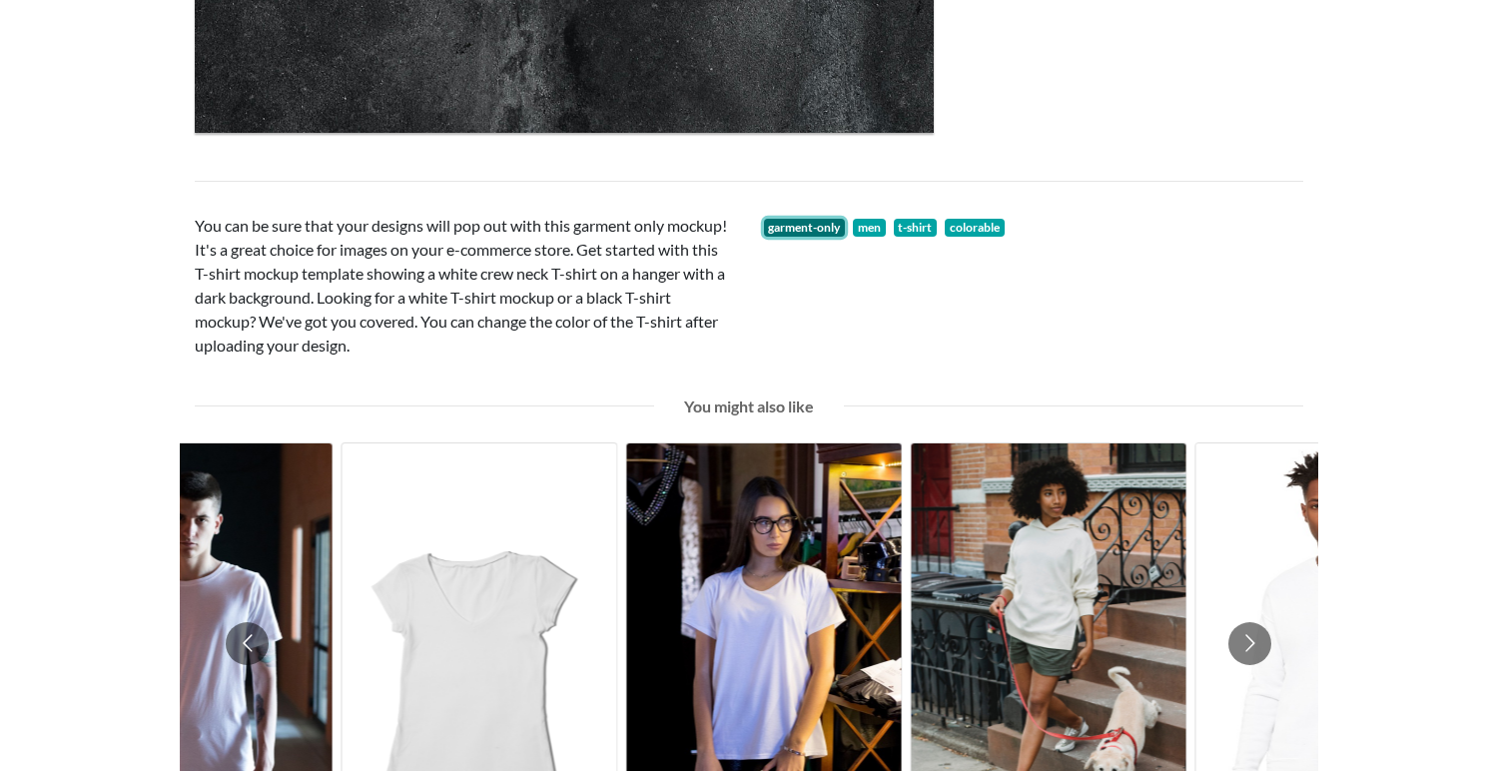
click at [814, 234] on link "garment-only" at bounding box center [805, 228] width 82 height 18
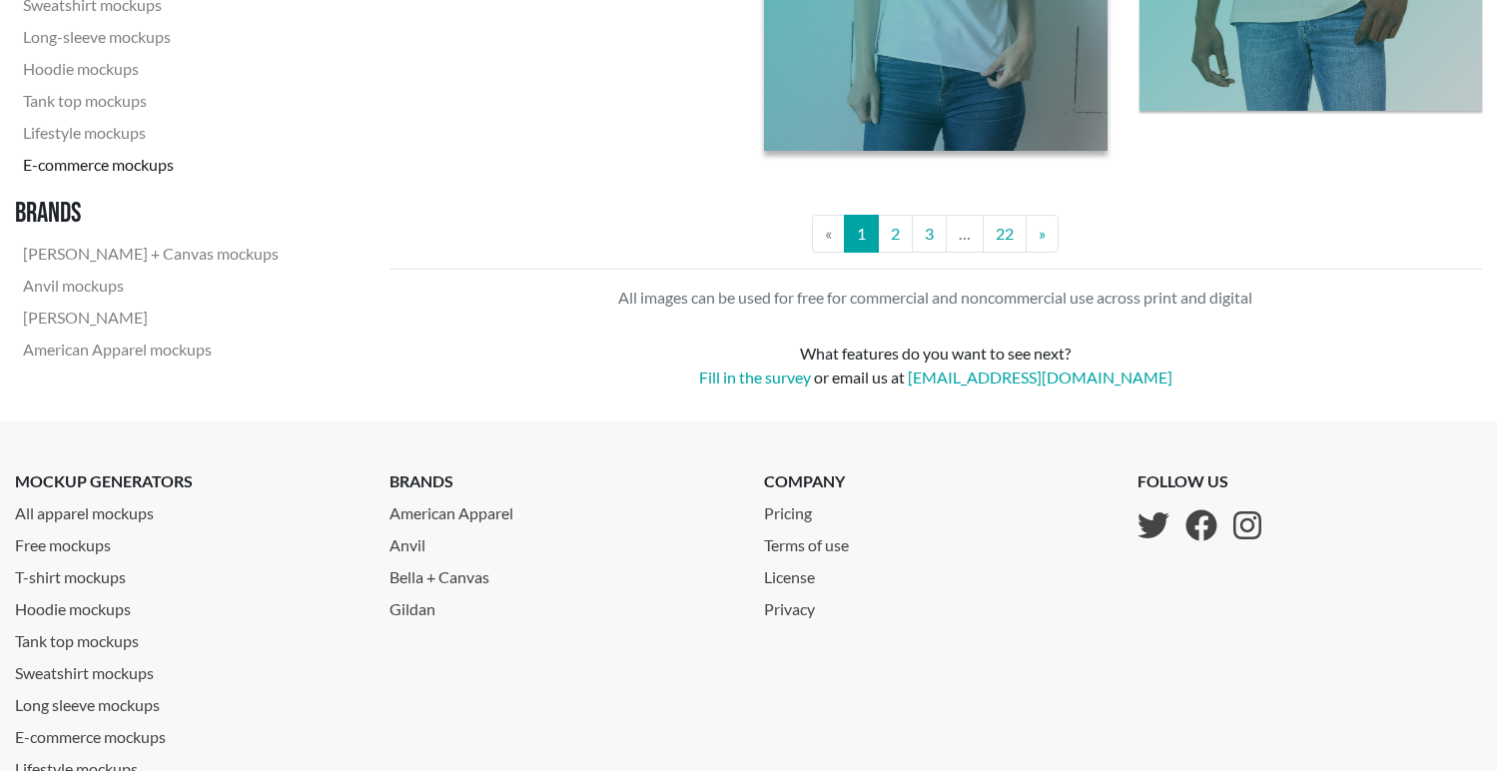
scroll to position [4415, 0]
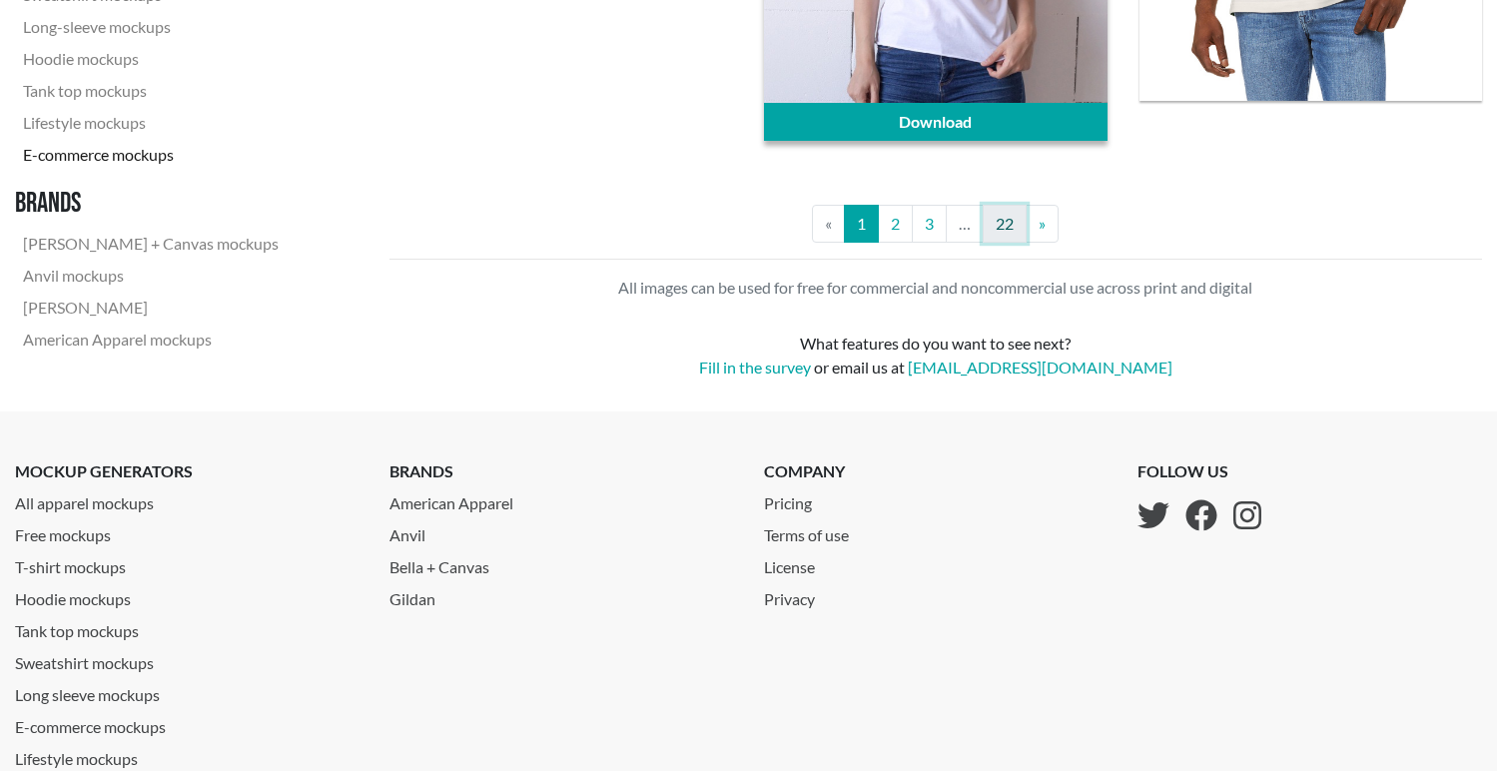
click at [1007, 224] on link "22" at bounding box center [1005, 224] width 44 height 38
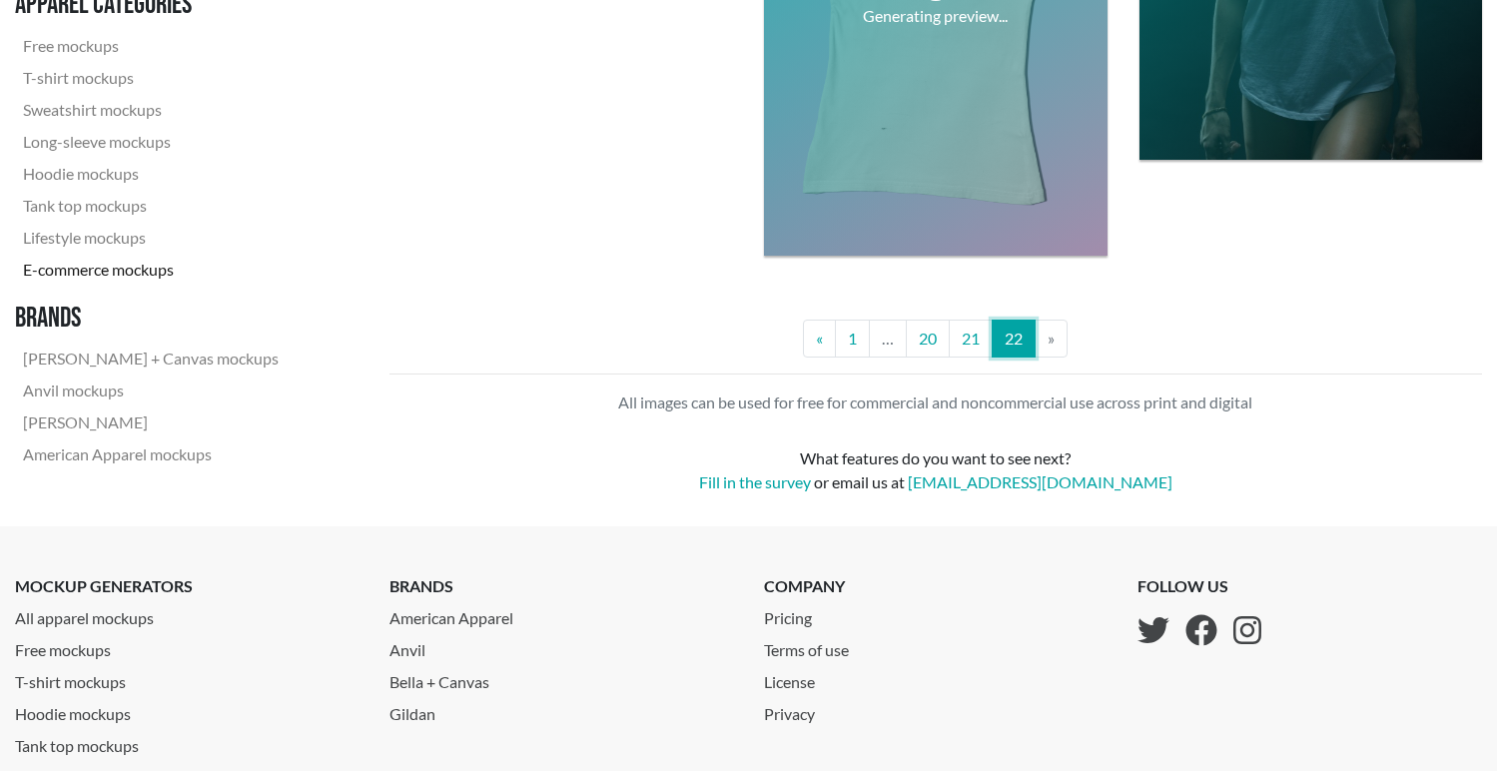
scroll to position [4032, 0]
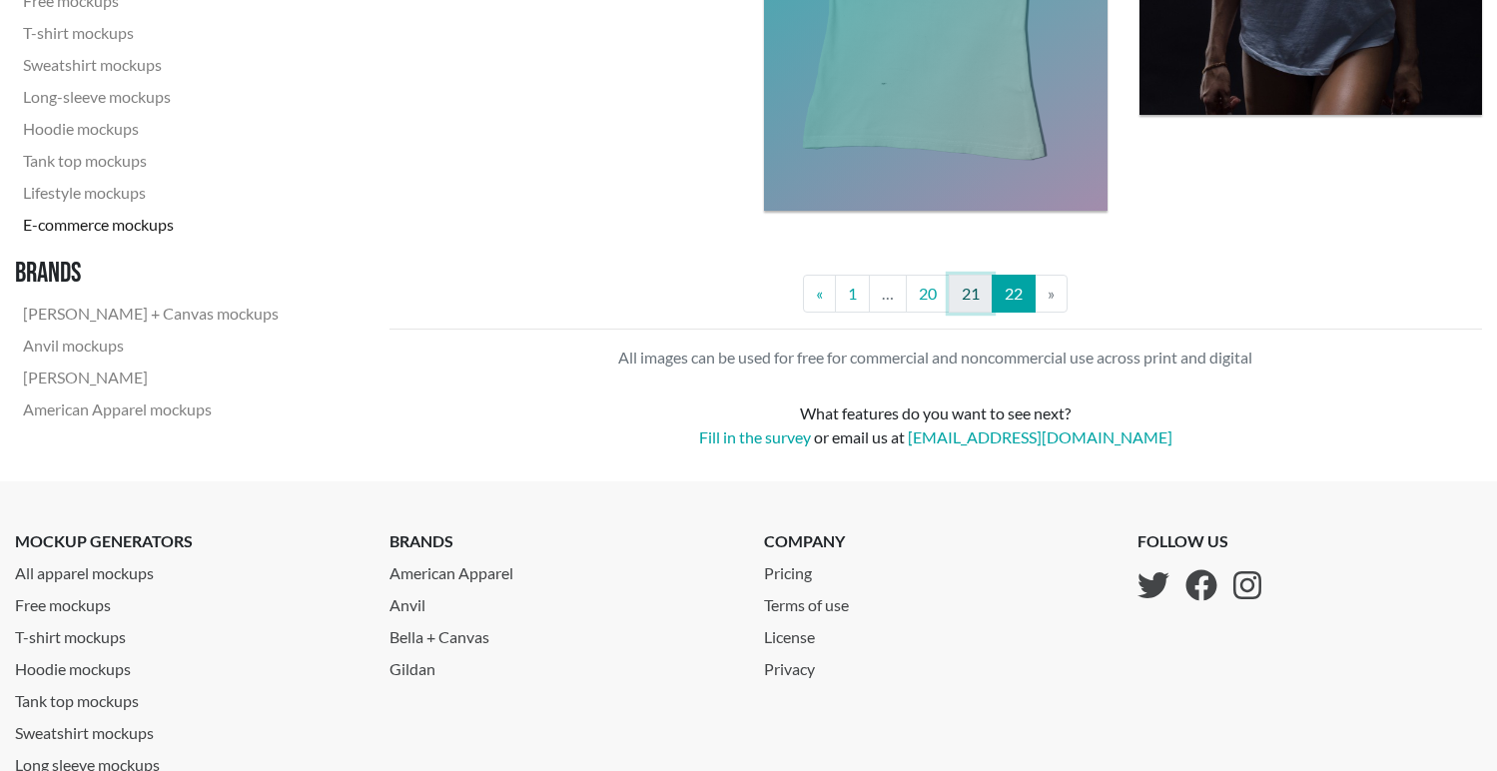
click at [968, 311] on link "21" at bounding box center [971, 294] width 44 height 38
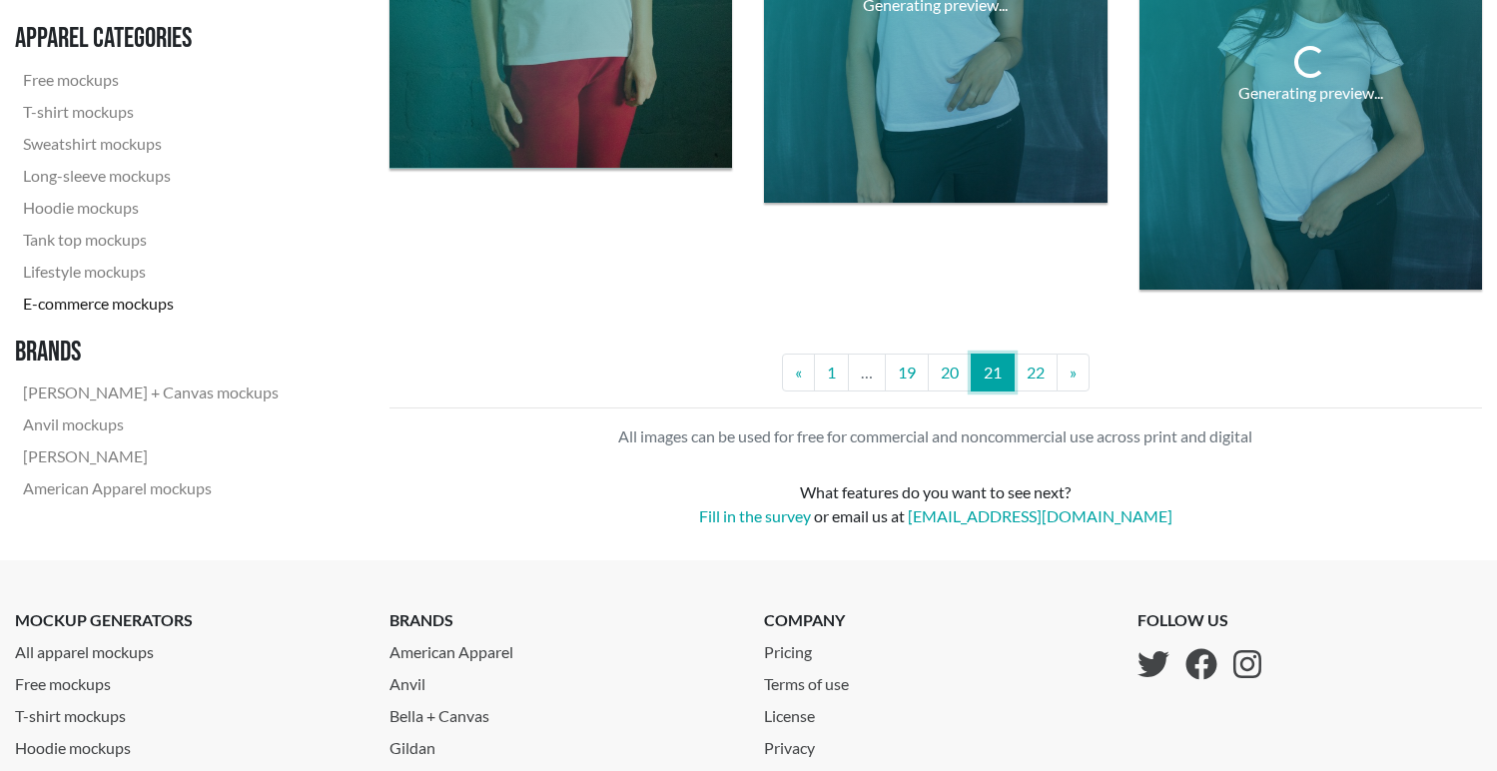
scroll to position [4536, 0]
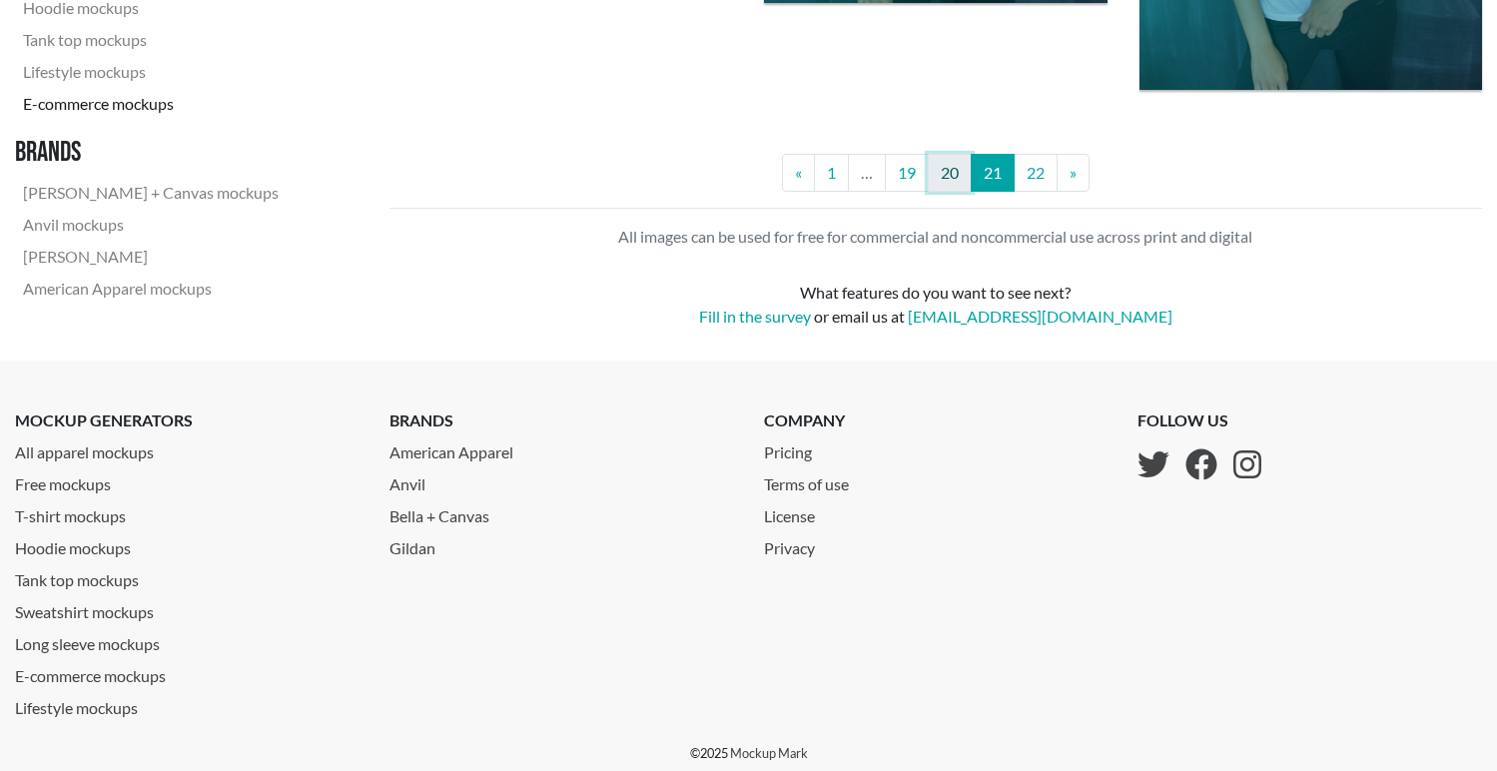
click at [947, 181] on link "20" at bounding box center [950, 173] width 44 height 38
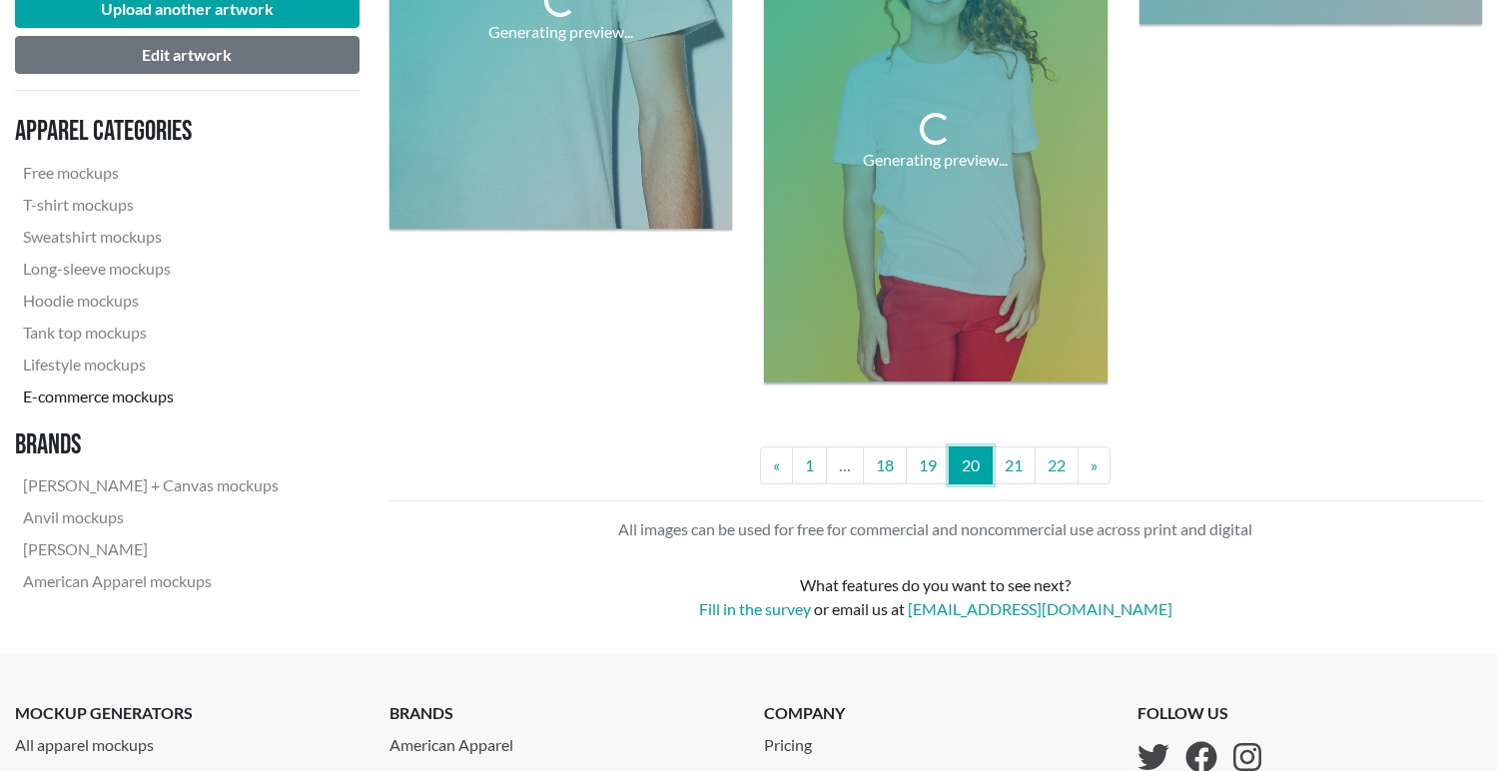
scroll to position [4427, 0]
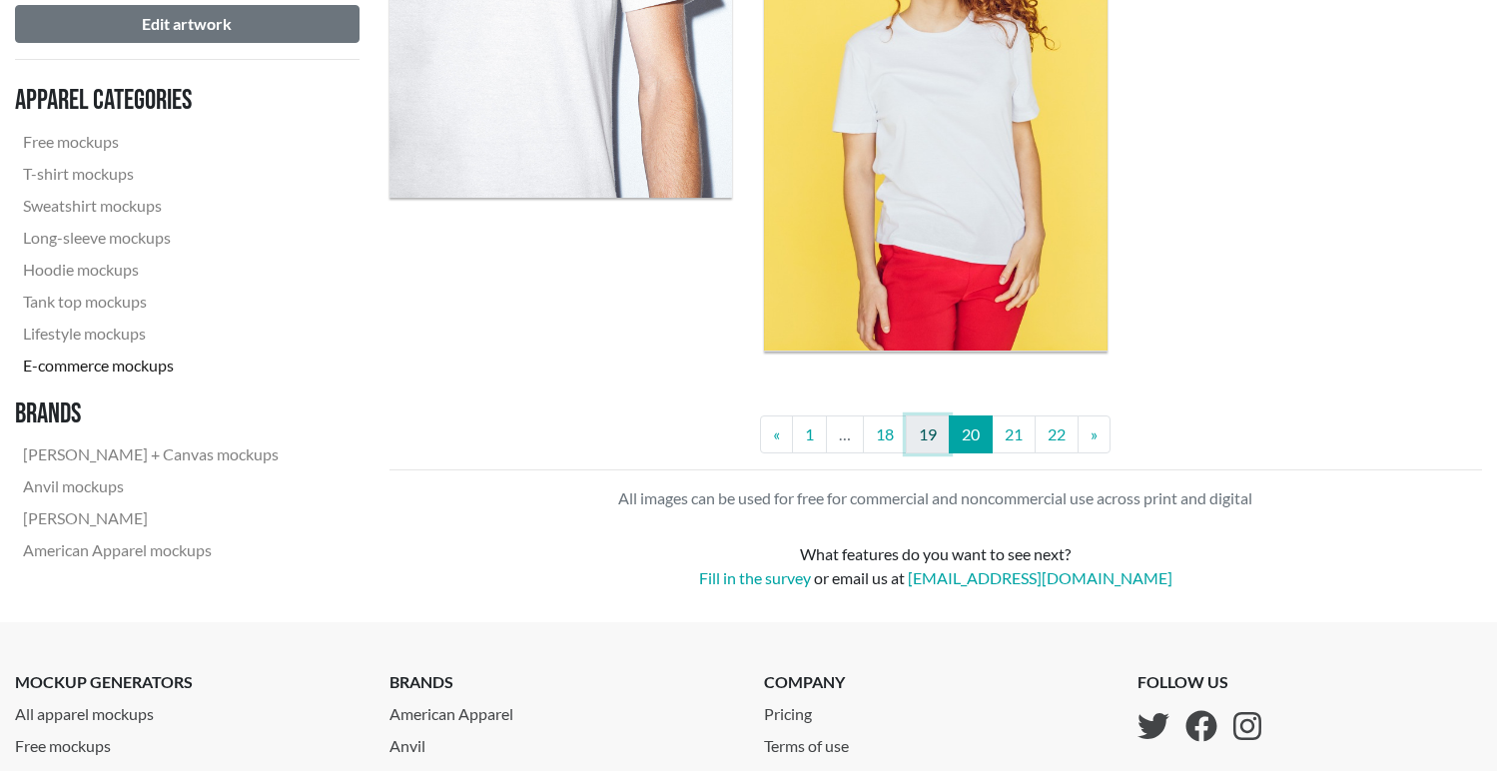
click at [926, 423] on link "19" at bounding box center [928, 435] width 44 height 38
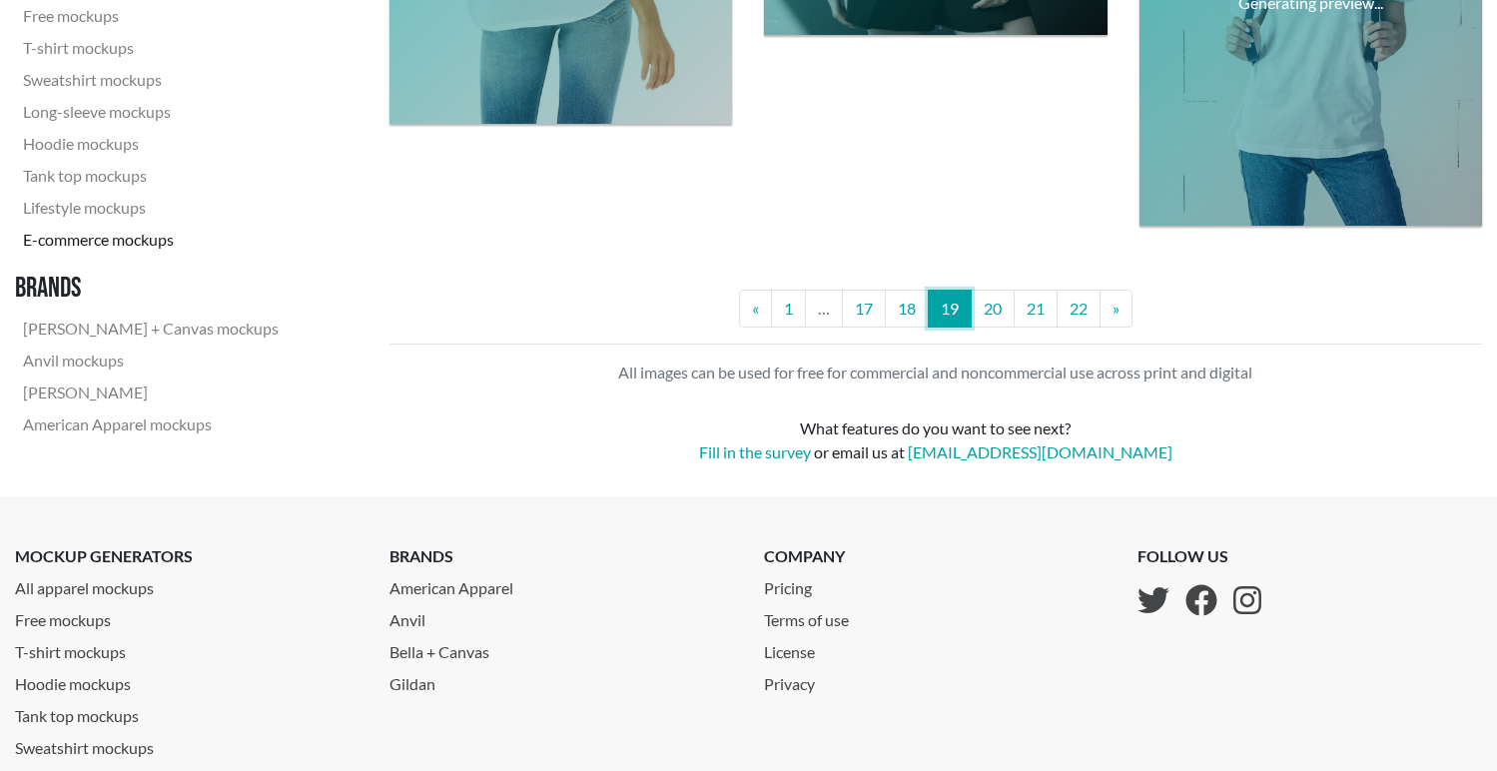
scroll to position [4523, 0]
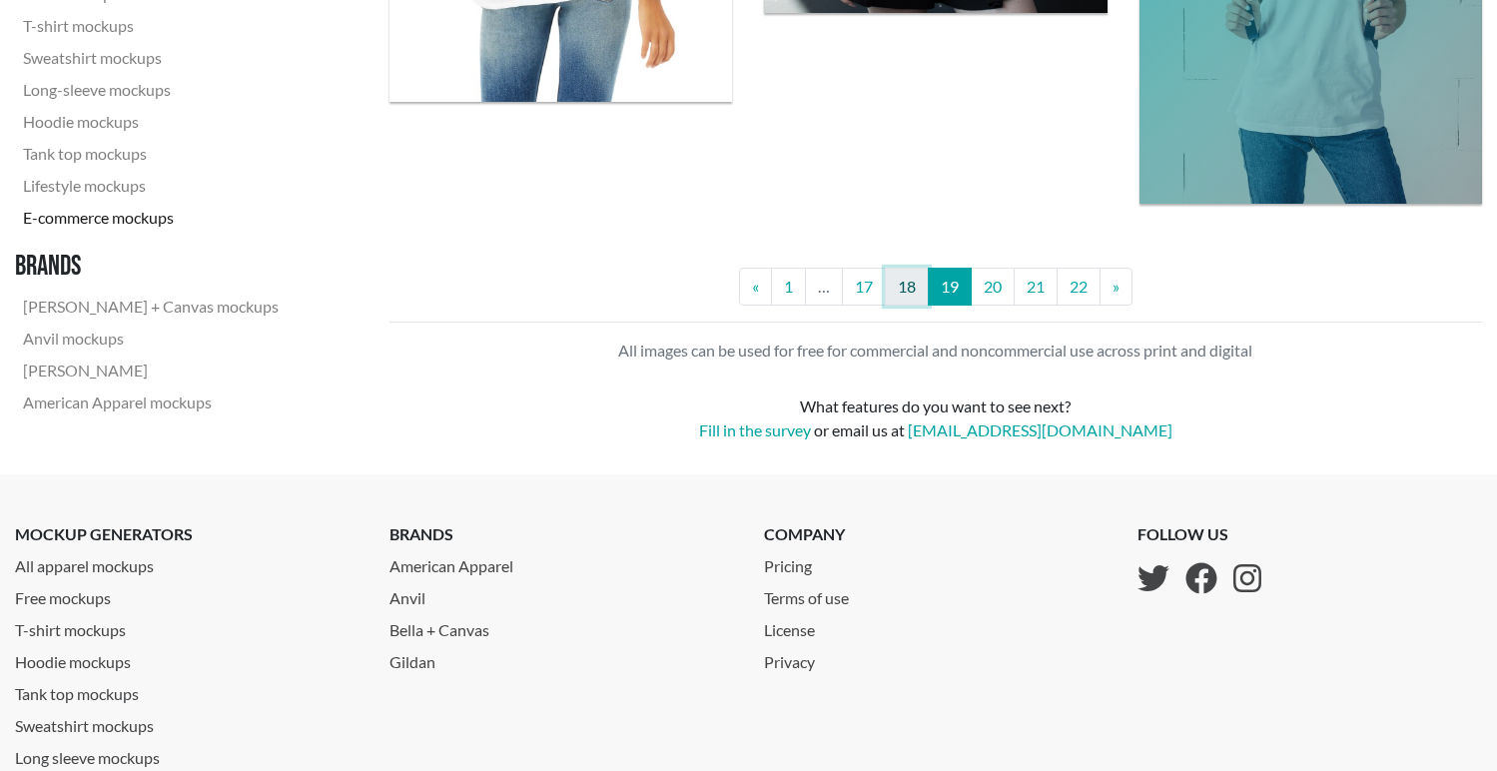
click at [903, 283] on link "18" at bounding box center [907, 287] width 44 height 38
